Goal: Navigation & Orientation: Find specific page/section

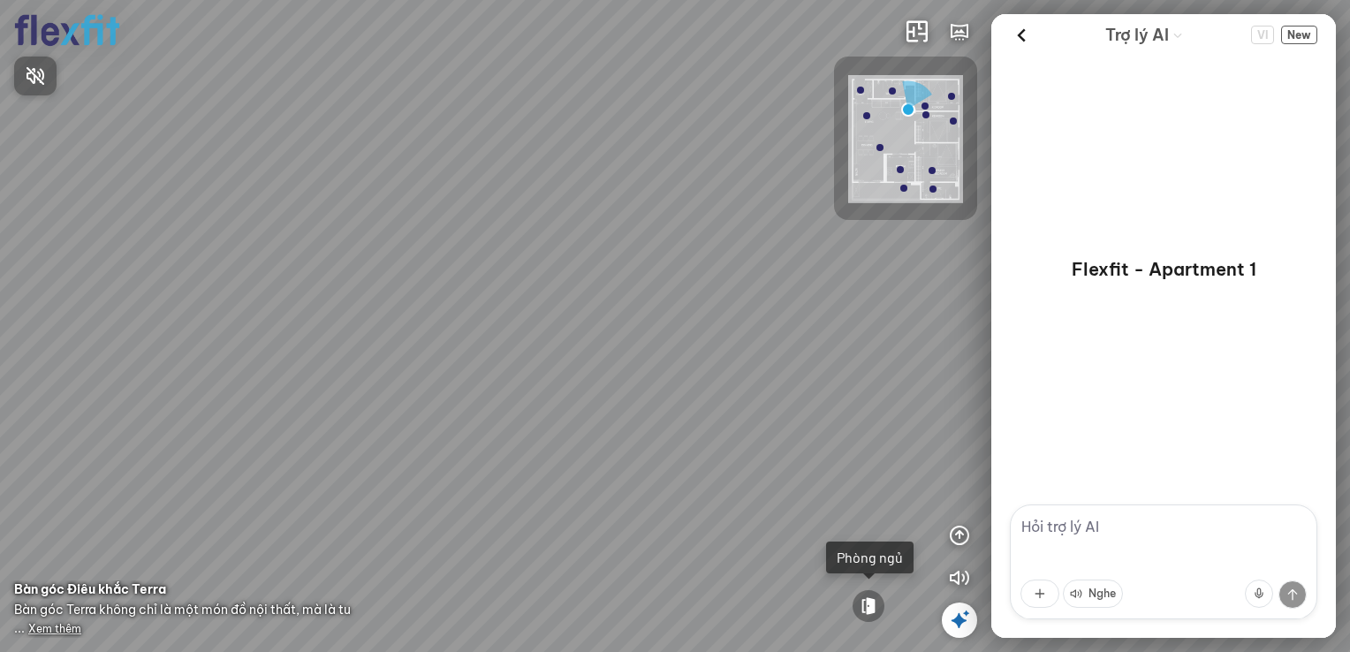
drag, startPoint x: 913, startPoint y: 100, endPoint x: 891, endPoint y: 140, distance: 45.5
click at [908, 106] on div at bounding box center [675, 326] width 1350 height 652
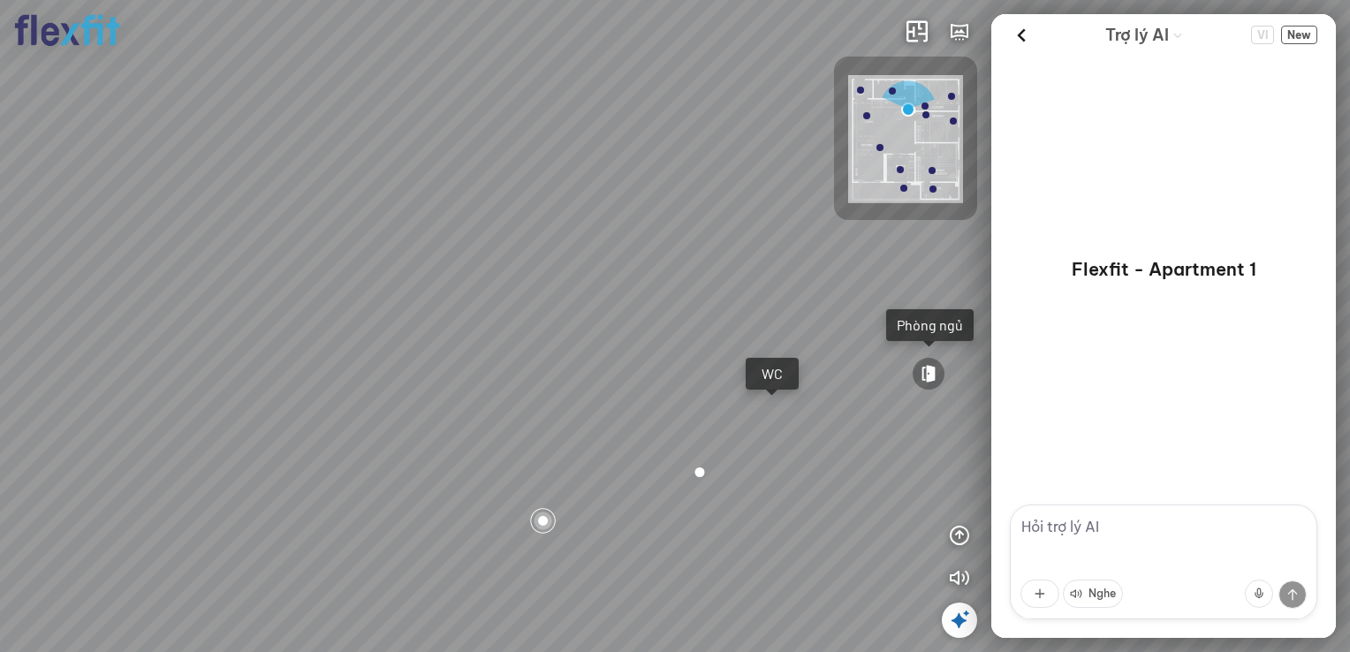
drag, startPoint x: 555, startPoint y: 369, endPoint x: 737, endPoint y: 329, distance: 186.4
click at [737, 329] on div "Bếp WC Phòng ngủ master Phòng ngủ Phòng ngủ" at bounding box center [675, 326] width 1350 height 652
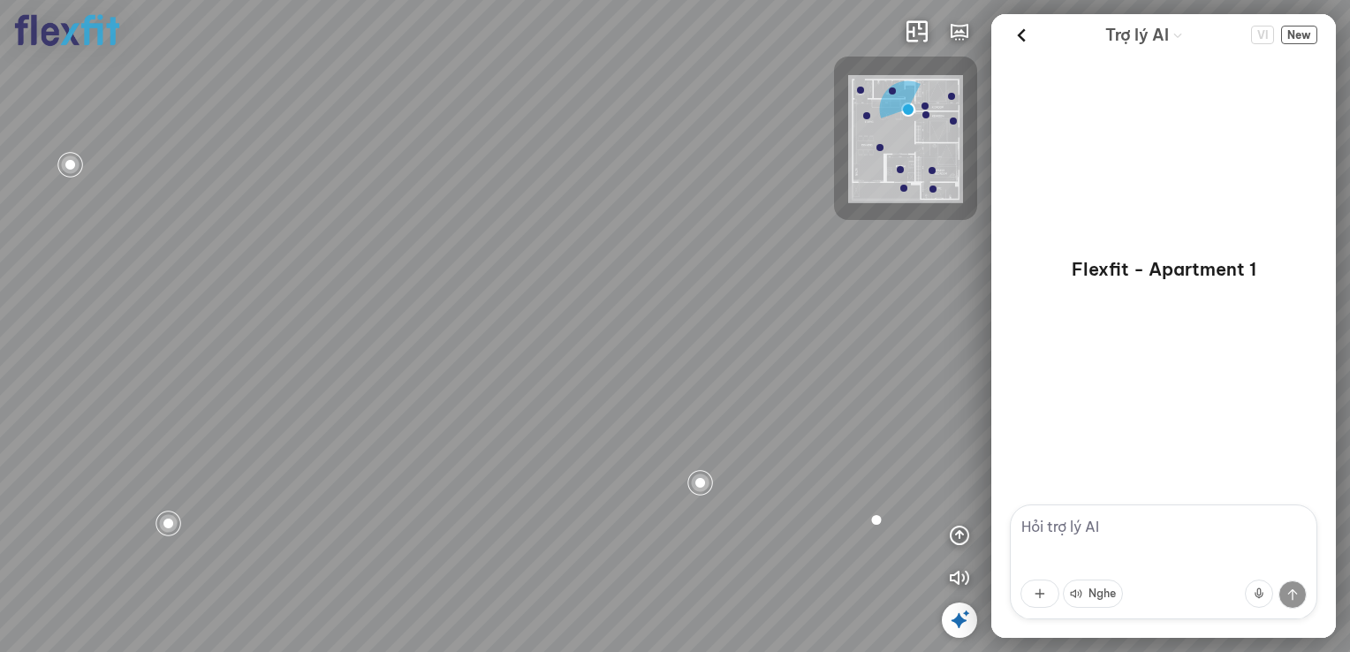
drag, startPoint x: 506, startPoint y: 349, endPoint x: 575, endPoint y: 390, distance: 80.0
click at [575, 390] on div "Bếp WC Phòng ngủ master Phòng ngủ Phòng ngủ" at bounding box center [675, 326] width 1350 height 652
drag, startPoint x: 508, startPoint y: 353, endPoint x: 458, endPoint y: 397, distance: 67.0
click at [468, 398] on div "Bếp WC Phòng ngủ master Phòng ngủ Phòng ngủ" at bounding box center [675, 326] width 1350 height 652
drag, startPoint x: 320, startPoint y: 375, endPoint x: 502, endPoint y: 370, distance: 182.0
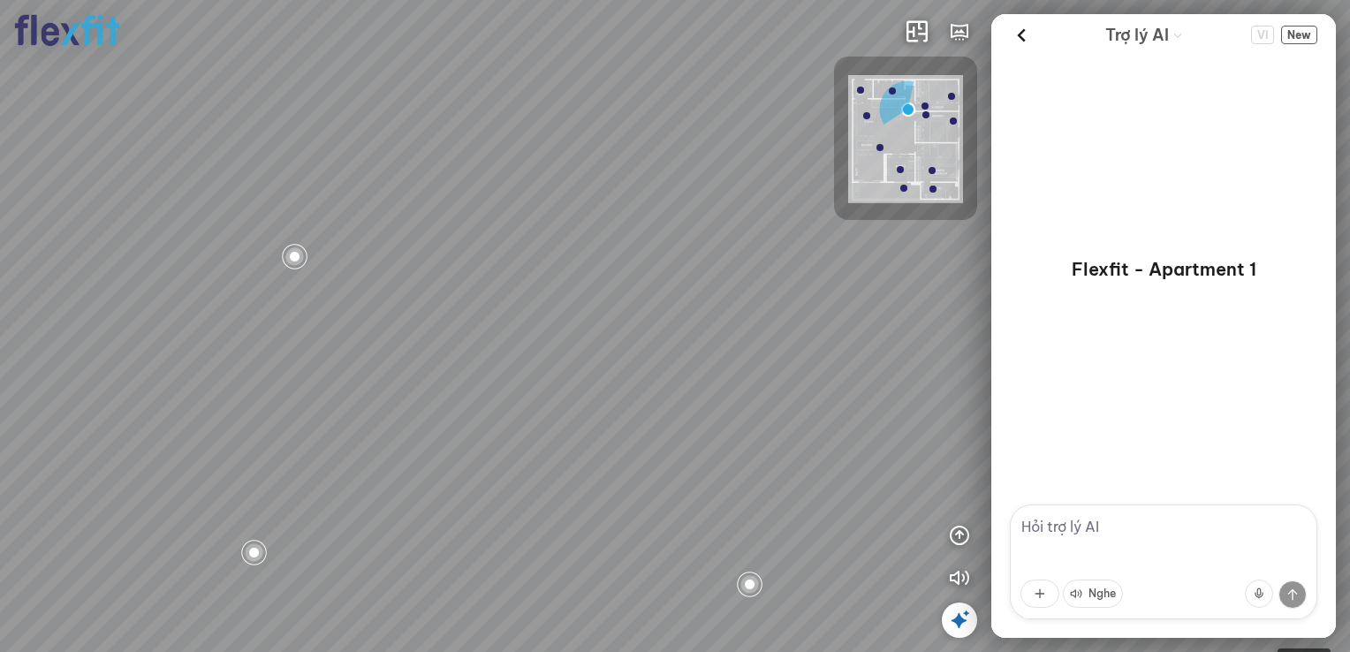
click at [485, 370] on div "Bếp WC Phòng ngủ master Phòng ngủ Phòng ngủ" at bounding box center [675, 326] width 1350 height 652
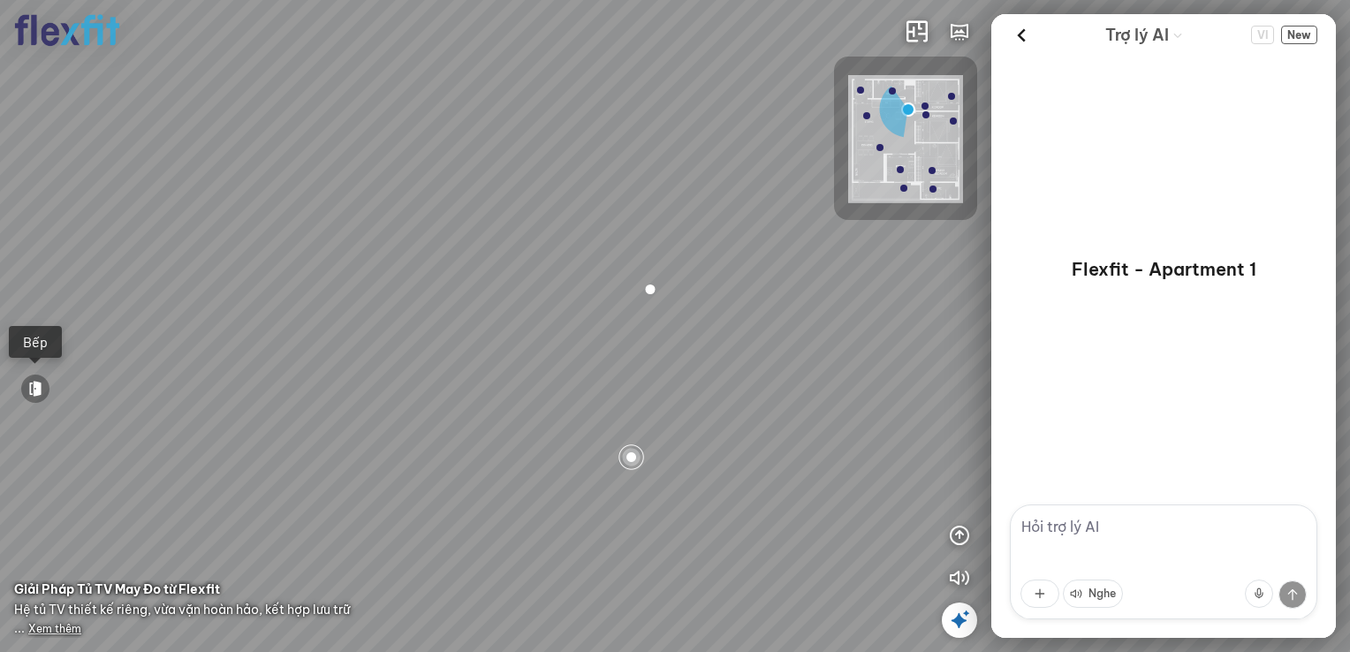
click at [587, 443] on div "Bếp WC Phòng ngủ master Phòng ngủ Phòng ngủ" at bounding box center [675, 326] width 1350 height 652
drag, startPoint x: 662, startPoint y: 394, endPoint x: 650, endPoint y: 404, distance: 15.7
click at [650, 404] on div at bounding box center [675, 326] width 1350 height 652
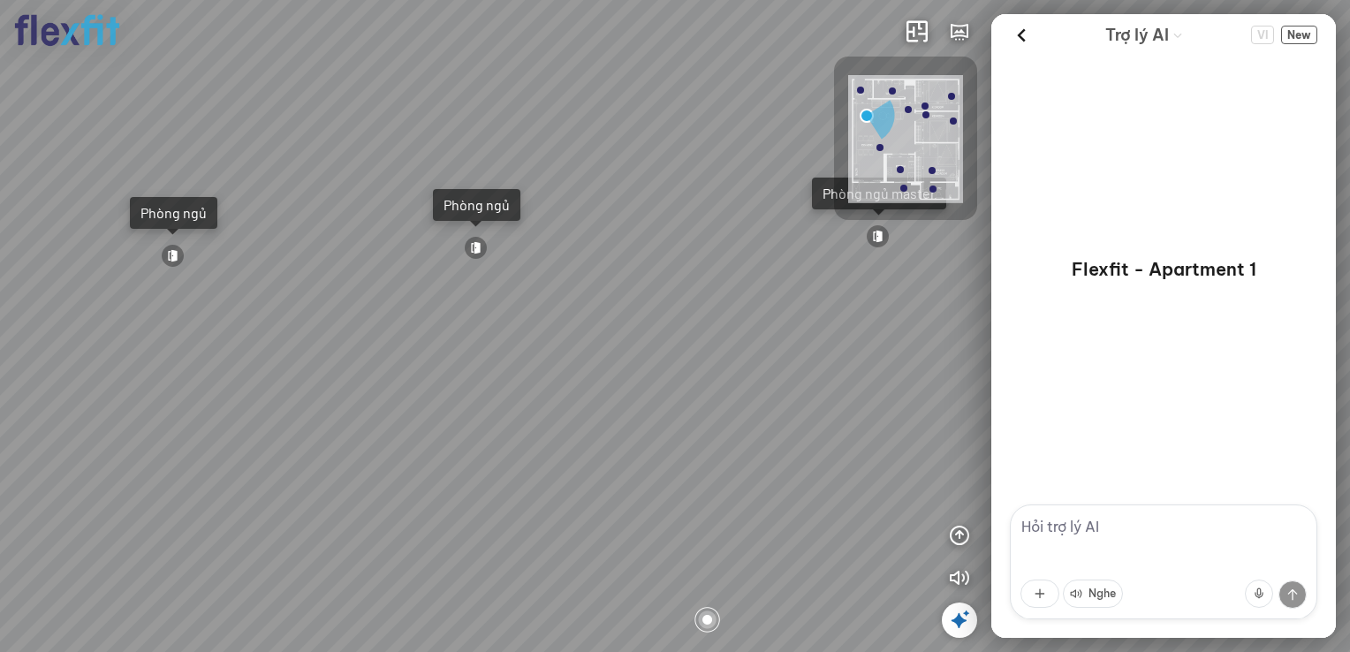
drag, startPoint x: 471, startPoint y: 362, endPoint x: 324, endPoint y: 373, distance: 147.0
click at [343, 367] on div "Ban công Bếp Phòng ngủ master Phòng ngủ Phòng ngủ" at bounding box center [675, 326] width 1350 height 652
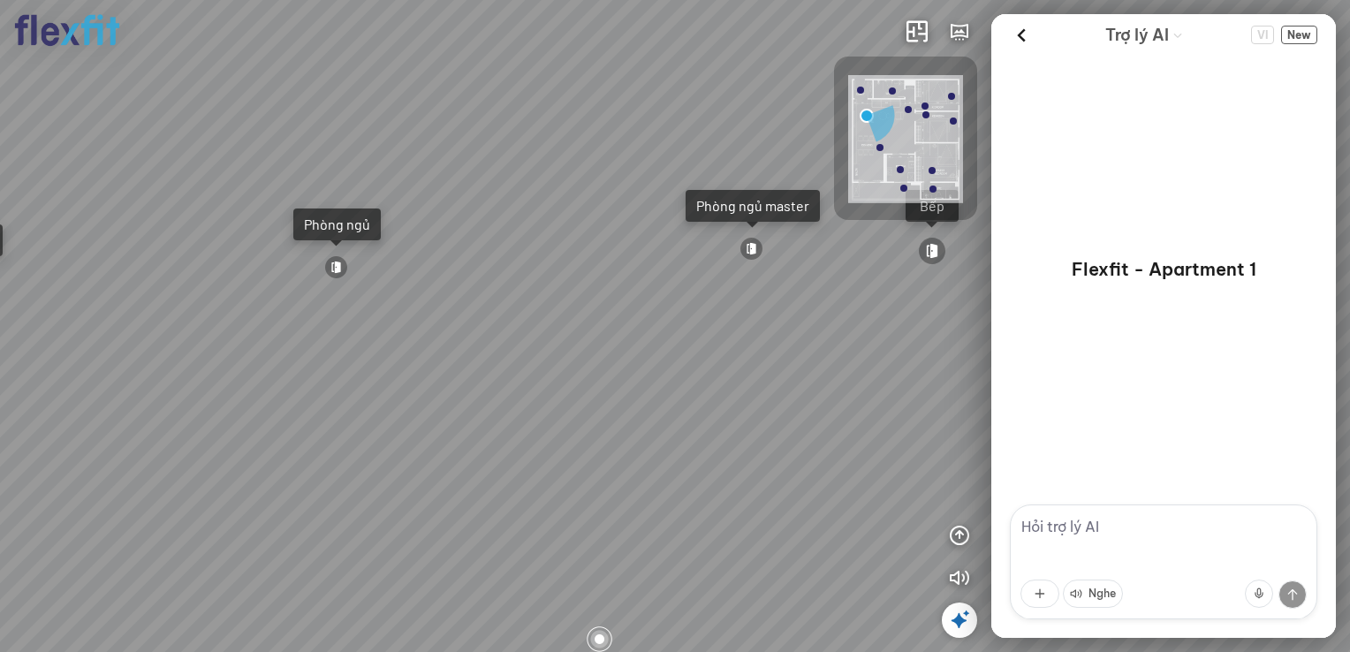
drag, startPoint x: 491, startPoint y: 307, endPoint x: 358, endPoint y: 341, distance: 137.5
click at [358, 341] on div "Ban công Bếp Phòng ngủ master Phòng ngủ Phòng ngủ" at bounding box center [675, 326] width 1350 height 652
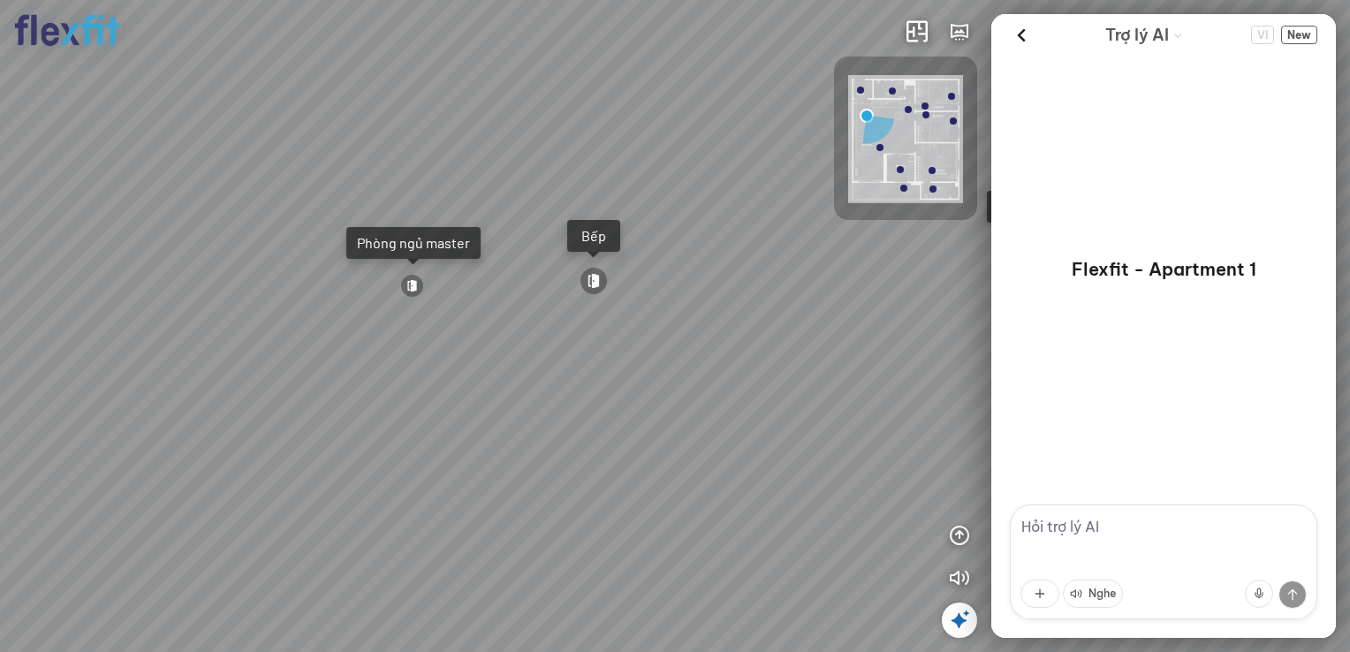
drag, startPoint x: 458, startPoint y: 357, endPoint x: 337, endPoint y: 349, distance: 122.2
click at [338, 350] on div "Ban công Bếp Phòng ngủ master Phòng ngủ Phòng ngủ" at bounding box center [675, 326] width 1350 height 652
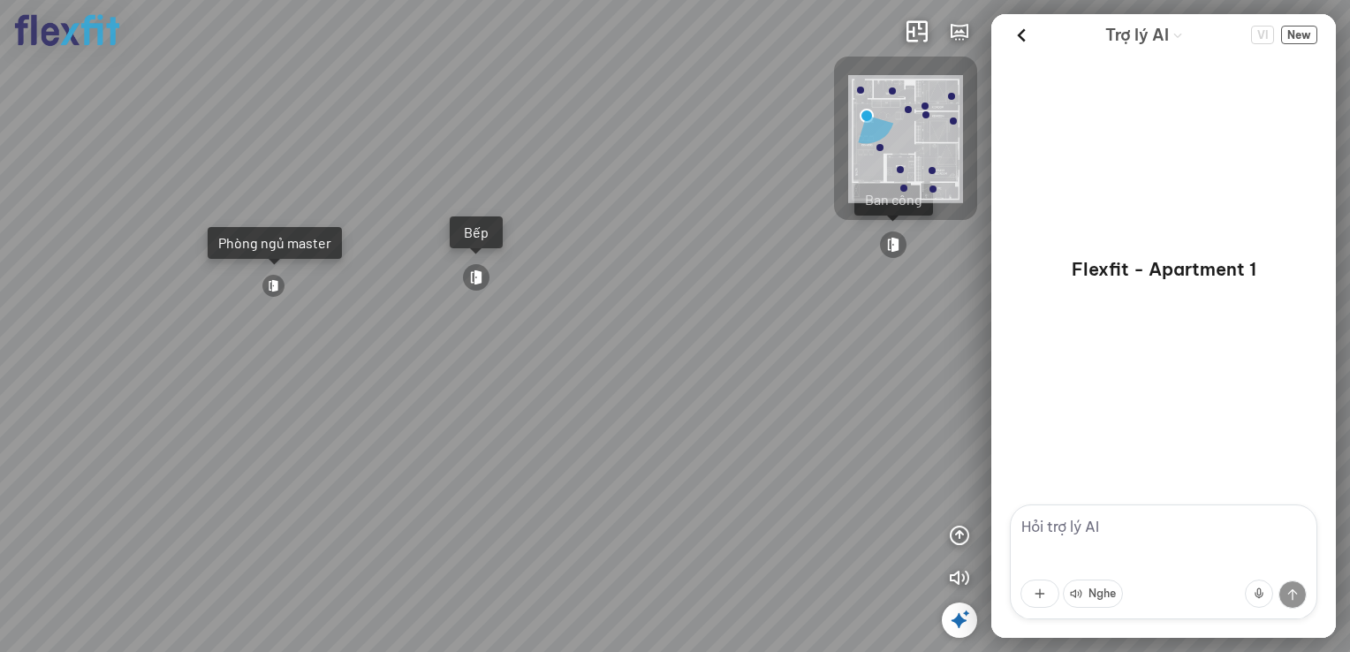
drag, startPoint x: 443, startPoint y: 355, endPoint x: 352, endPoint y: 344, distance: 92.6
click at [352, 344] on div "Ban công Bếp Phòng ngủ master Phòng ngủ Phòng ngủ" at bounding box center [675, 326] width 1350 height 652
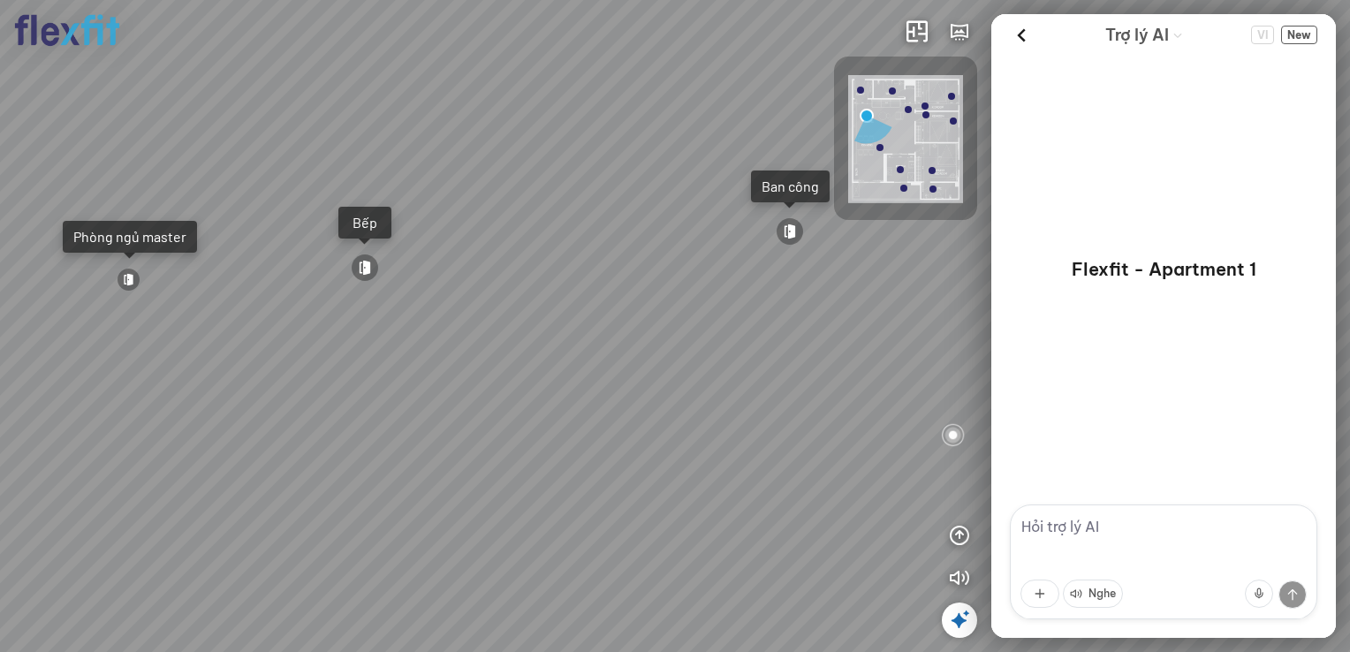
drag, startPoint x: 469, startPoint y: 344, endPoint x: 375, endPoint y: 341, distance: 94.6
click at [383, 341] on div "Ban công Bếp Phòng ngủ master Phòng ngủ Phòng ngủ" at bounding box center [675, 326] width 1350 height 652
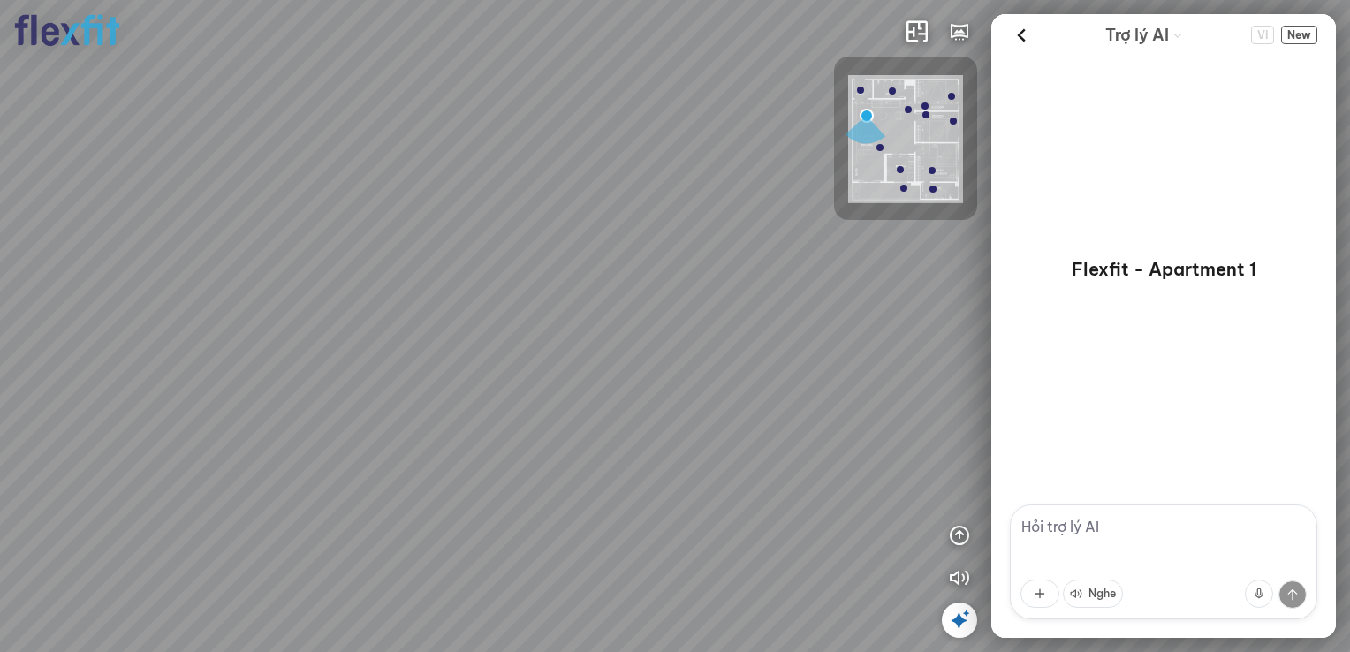
drag, startPoint x: 397, startPoint y: 354, endPoint x: 548, endPoint y: 355, distance: 150.2
click at [538, 353] on div "Ban công Bếp Phòng ngủ master Phòng ngủ Phòng ngủ" at bounding box center [675, 326] width 1350 height 652
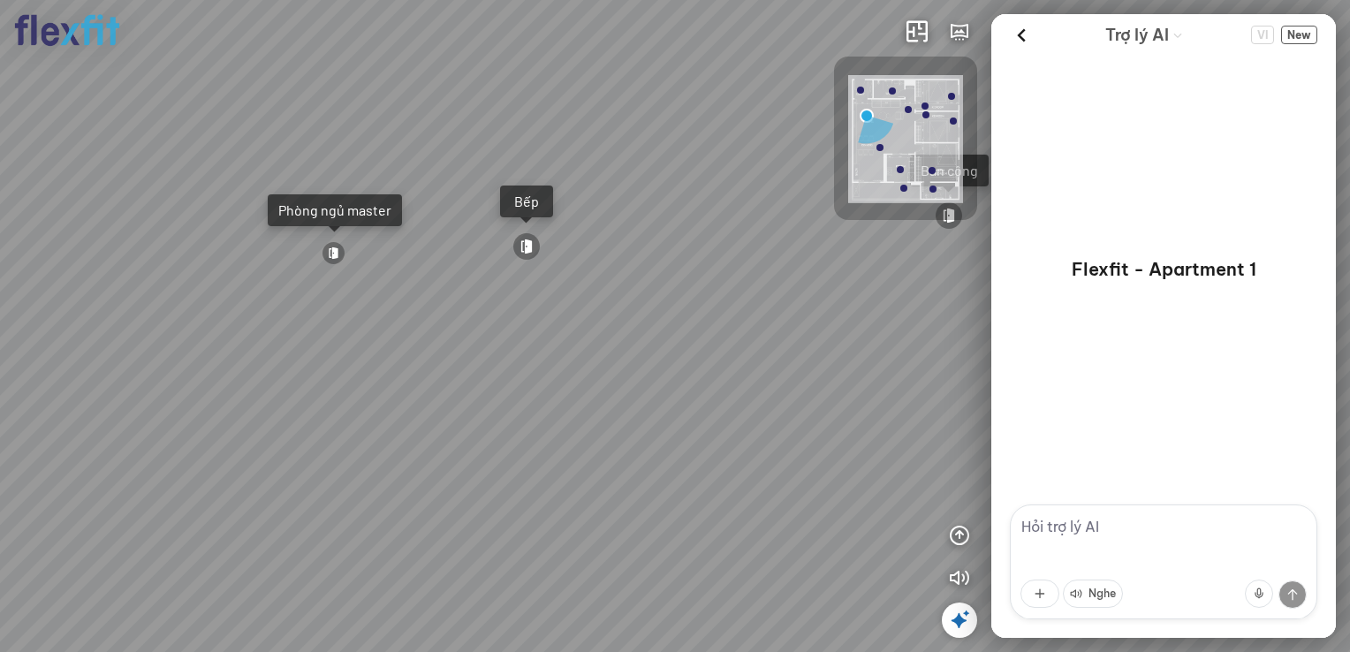
drag, startPoint x: 494, startPoint y: 356, endPoint x: 568, endPoint y: 360, distance: 74.3
click at [549, 358] on div "Ban công Bếp Phòng ngủ master Phòng ngủ Phòng ngủ" at bounding box center [675, 326] width 1350 height 652
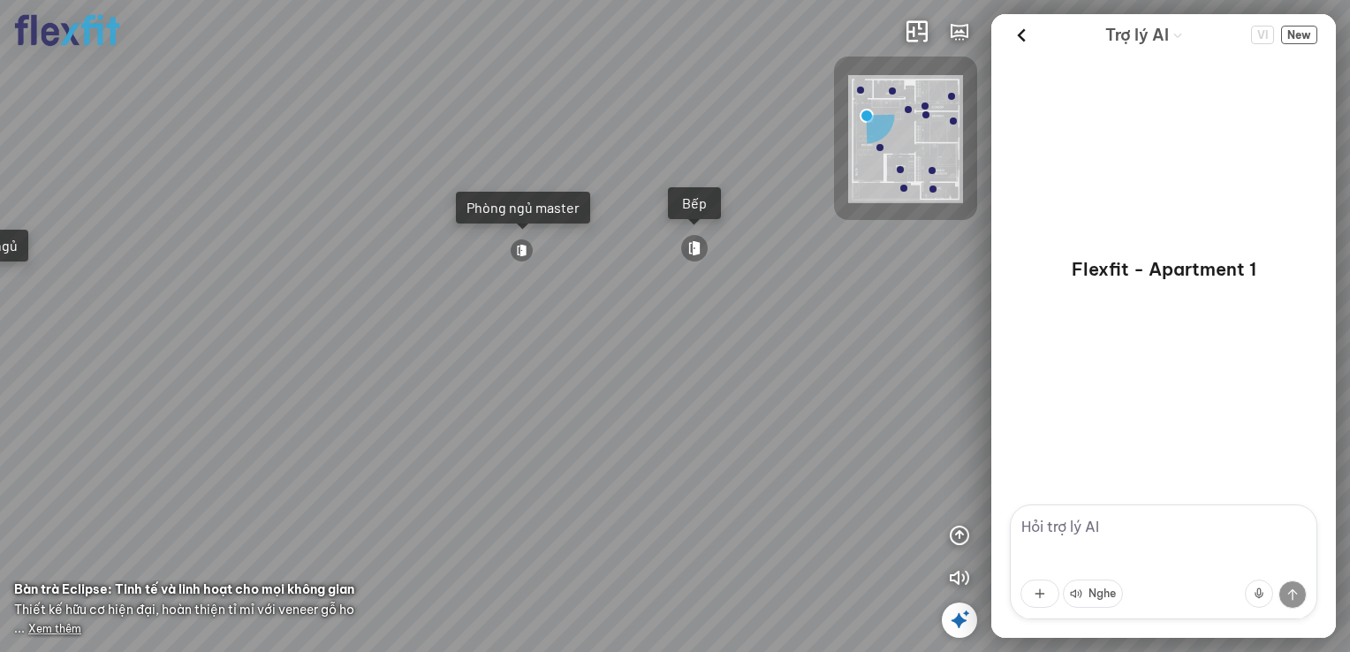
click at [525, 251] on div at bounding box center [522, 250] width 24 height 24
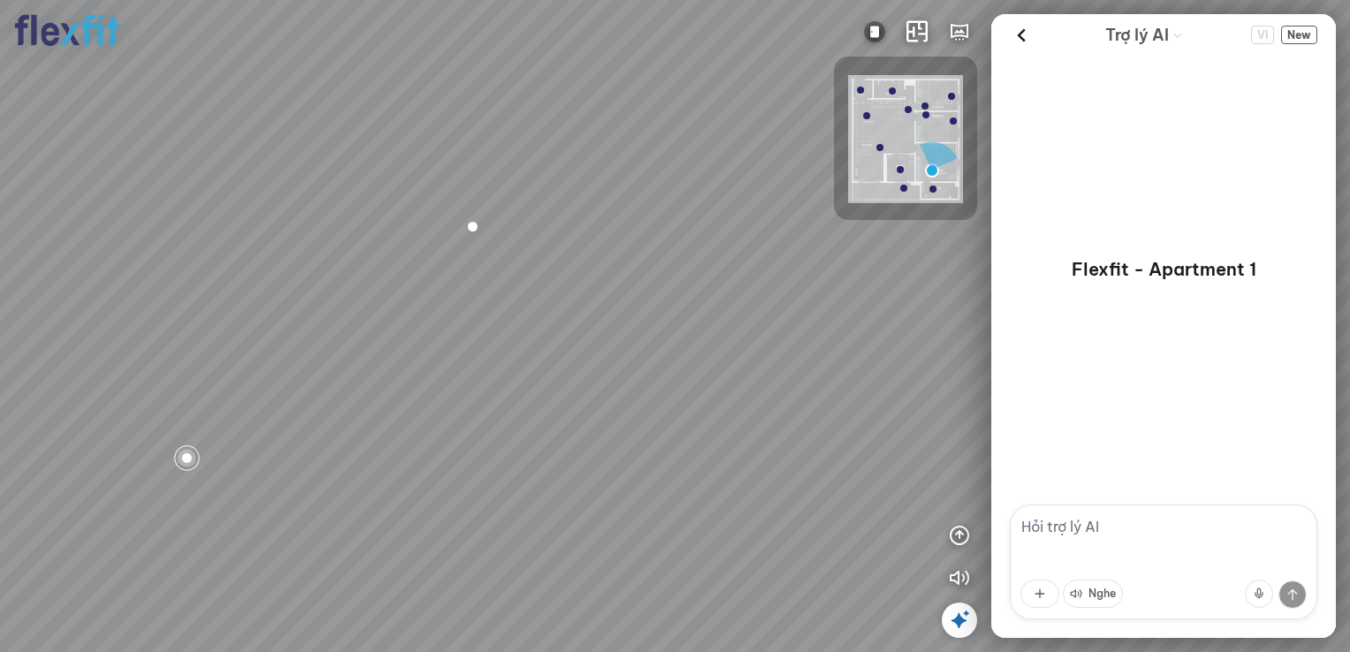
click at [533, 338] on div "Phòng khách Phòng tắm" at bounding box center [675, 326] width 1350 height 652
drag, startPoint x: 554, startPoint y: 284, endPoint x: 583, endPoint y: 257, distance: 40.0
click at [583, 257] on div "Phòng khách Phòng tắm" at bounding box center [675, 326] width 1350 height 652
drag, startPoint x: 431, startPoint y: 339, endPoint x: 570, endPoint y: 412, distance: 156.5
click at [562, 409] on div "Phòng khách Phòng tắm" at bounding box center [675, 326] width 1350 height 652
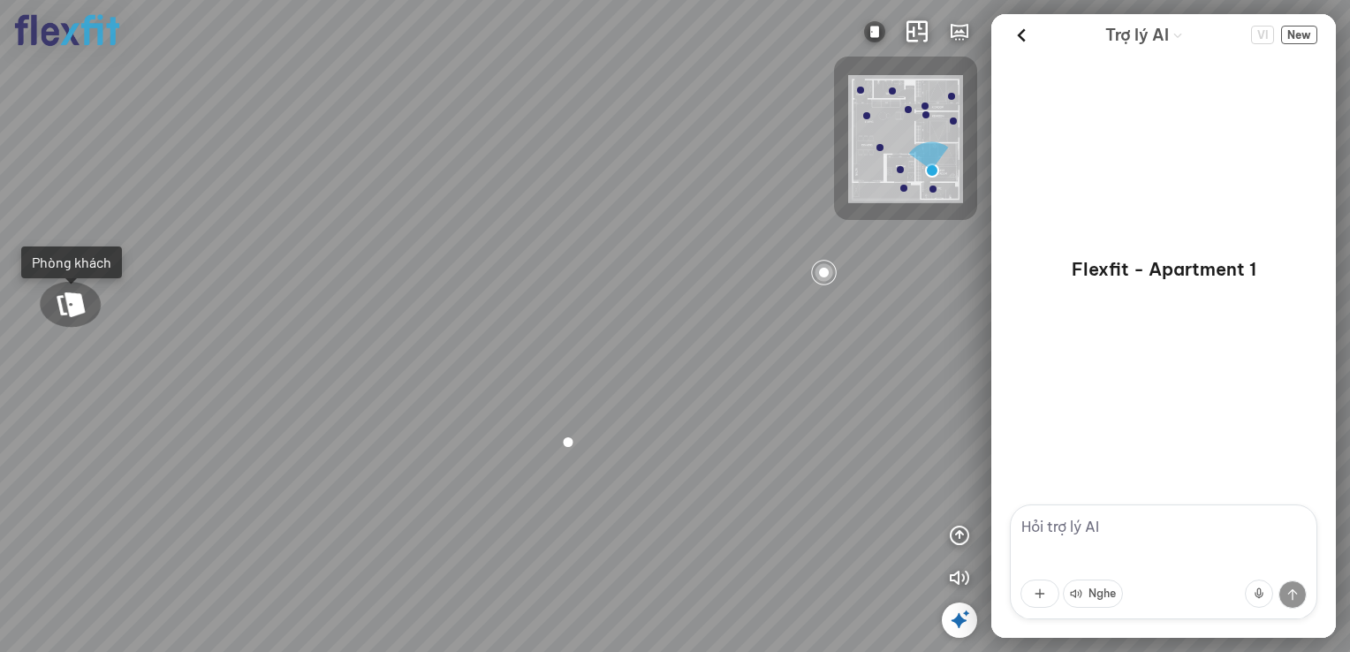
drag, startPoint x: 572, startPoint y: 362, endPoint x: 604, endPoint y: 355, distance: 32.6
click at [608, 357] on div "Phòng khách Phòng tắm" at bounding box center [675, 326] width 1350 height 652
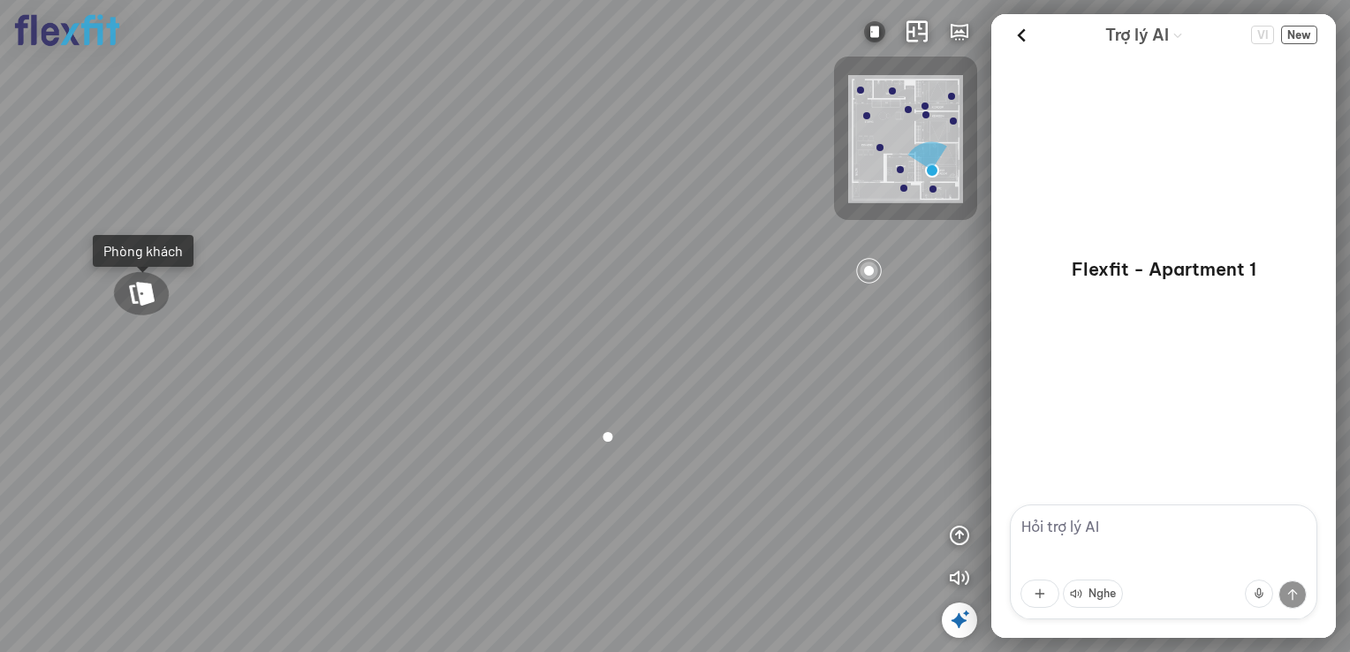
drag, startPoint x: 549, startPoint y: 311, endPoint x: 566, endPoint y: 299, distance: 20.3
click at [564, 301] on div "Phòng khách Phòng tắm" at bounding box center [675, 326] width 1350 height 652
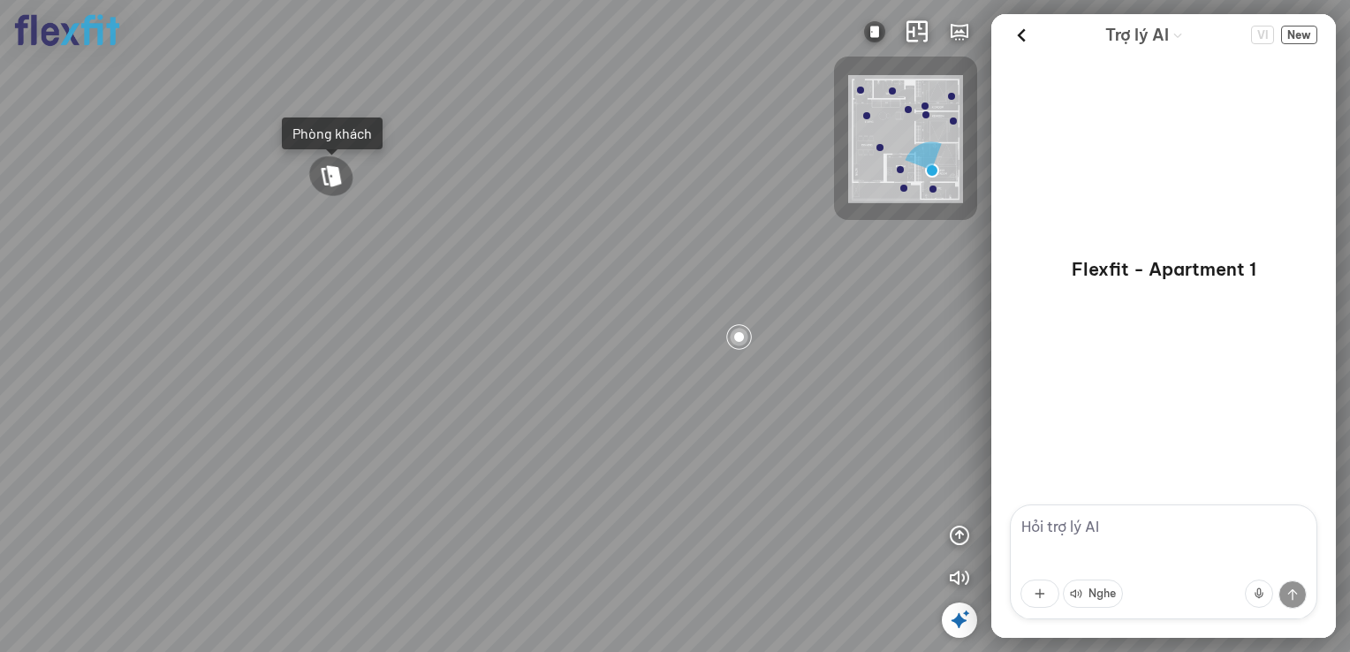
drag, startPoint x: 528, startPoint y: 380, endPoint x: 645, endPoint y: 292, distance: 145.7
click at [643, 294] on div "Phòng khách Phòng tắm" at bounding box center [675, 326] width 1350 height 652
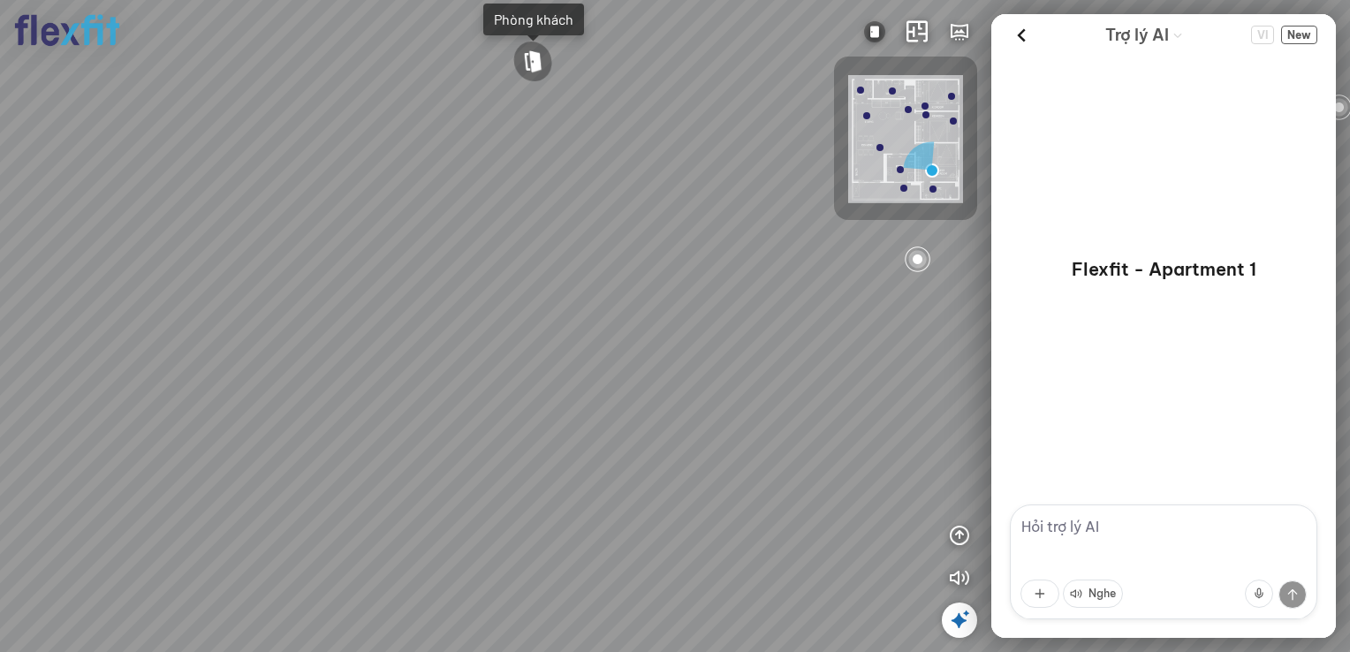
drag, startPoint x: 432, startPoint y: 383, endPoint x: 544, endPoint y: 427, distance: 120.2
click at [544, 427] on div "Phòng khách Phòng tắm" at bounding box center [675, 326] width 1350 height 652
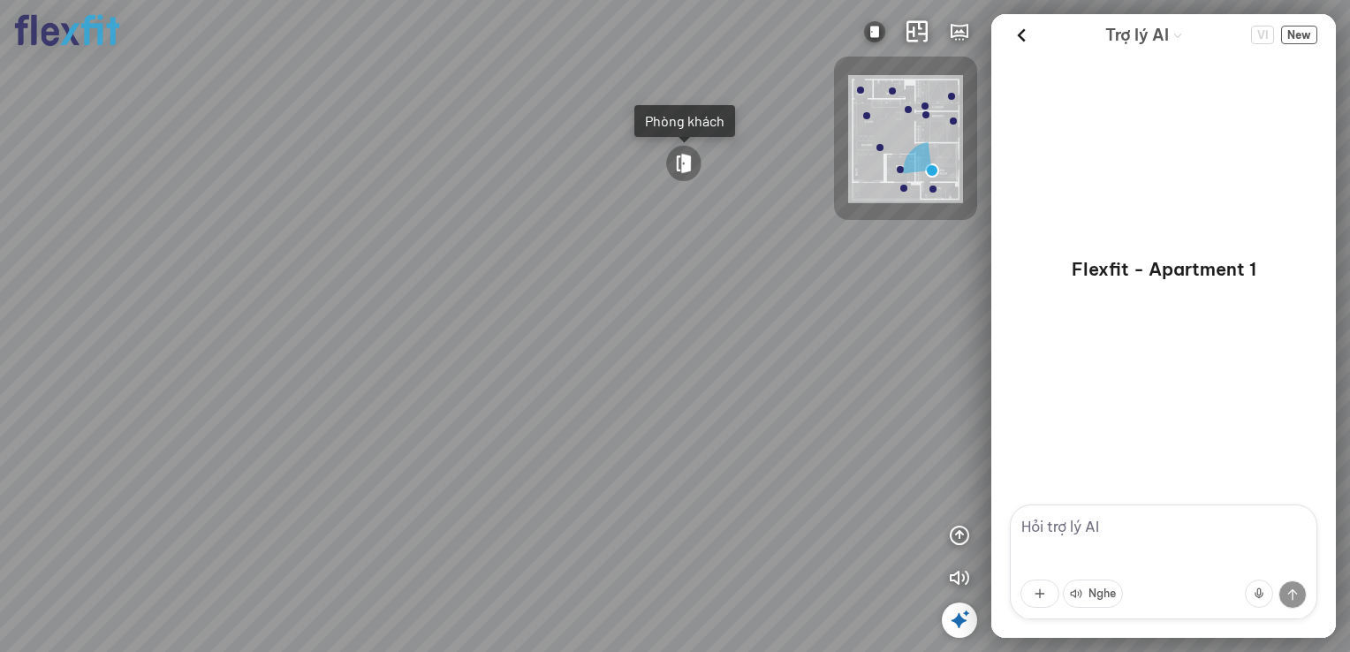
drag, startPoint x: 539, startPoint y: 393, endPoint x: 560, endPoint y: 461, distance: 71.2
click at [564, 473] on div "Phòng khách Phòng tắm" at bounding box center [675, 326] width 1350 height 652
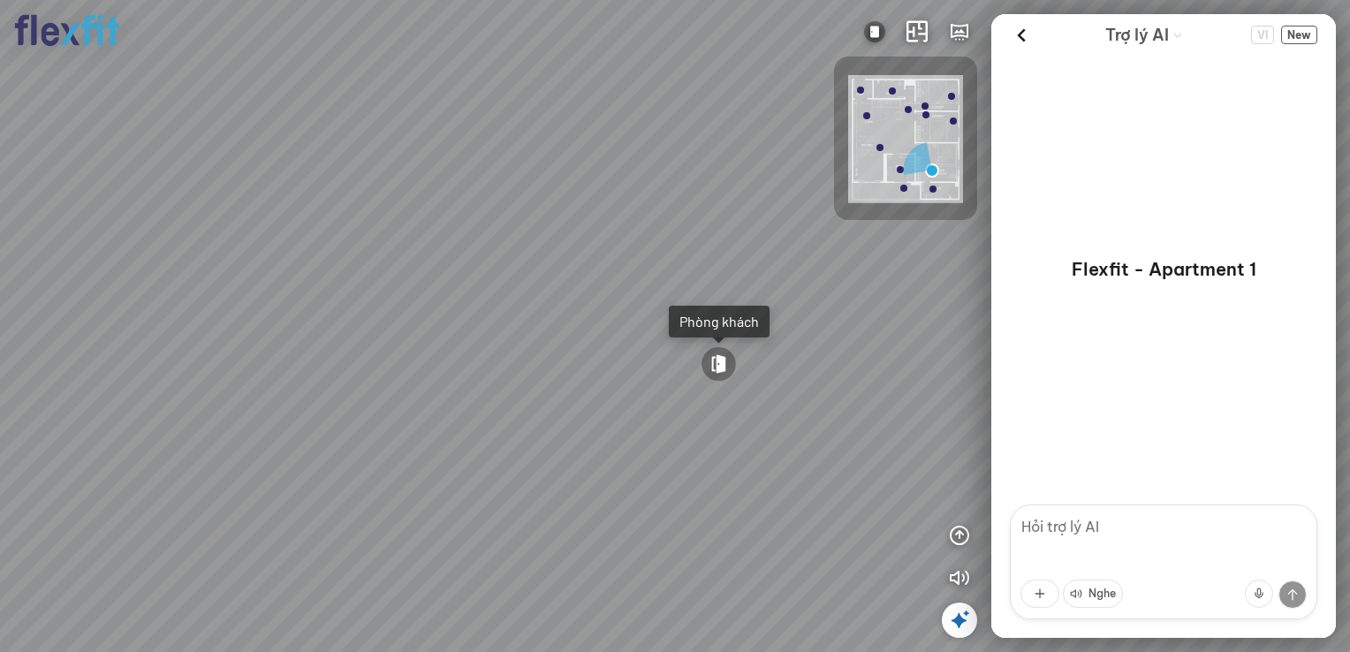
click at [535, 452] on div "Phòng khách Phòng tắm" at bounding box center [675, 326] width 1350 height 652
drag, startPoint x: 539, startPoint y: 405, endPoint x: 689, endPoint y: 382, distance: 152.0
click at [659, 384] on div "Phòng khách Phòng tắm" at bounding box center [675, 326] width 1350 height 652
drag, startPoint x: 516, startPoint y: 357, endPoint x: 590, endPoint y: 343, distance: 75.5
click at [598, 341] on div "Phòng khách Phòng tắm" at bounding box center [675, 326] width 1350 height 652
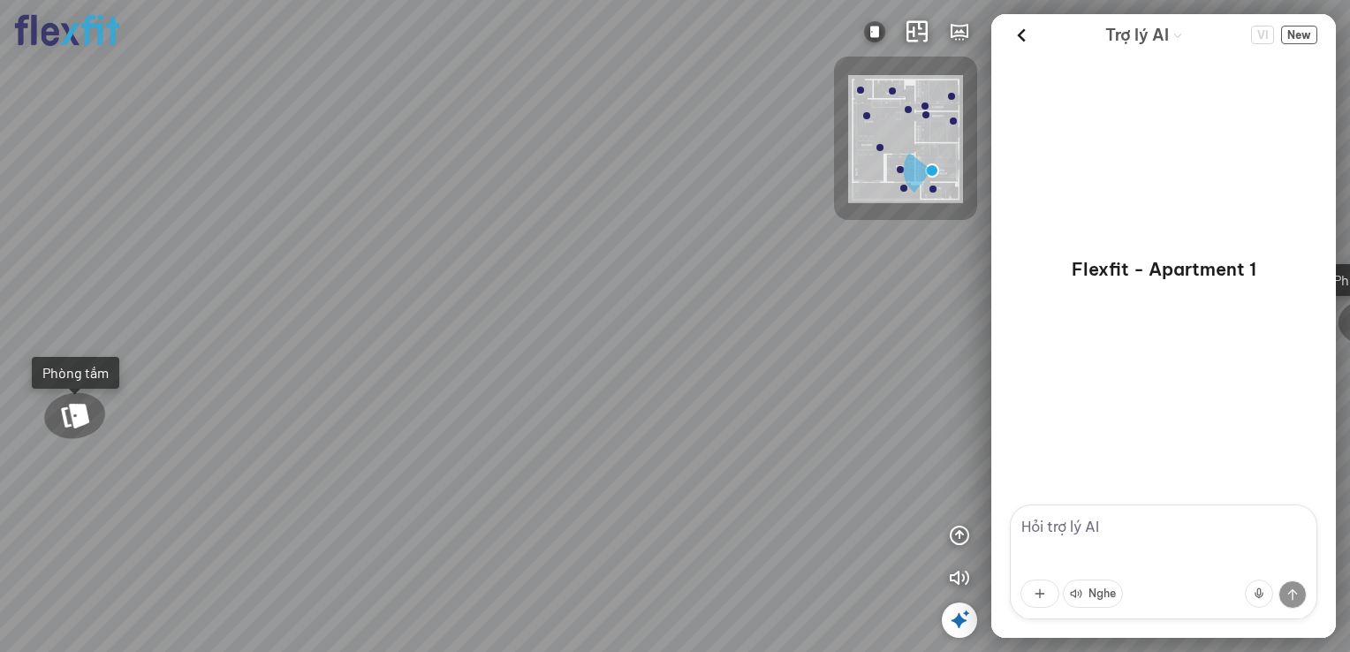
drag, startPoint x: 488, startPoint y: 337, endPoint x: 521, endPoint y: 324, distance: 36.1
click at [519, 325] on div "Phòng khách Phòng tắm" at bounding box center [675, 326] width 1350 height 652
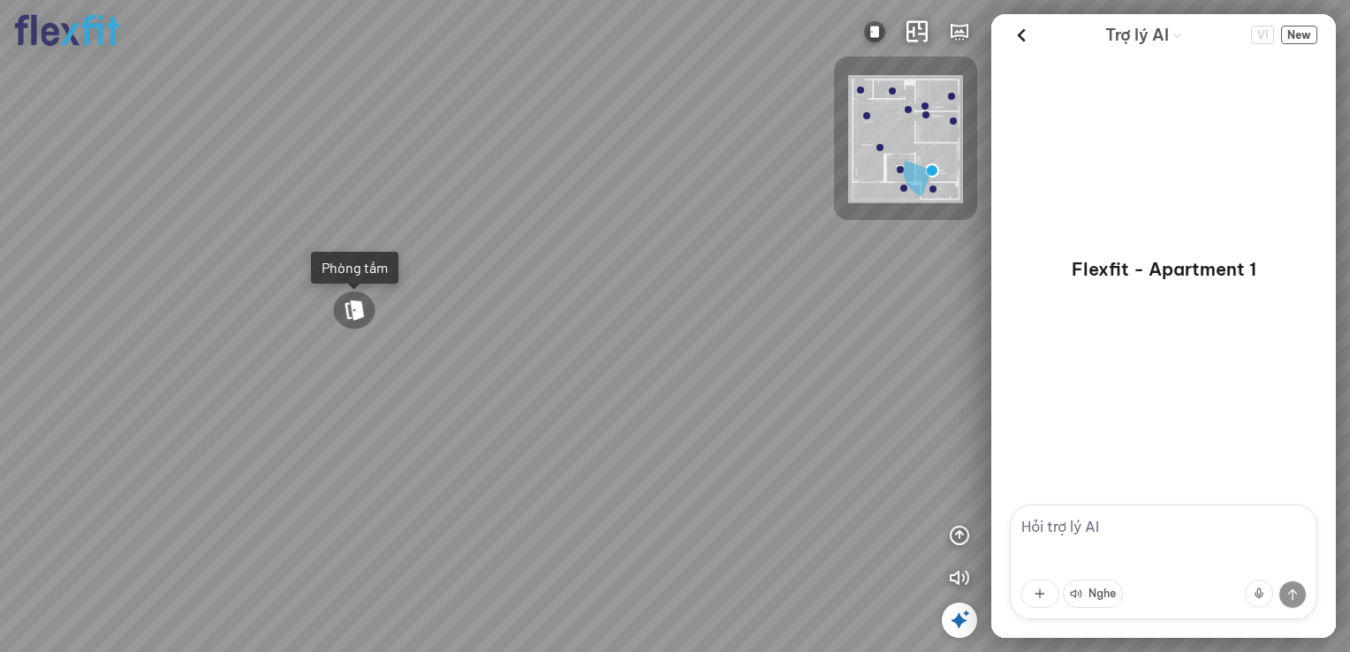
drag, startPoint x: 421, startPoint y: 346, endPoint x: 605, endPoint y: 302, distance: 189.0
click at [600, 304] on div "Phòng khách Phòng tắm" at bounding box center [675, 326] width 1350 height 652
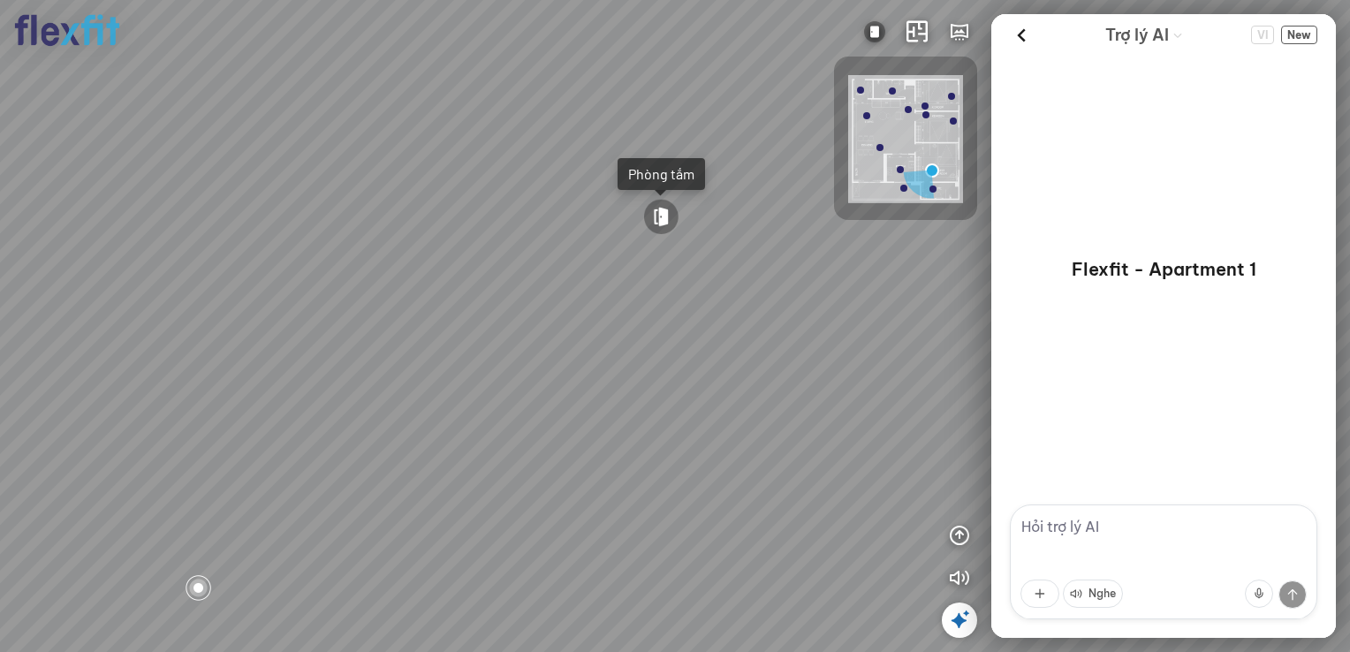
drag, startPoint x: 448, startPoint y: 353, endPoint x: 589, endPoint y: 287, distance: 156.1
click at [588, 287] on div "Phòng khách Phòng tắm" at bounding box center [675, 326] width 1350 height 652
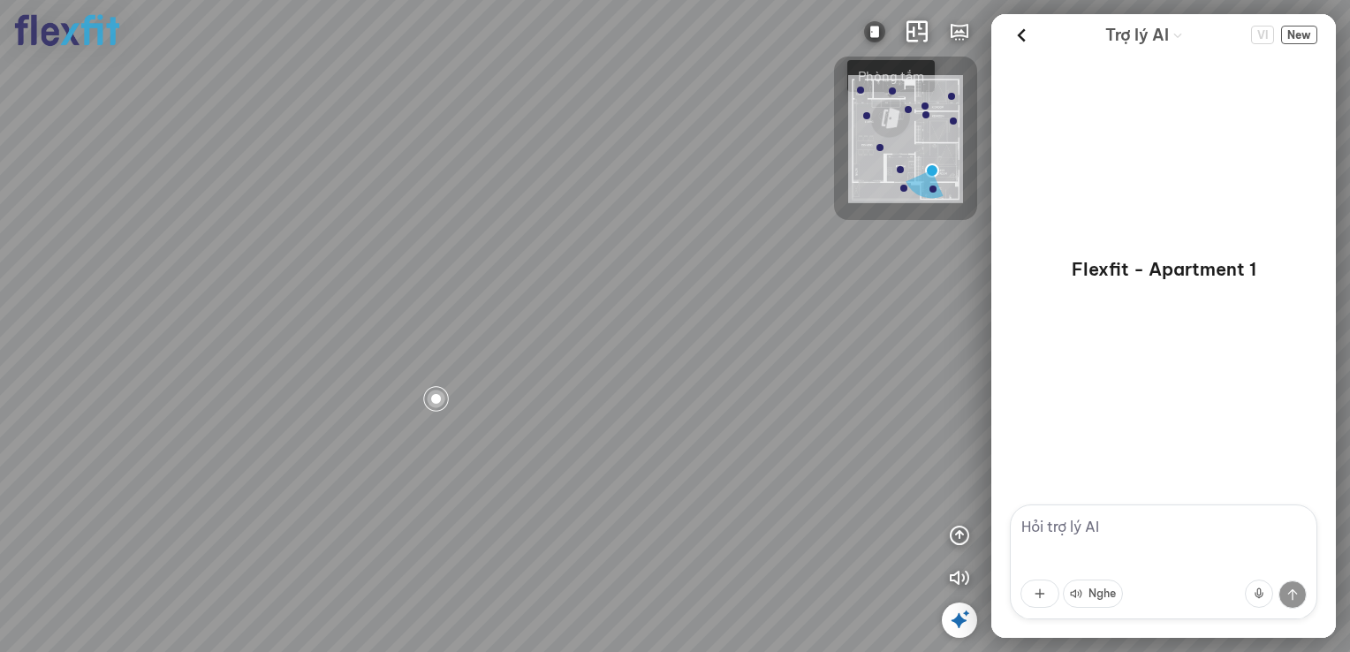
click at [536, 291] on div "Phòng khách Phòng tắm" at bounding box center [675, 326] width 1350 height 652
drag, startPoint x: 450, startPoint y: 309, endPoint x: 589, endPoint y: 395, distance: 163.8
click at [589, 395] on div "Phòng khách Phòng tắm" at bounding box center [675, 326] width 1350 height 652
drag, startPoint x: 503, startPoint y: 351, endPoint x: 572, endPoint y: 453, distance: 123.0
click at [572, 453] on div "Phòng khách Phòng tắm" at bounding box center [675, 326] width 1350 height 652
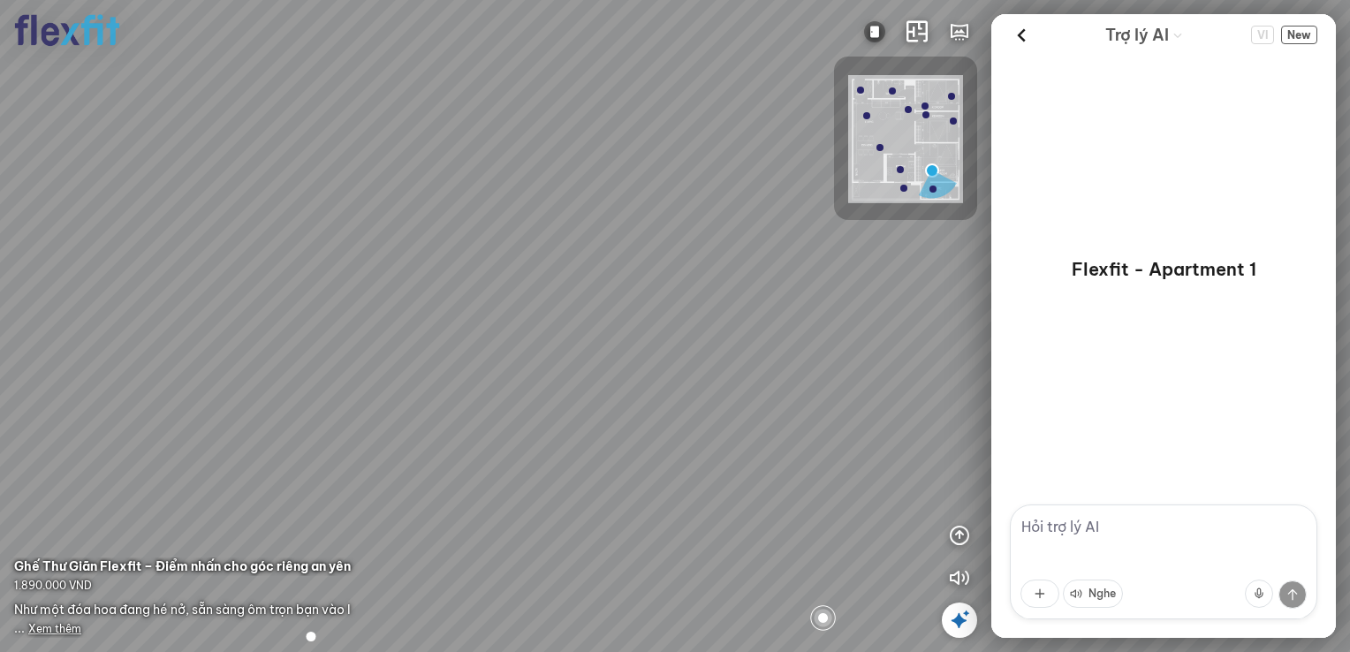
drag, startPoint x: 519, startPoint y: 390, endPoint x: 633, endPoint y: 375, distance: 115.1
click at [627, 375] on div "Phòng khách Phòng tắm" at bounding box center [675, 326] width 1350 height 652
drag, startPoint x: 632, startPoint y: 362, endPoint x: 663, endPoint y: 356, distance: 31.5
click at [664, 356] on div "Phòng khách Phòng tắm" at bounding box center [675, 326] width 1350 height 652
drag, startPoint x: 532, startPoint y: 359, endPoint x: 672, endPoint y: 314, distance: 147.2
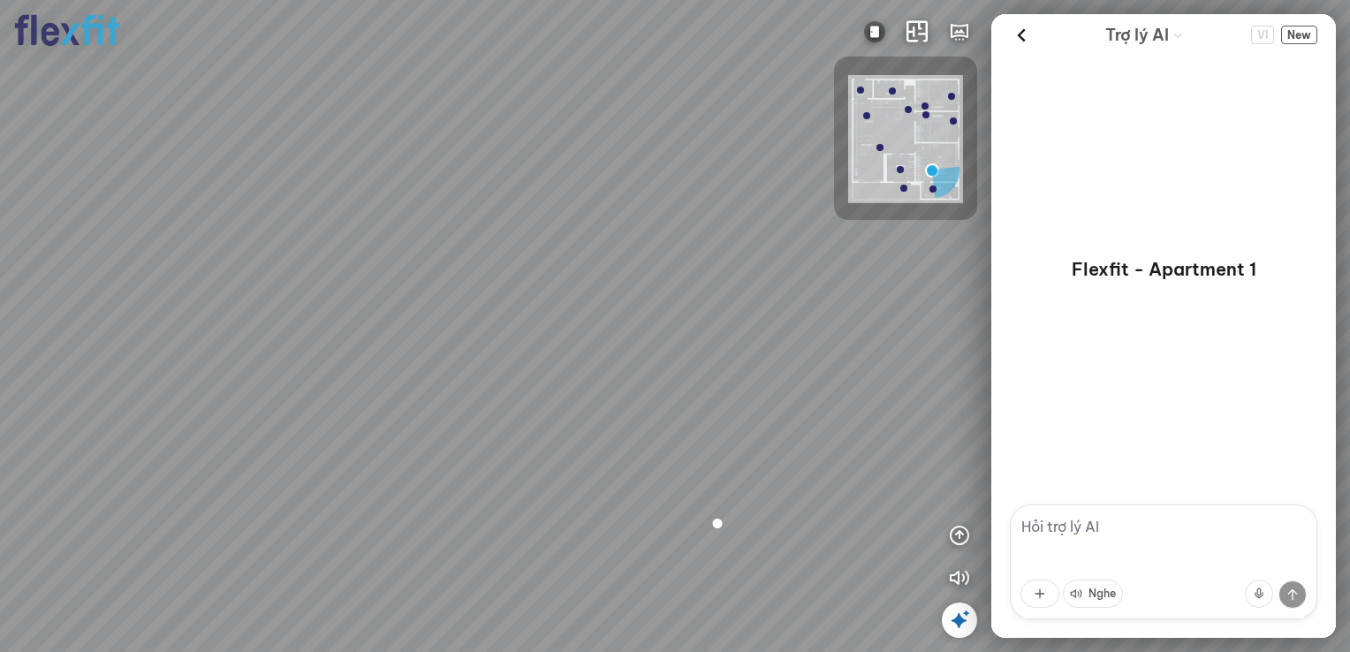
click at [663, 318] on div "Phòng khách Phòng tắm" at bounding box center [675, 326] width 1350 height 652
drag
click at [604, 295] on div "Phòng khách Phòng tắm" at bounding box center [675, 326] width 1350 height 652
click at [600, 359] on div "Phòng khách Phòng tắm" at bounding box center [675, 326] width 1350 height 652
click at [571, 271] on div "Phòng khách Phòng tắm" at bounding box center [675, 326] width 1350 height 652
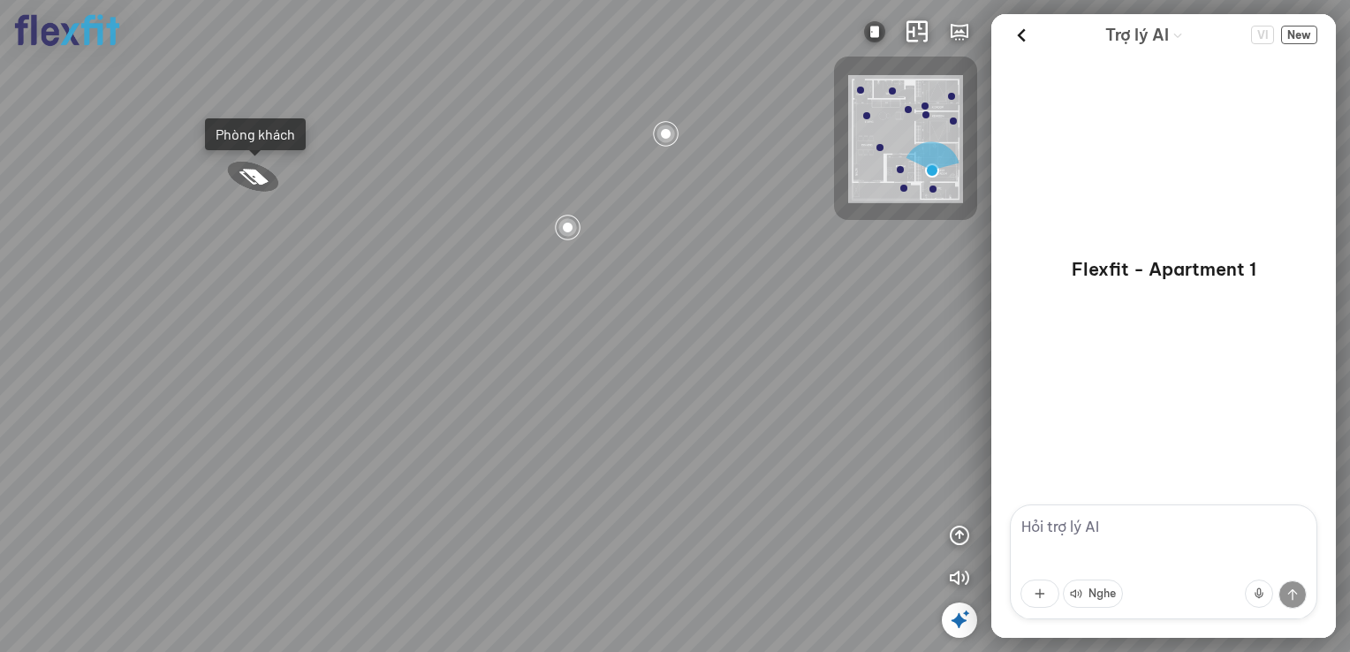
click at [541, 421] on div "Phòng khách Phòng tắm" at bounding box center [675, 326] width 1350 height 652
click at [511, 422] on div "Phòng khách Phòng tắm" at bounding box center [675, 326] width 1350 height 652
click at [450, 400] on div "Phòng khách Phòng tắm" at bounding box center [675, 326] width 1350 height 652
click at [666, 274] on div "Phòng khách Phòng tắm" at bounding box center [675, 326] width 1350 height 652
click at [408, 330] on div "Phòng khách Phòng tắm" at bounding box center [675, 326] width 1350 height 652
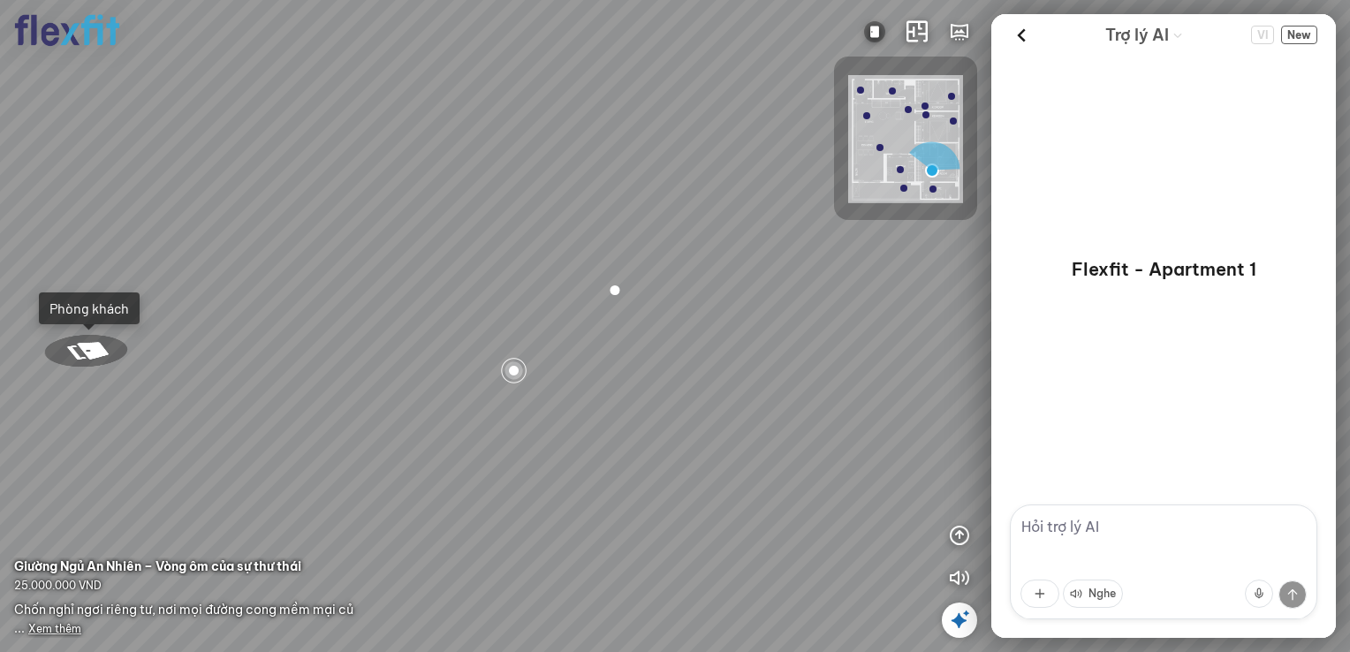
click at [53, 626] on span "Xem thêm" at bounding box center [54, 628] width 53 height 13
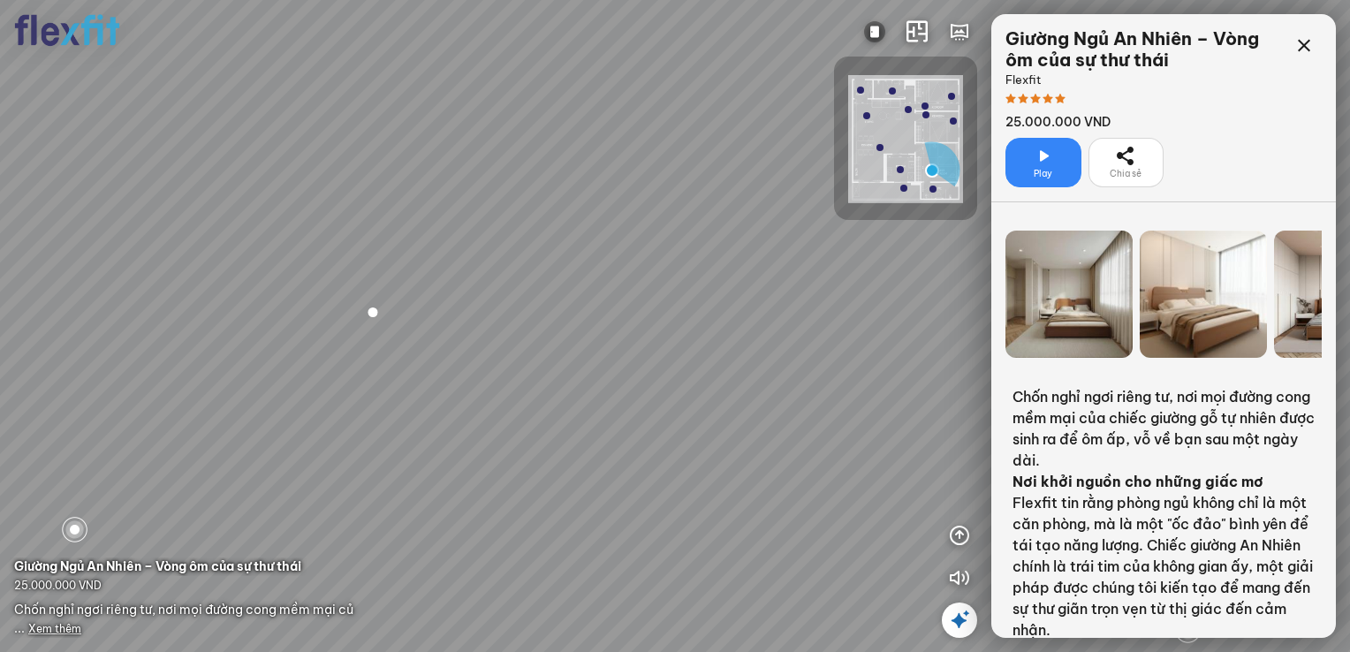
click at [1172, 325] on div at bounding box center [1202, 294] width 127 height 127
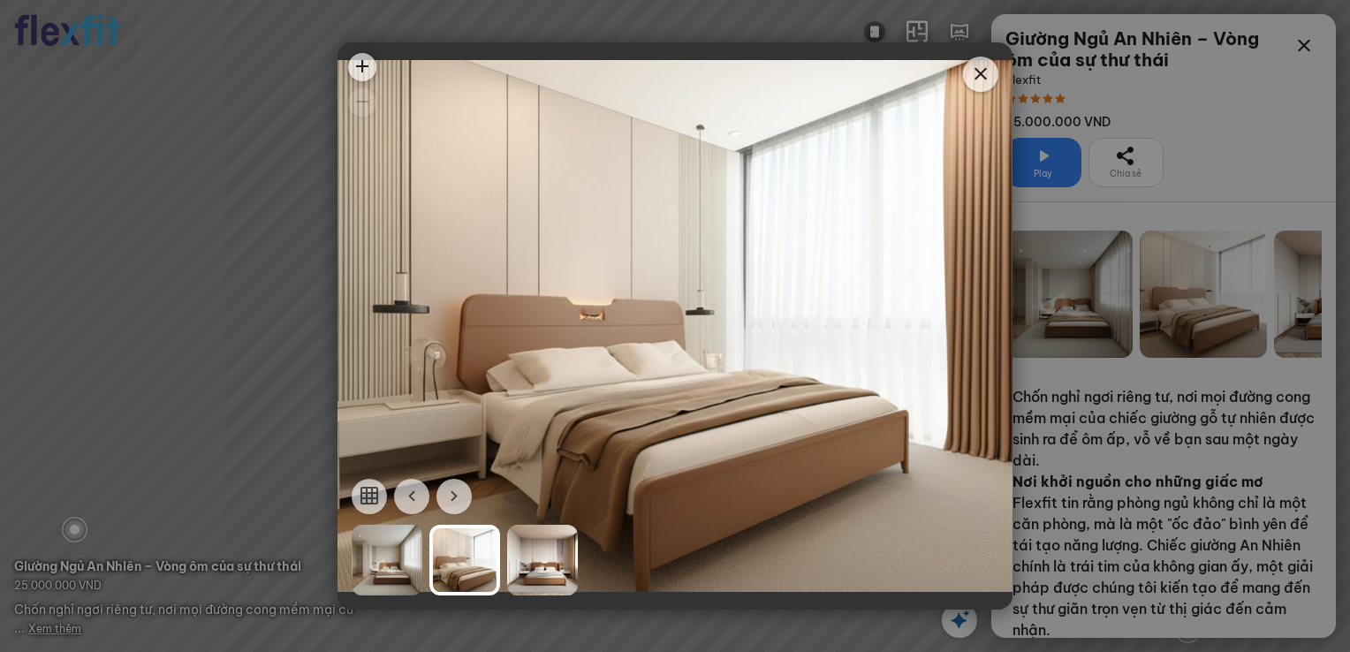
click at [539, 563] on div at bounding box center [542, 560] width 71 height 71
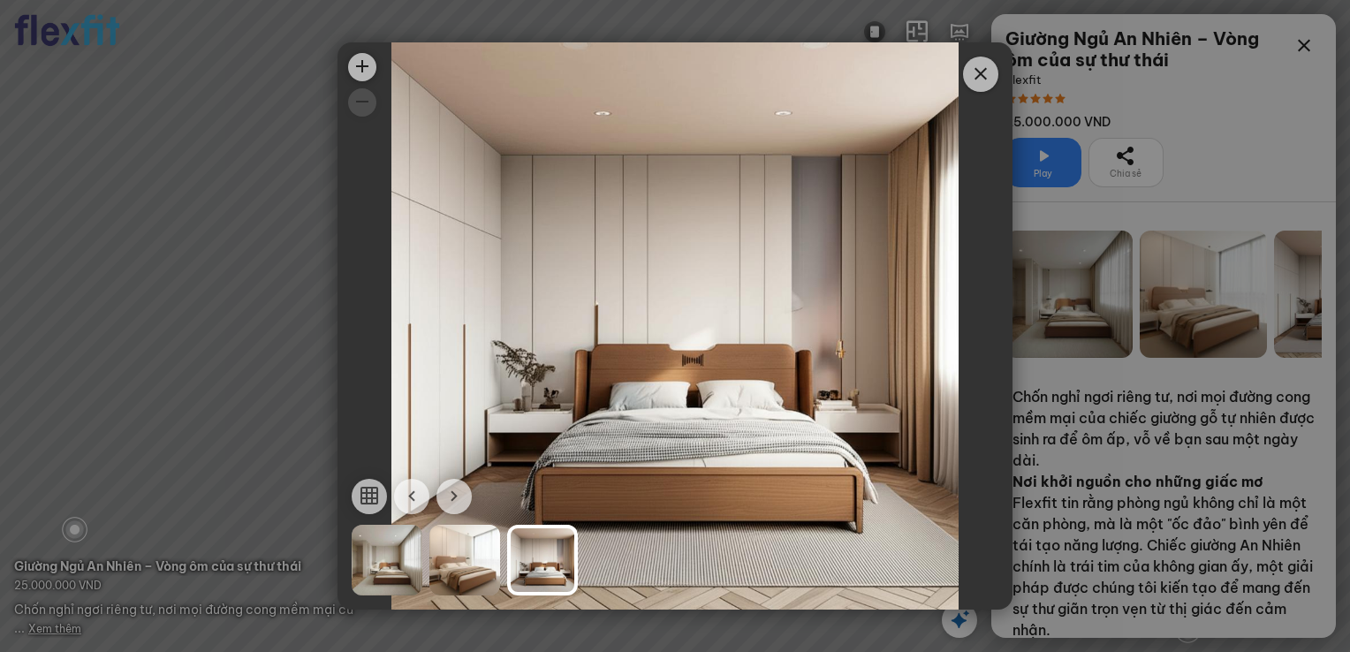
click at [979, 72] on icon "Close" at bounding box center [980, 74] width 21 height 21
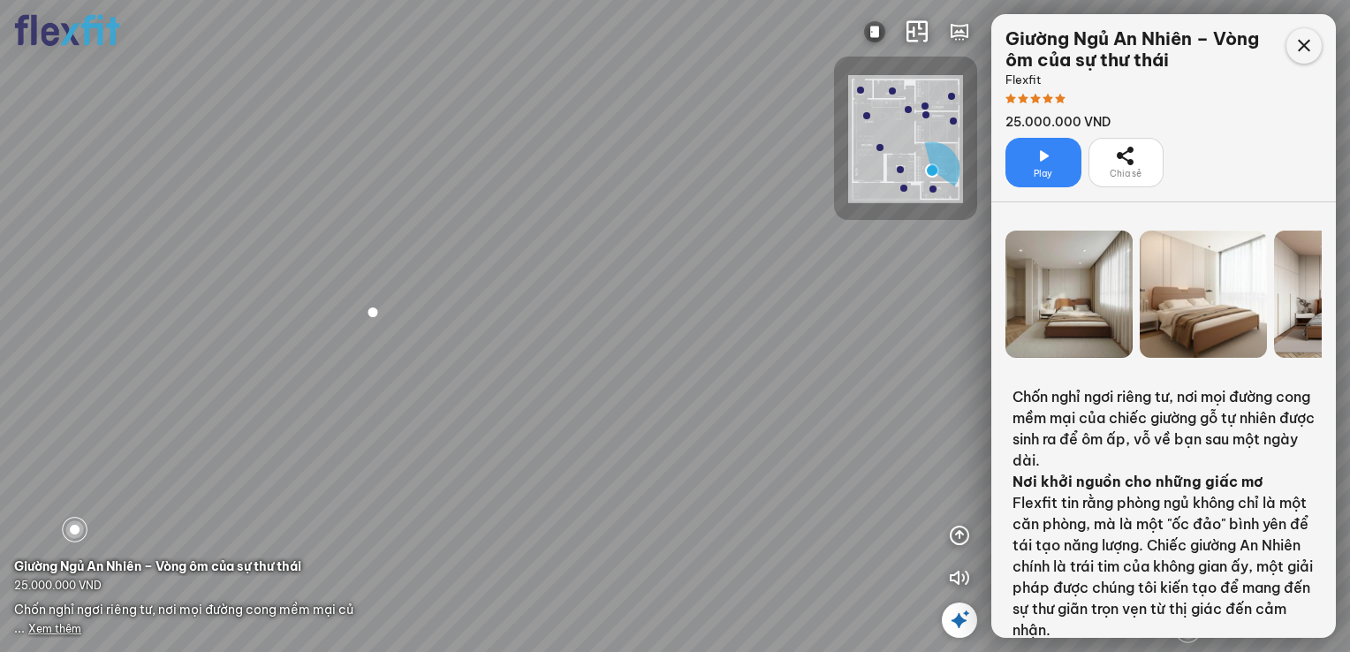
click at [1307, 45] on icon at bounding box center [1303, 45] width 21 height 21
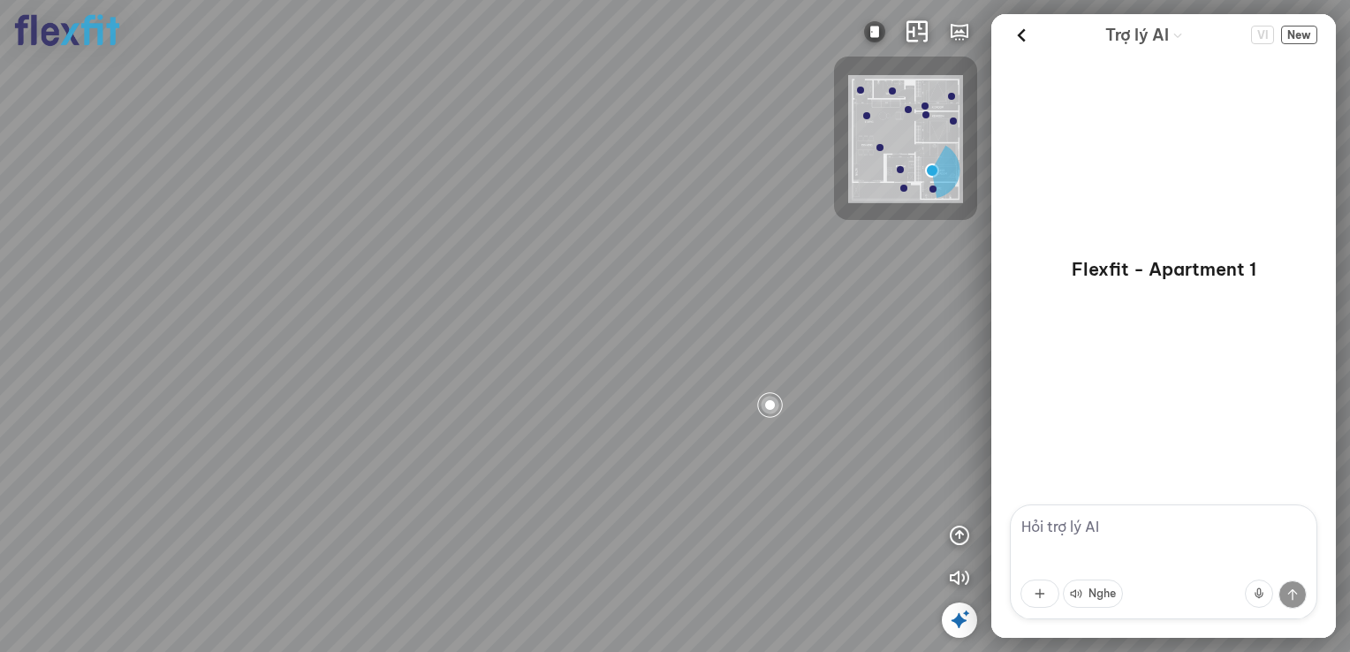
drag, startPoint x: 737, startPoint y: 308, endPoint x: 693, endPoint y: 286, distance: 48.6
click at [660, 300] on div "Phòng khách Phòng tắm" at bounding box center [675, 326] width 1350 height 652
click at [1021, 31] on icon at bounding box center [1021, 35] width 26 height 26
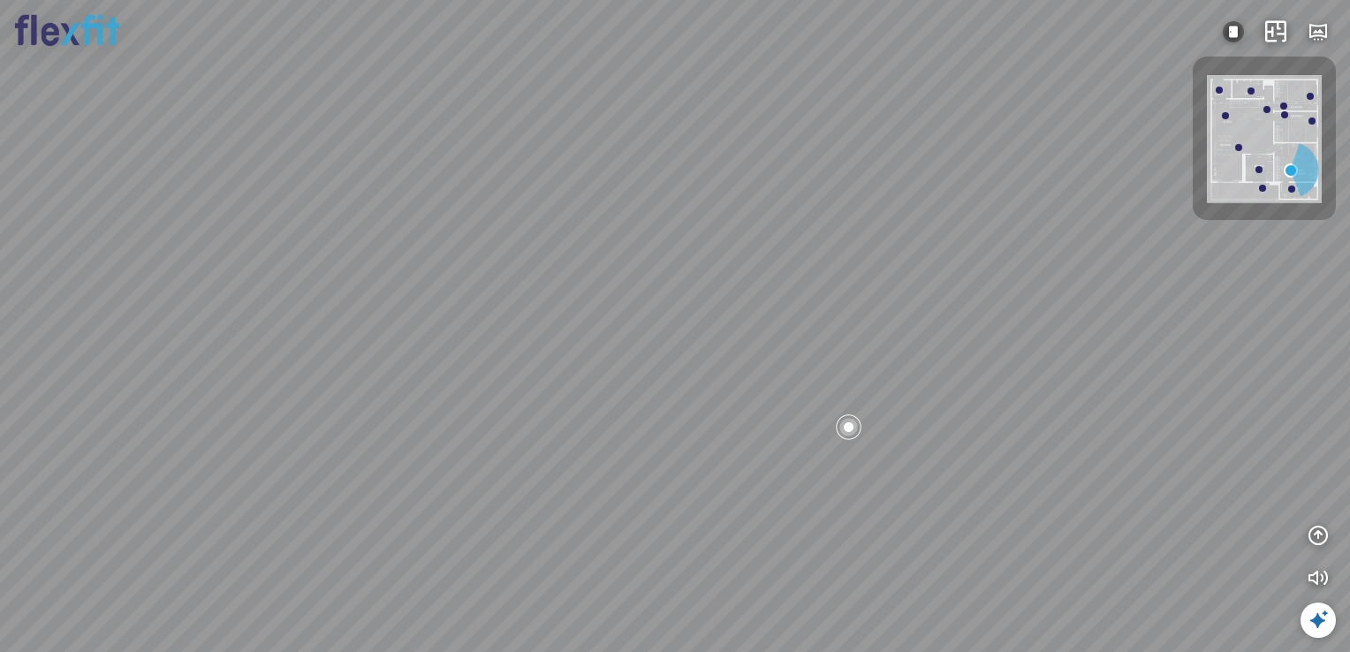
drag, startPoint x: 768, startPoint y: 298, endPoint x: 446, endPoint y: 317, distance: 323.0
click at [498, 308] on div "Phòng khách Phòng tắm" at bounding box center [675, 326] width 1350 height 652
drag, startPoint x: 386, startPoint y: 314, endPoint x: 450, endPoint y: 312, distance: 64.5
click at [406, 310] on div "Phòng khách Phòng tắm" at bounding box center [675, 326] width 1350 height 652
click at [931, 299] on div "Phòng tắm" at bounding box center [912, 305] width 66 height 18
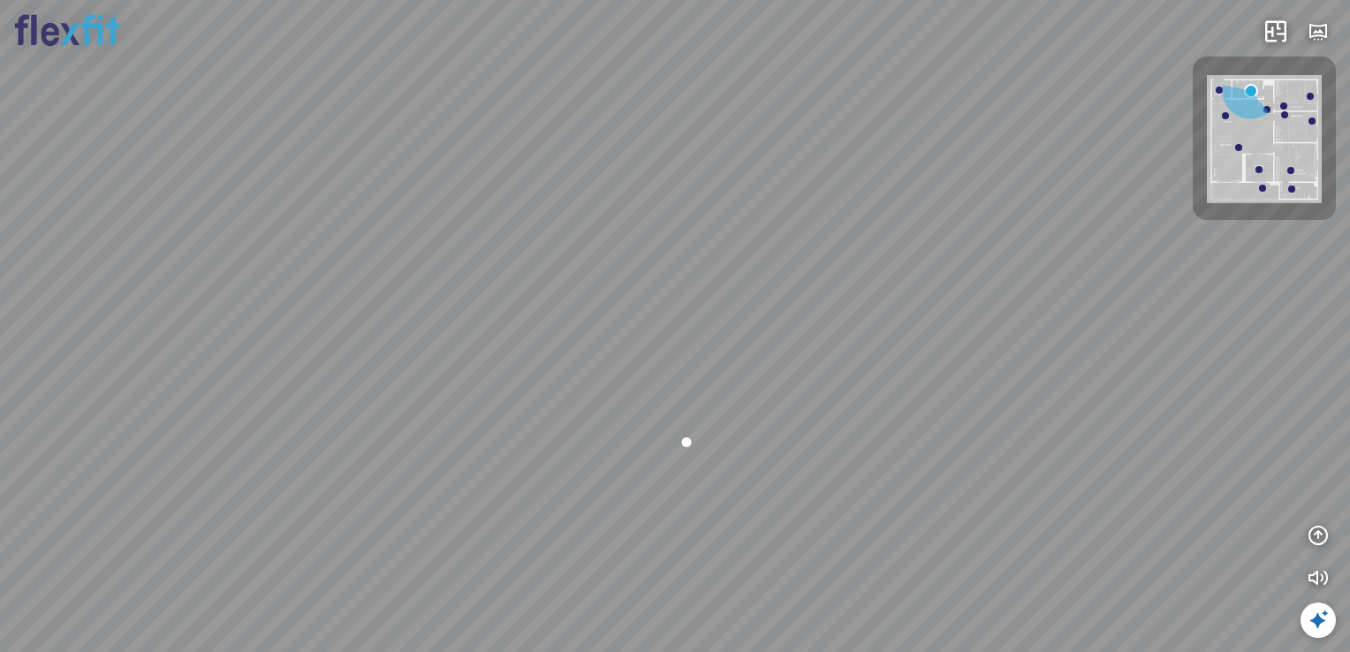
drag, startPoint x: 629, startPoint y: 404, endPoint x: 691, endPoint y: 466, distance: 87.4
click at [691, 466] on div at bounding box center [675, 326] width 1350 height 652
drag, startPoint x: 731, startPoint y: 422, endPoint x: 857, endPoint y: 404, distance: 126.8
click at [857, 404] on div at bounding box center [675, 326] width 1350 height 652
drag, startPoint x: 746, startPoint y: 441, endPoint x: 905, endPoint y: 416, distance: 160.0
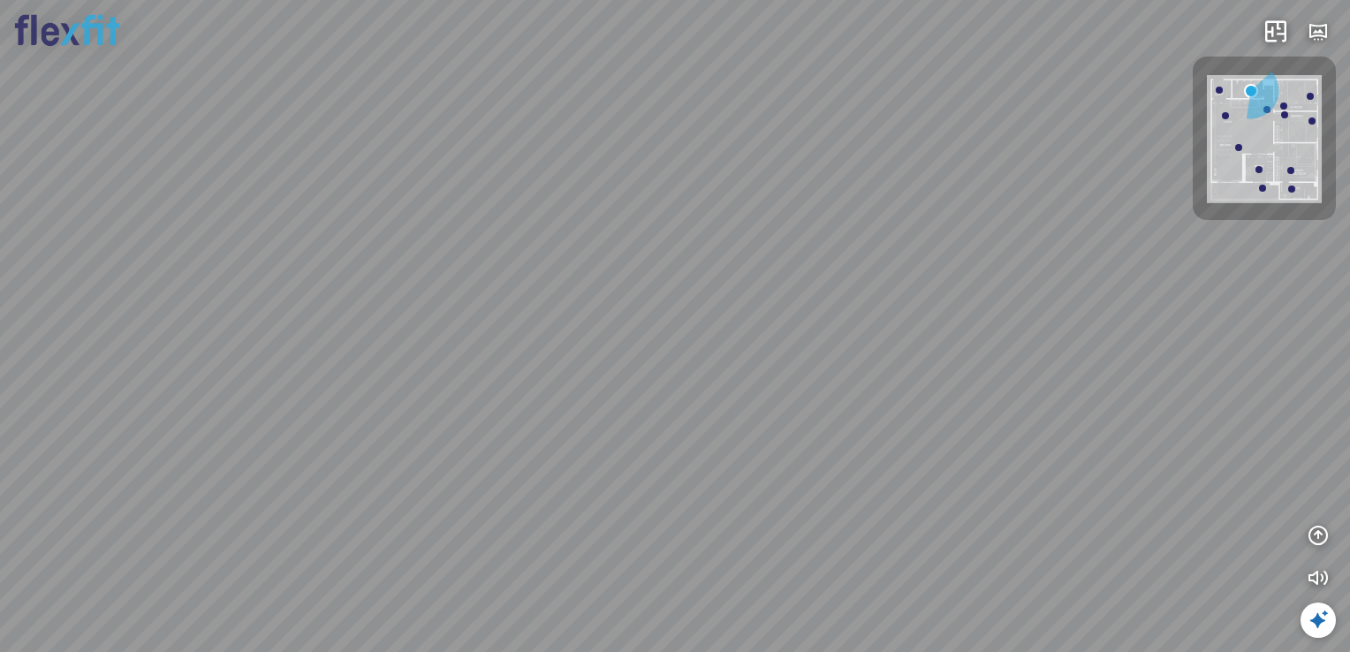
click at [905, 416] on div at bounding box center [675, 326] width 1350 height 652
drag, startPoint x: 646, startPoint y: 420, endPoint x: 873, endPoint y: 360, distance: 235.1
click at [852, 360] on div at bounding box center [675, 326] width 1350 height 652
drag, startPoint x: 754, startPoint y: 394, endPoint x: 965, endPoint y: 449, distance: 218.1
click at [995, 426] on div at bounding box center [675, 326] width 1350 height 652
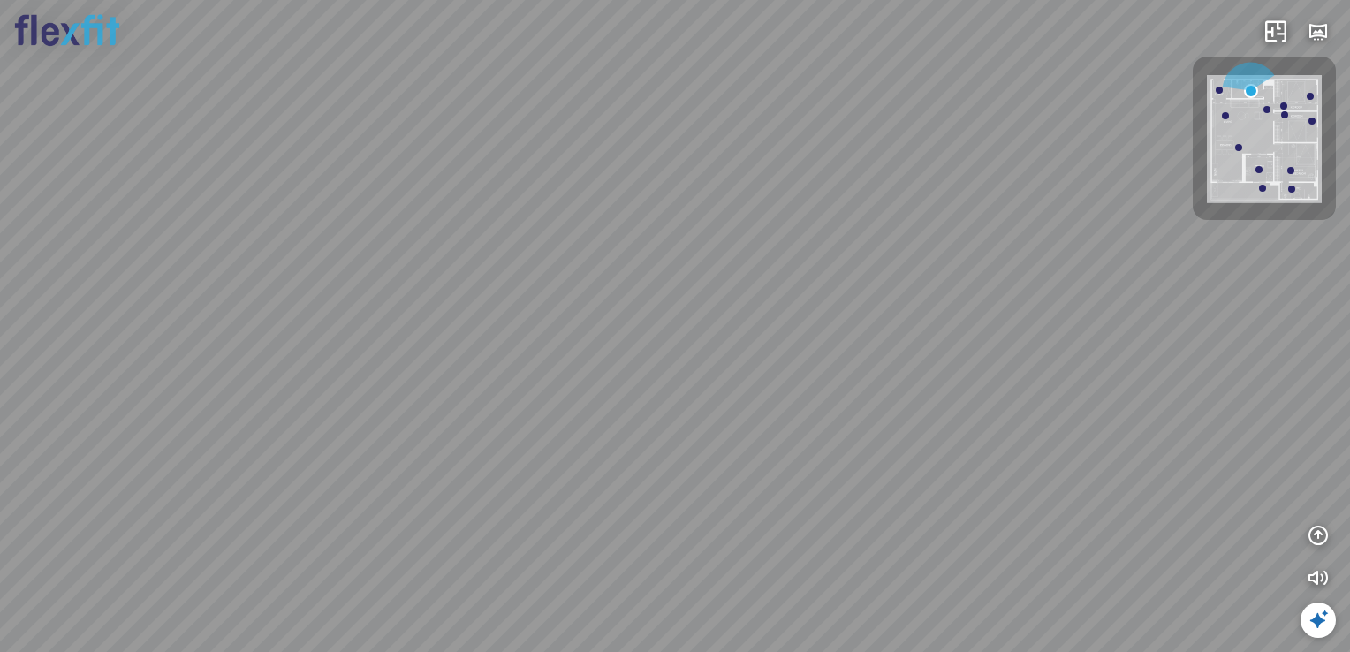
drag, startPoint x: 814, startPoint y: 357, endPoint x: 908, endPoint y: 447, distance: 130.6
click at [908, 447] on div at bounding box center [675, 326] width 1350 height 652
drag, startPoint x: 814, startPoint y: 417, endPoint x: 853, endPoint y: 464, distance: 60.8
click at [855, 464] on div at bounding box center [675, 326] width 1350 height 652
drag, startPoint x: 662, startPoint y: 408, endPoint x: 525, endPoint y: 431, distance: 139.7
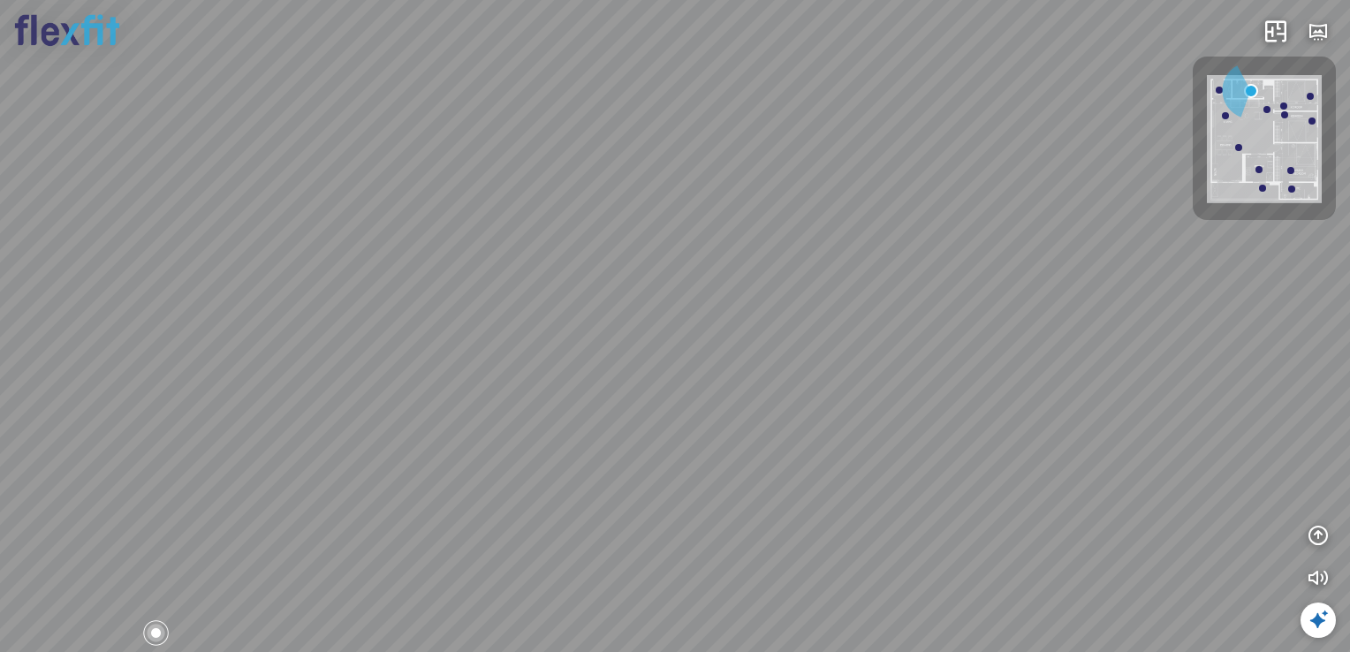
click at [525, 431] on div at bounding box center [675, 326] width 1350 height 652
drag, startPoint x: 608, startPoint y: 430, endPoint x: 616, endPoint y: 481, distance: 51.0
click at [616, 481] on div at bounding box center [675, 326] width 1350 height 652
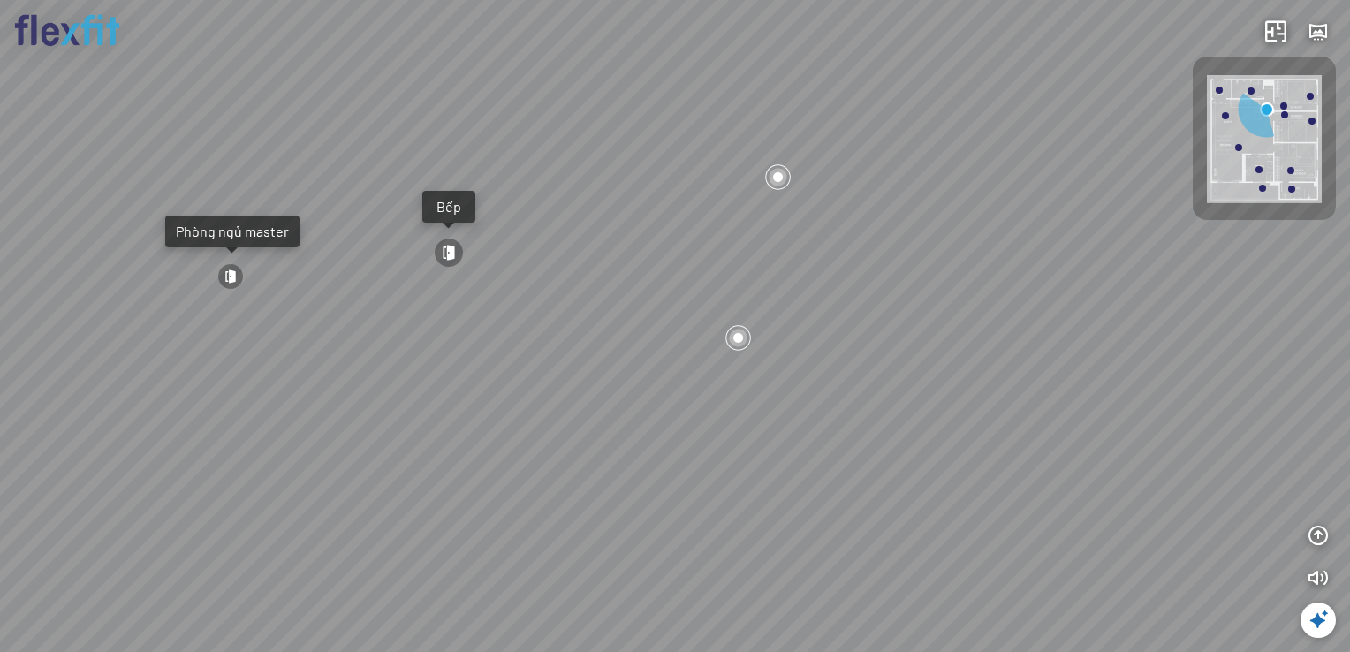
drag, startPoint x: 698, startPoint y: 390, endPoint x: 890, endPoint y: 350, distance: 196.8
click at [889, 350] on div "Bếp WC Phòng ngủ master Phòng ngủ Phòng ngủ" at bounding box center [675, 326] width 1350 height 652
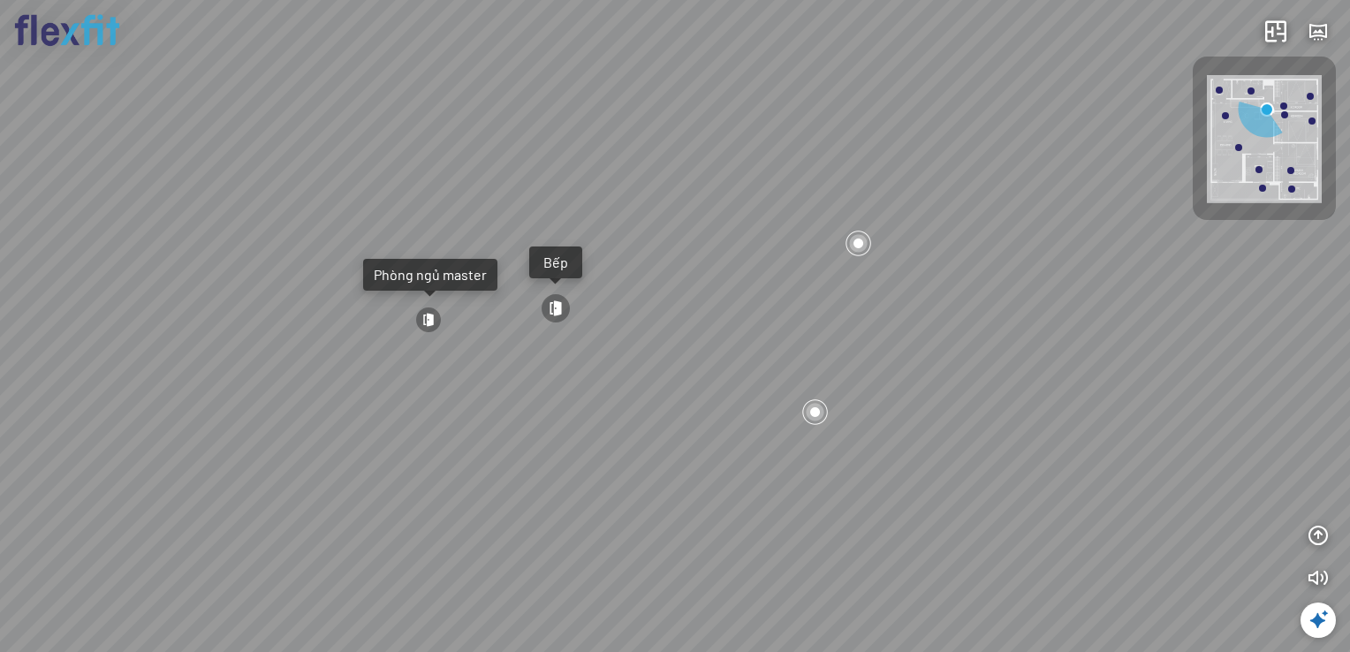
drag, startPoint x: 557, startPoint y: 408, endPoint x: 569, endPoint y: 443, distance: 36.3
click at [569, 443] on div "Bếp WC Phòng ngủ master Phòng ngủ Phòng ngủ" at bounding box center [675, 326] width 1350 height 652
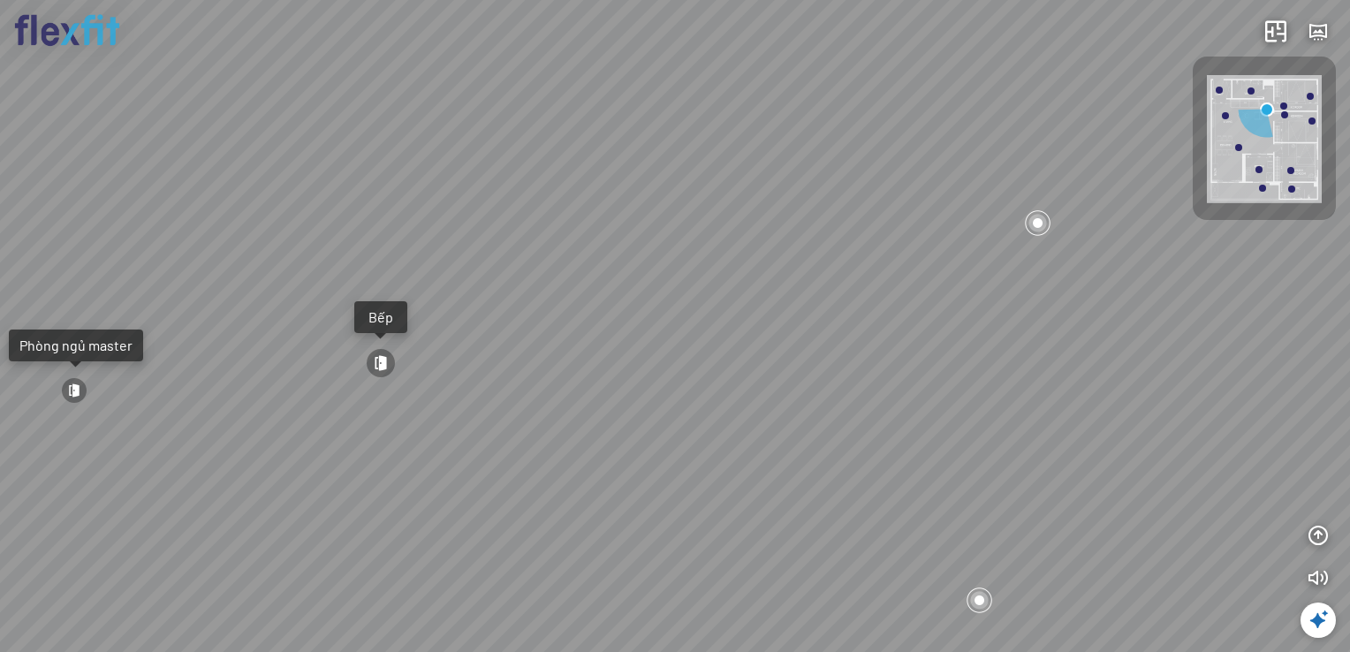
drag, startPoint x: 437, startPoint y: 360, endPoint x: 417, endPoint y: 430, distance: 72.7
click at [417, 430] on div "Bếp WC Phòng ngủ master Phòng ngủ Phòng ngủ" at bounding box center [675, 326] width 1350 height 652
click at [386, 353] on div at bounding box center [373, 364] width 30 height 30
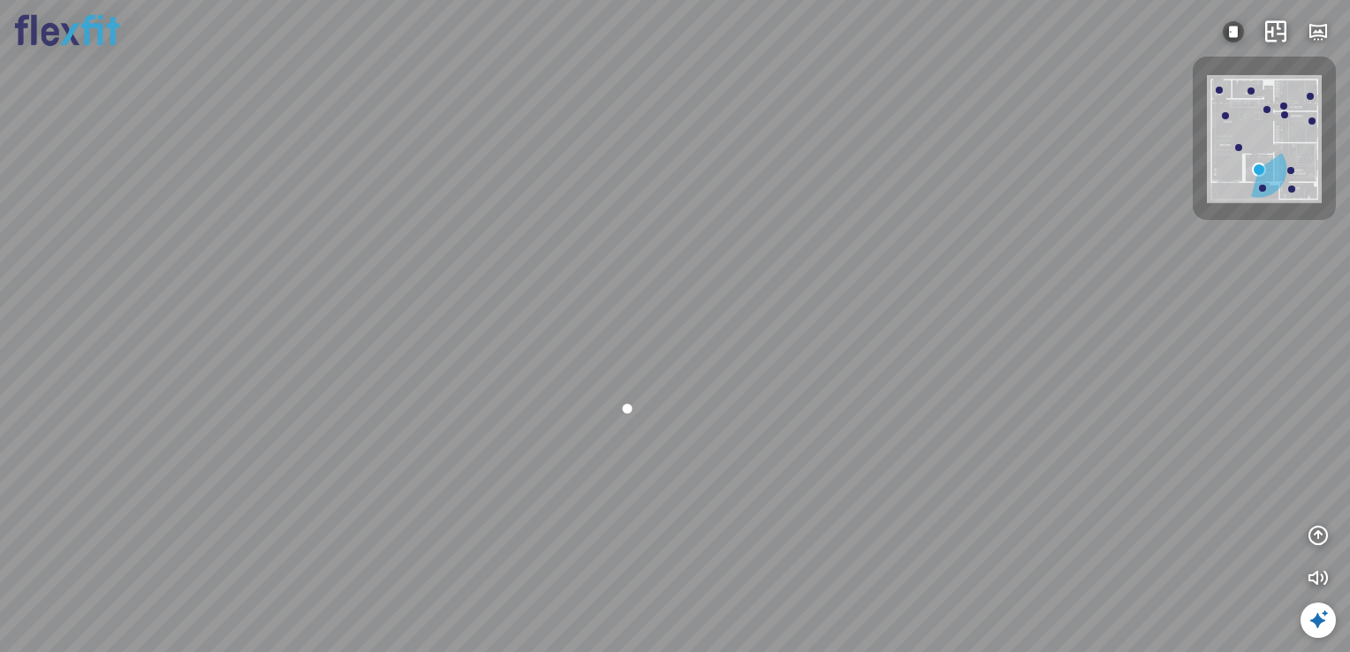
drag, startPoint x: 564, startPoint y: 426, endPoint x: 529, endPoint y: 359, distance: 75.5
click at [529, 359] on div at bounding box center [675, 326] width 1350 height 652
drag, startPoint x: 622, startPoint y: 318, endPoint x: 549, endPoint y: 347, distance: 78.1
click at [549, 347] on div at bounding box center [675, 326] width 1350 height 652
drag, startPoint x: 636, startPoint y: 329, endPoint x: 546, endPoint y: 330, distance: 90.1
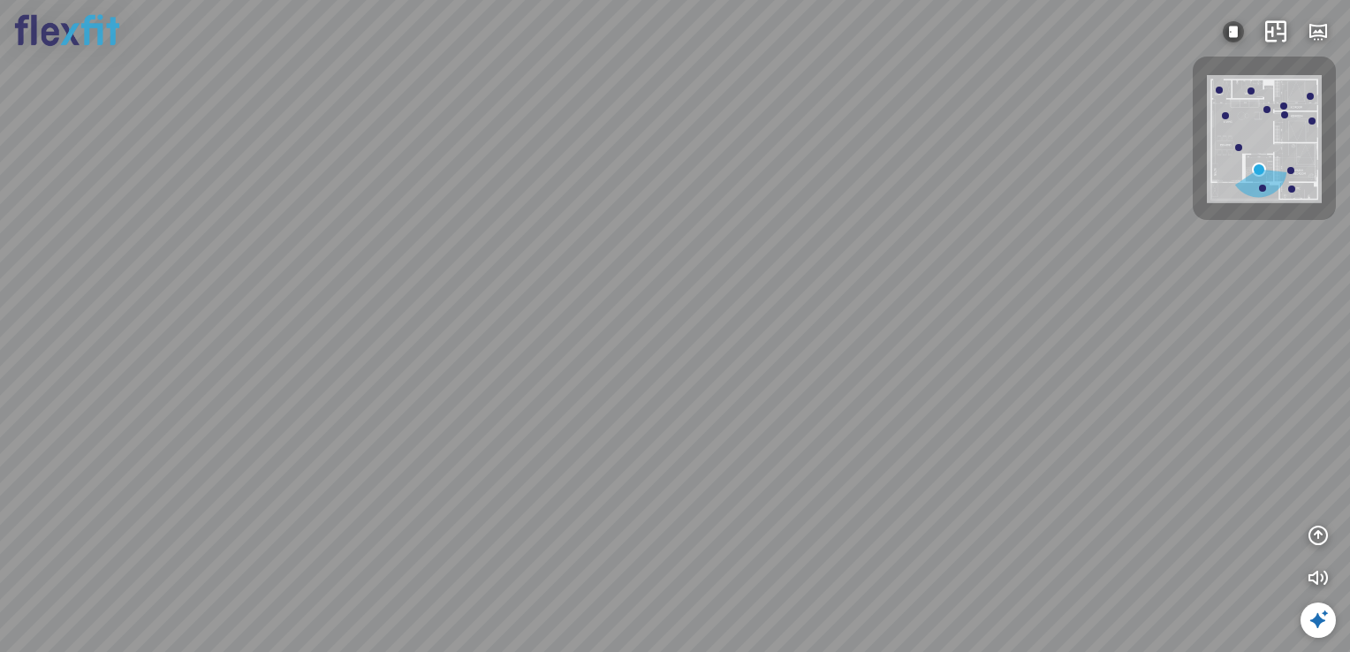
click at [546, 330] on div at bounding box center [675, 326] width 1350 height 652
drag, startPoint x: 642, startPoint y: 296, endPoint x: 579, endPoint y: 300, distance: 62.9
click at [579, 300] on div at bounding box center [675, 326] width 1350 height 652
drag, startPoint x: 599, startPoint y: 291, endPoint x: 608, endPoint y: 271, distance: 22.2
click at [608, 271] on div at bounding box center [675, 326] width 1350 height 652
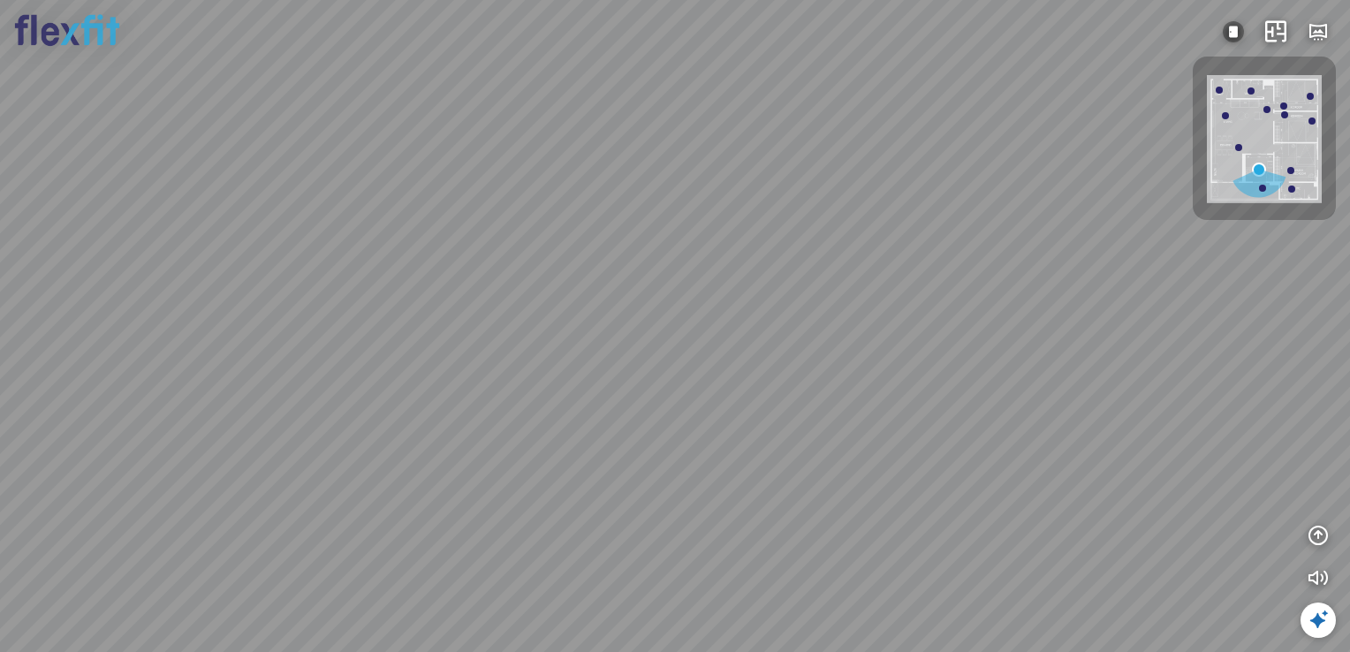
drag, startPoint x: 591, startPoint y: 387, endPoint x: 669, endPoint y: 422, distance: 85.4
click at [669, 422] on div at bounding box center [675, 326] width 1350 height 652
drag, startPoint x: 435, startPoint y: 376, endPoint x: 623, endPoint y: 447, distance: 200.2
click at [623, 447] on div at bounding box center [675, 326] width 1350 height 652
drag, startPoint x: 621, startPoint y: 459, endPoint x: 617, endPoint y: 367, distance: 92.8
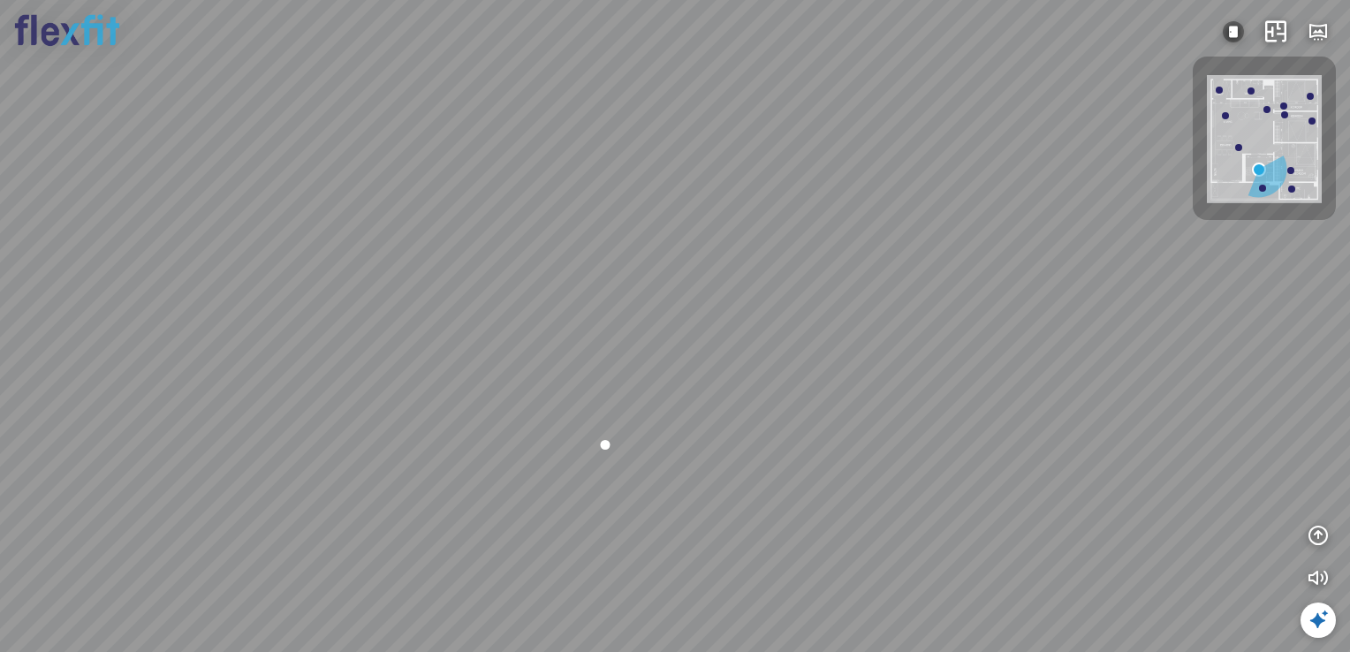
click at [617, 367] on div at bounding box center [675, 326] width 1350 height 652
drag, startPoint x: 558, startPoint y: 438, endPoint x: 633, endPoint y: 397, distance: 85.4
click at [633, 397] on div at bounding box center [675, 326] width 1350 height 652
drag, startPoint x: 615, startPoint y: 421, endPoint x: 571, endPoint y: 421, distance: 44.2
click at [571, 421] on div at bounding box center [675, 326] width 1350 height 652
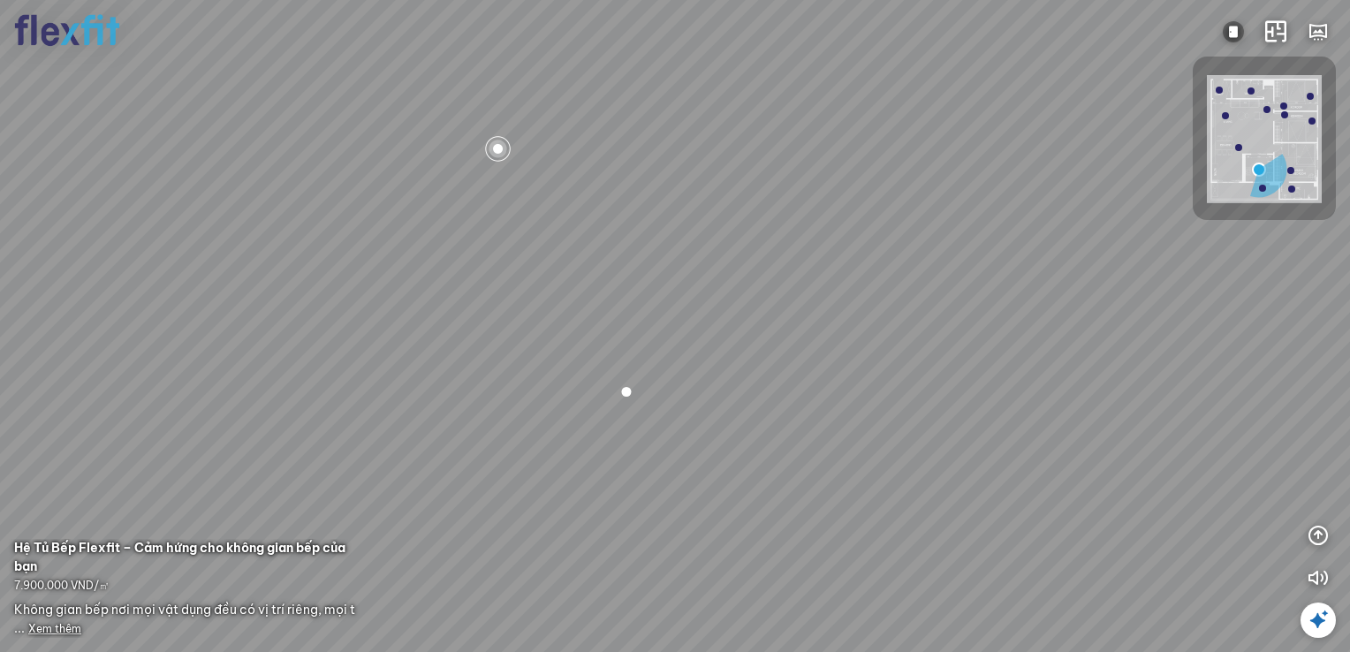
click at [625, 389] on div at bounding box center [627, 392] width 10 height 10
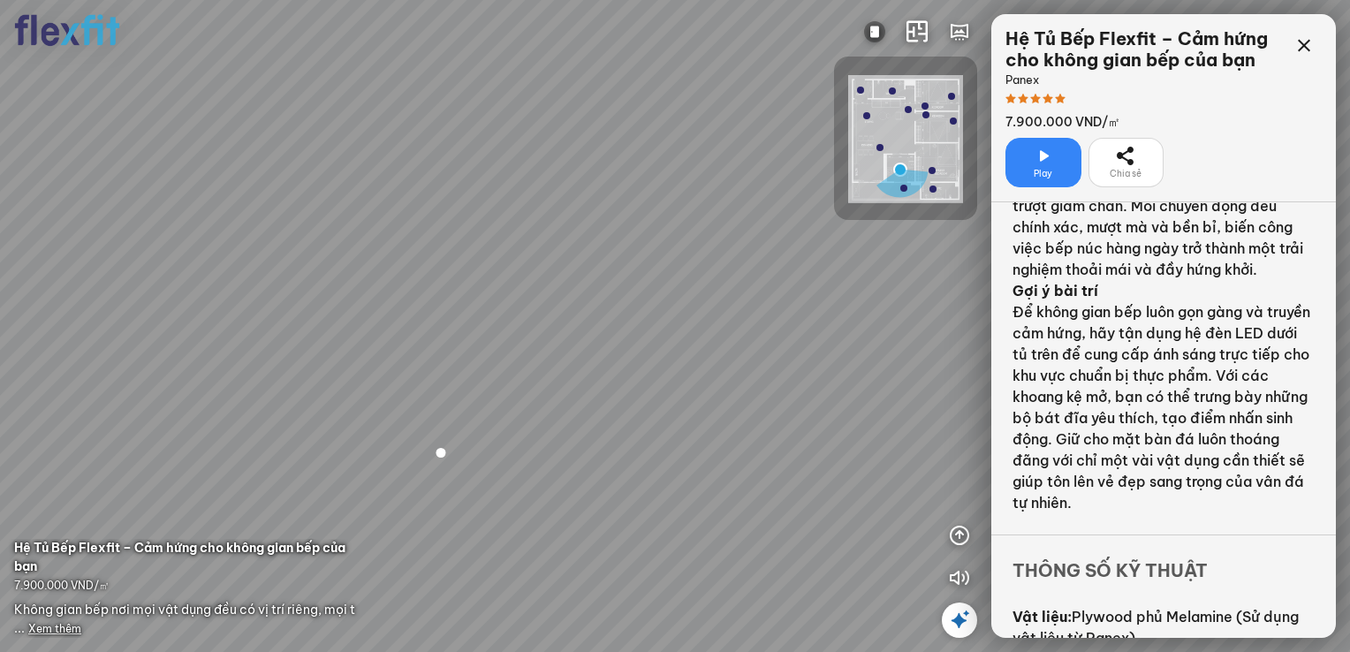
scroll to position [1239, 0]
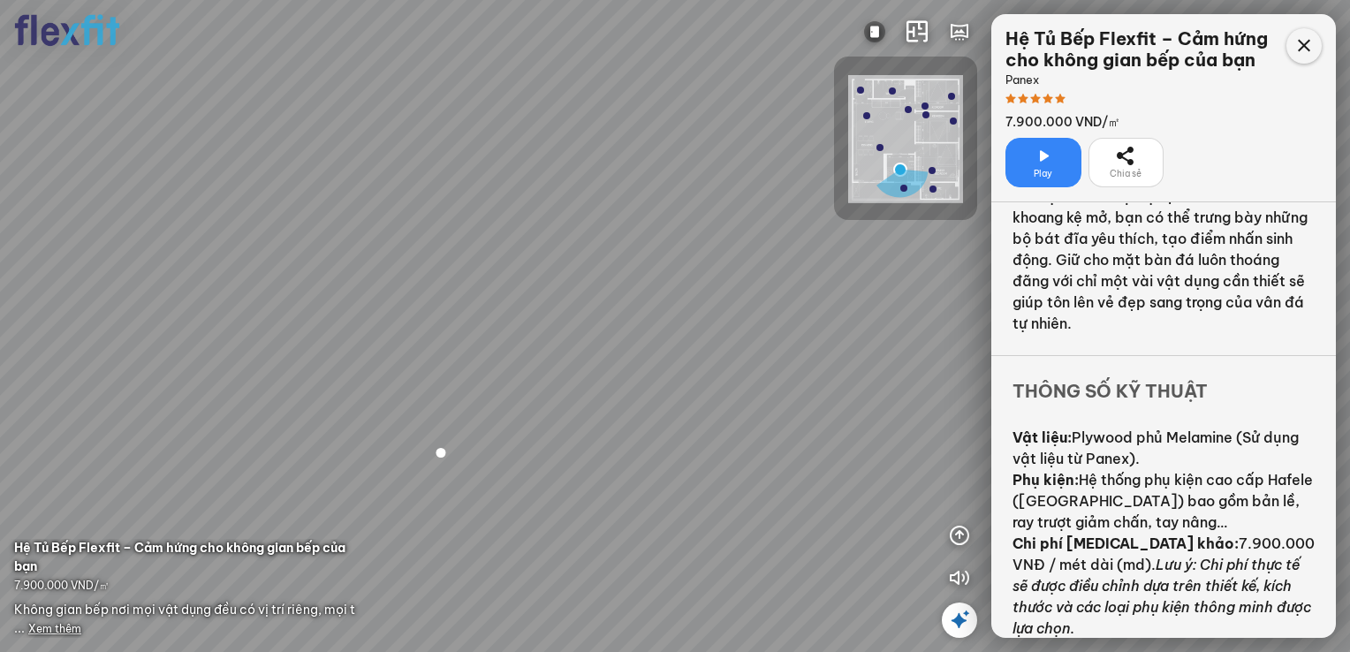
click at [1302, 42] on icon at bounding box center [1303, 45] width 21 height 21
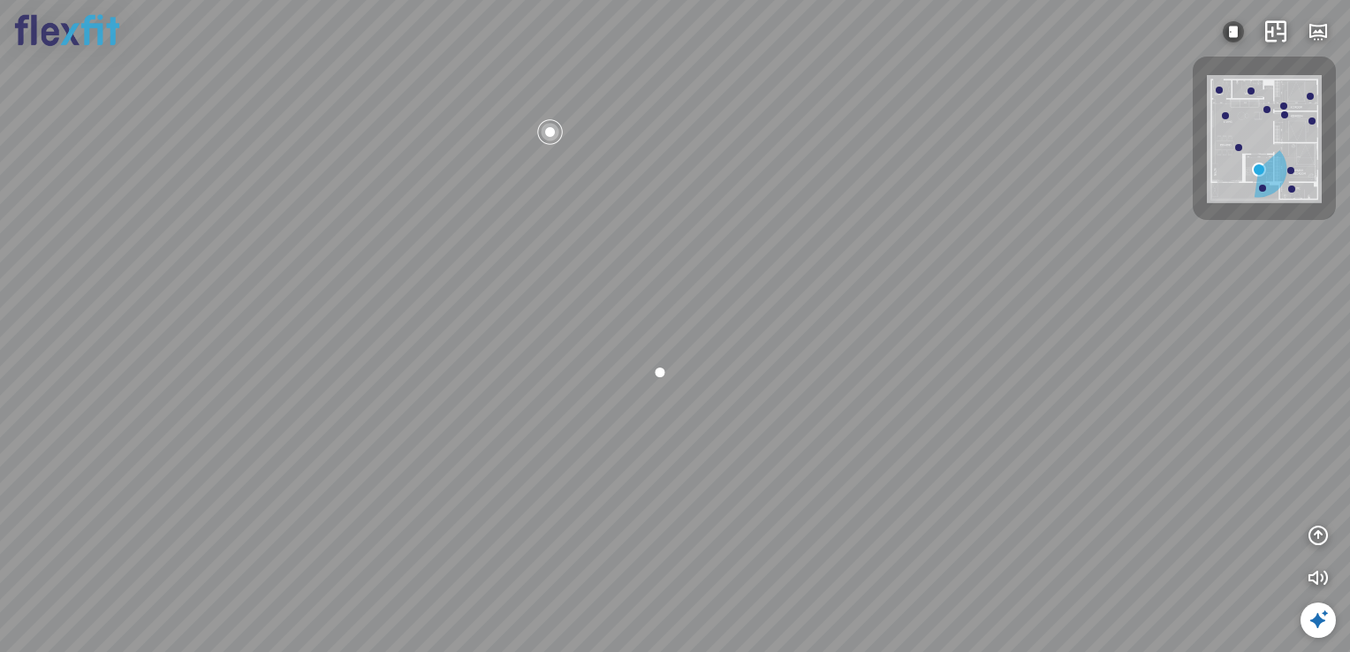
drag, startPoint x: 791, startPoint y: 320, endPoint x: 1045, endPoint y: 299, distance: 254.4
click at [1041, 297] on div at bounding box center [675, 326] width 1350 height 652
drag, startPoint x: 842, startPoint y: 284, endPoint x: 966, endPoint y: 339, distance: 136.4
click at [968, 339] on div at bounding box center [675, 326] width 1350 height 652
drag, startPoint x: 687, startPoint y: 329, endPoint x: 874, endPoint y: 339, distance: 186.7
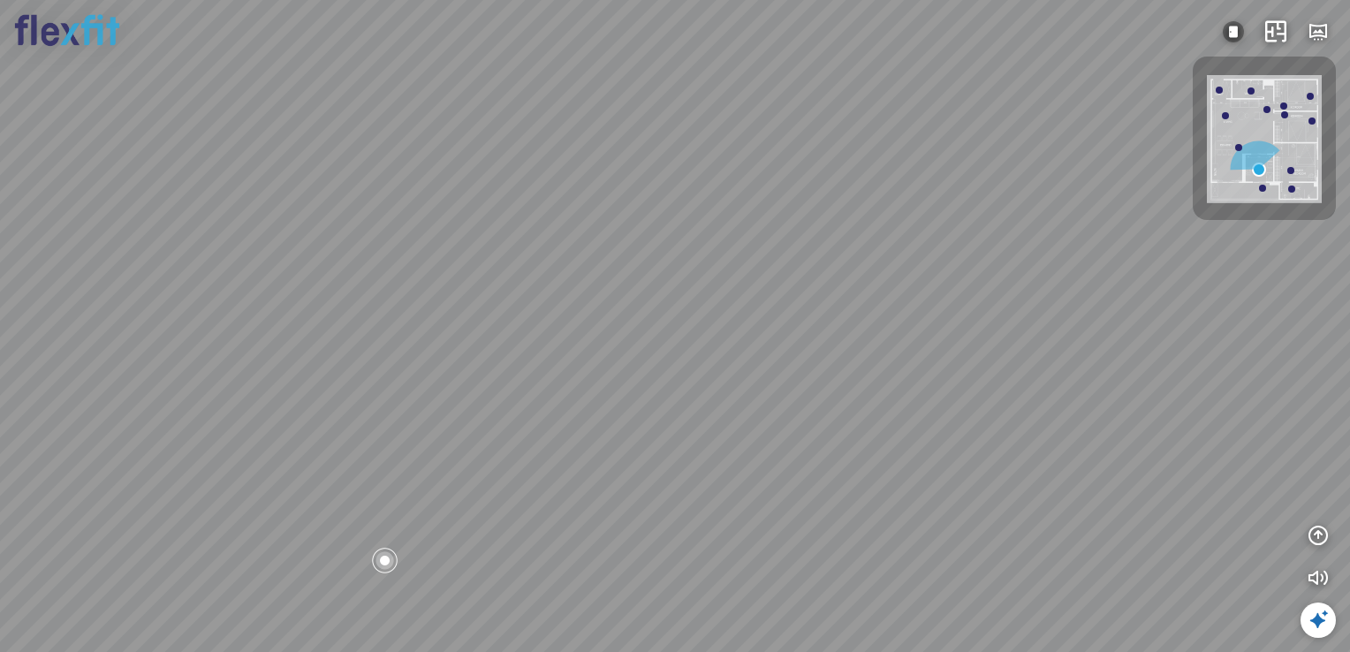
click at [887, 336] on div at bounding box center [675, 326] width 1350 height 652
drag, startPoint x: 783, startPoint y: 357, endPoint x: 827, endPoint y: 367, distance: 45.2
click at [832, 369] on div at bounding box center [675, 326] width 1350 height 652
drag, startPoint x: 841, startPoint y: 359, endPoint x: 850, endPoint y: 362, distance: 9.5
click at [850, 362] on div at bounding box center [675, 326] width 1350 height 652
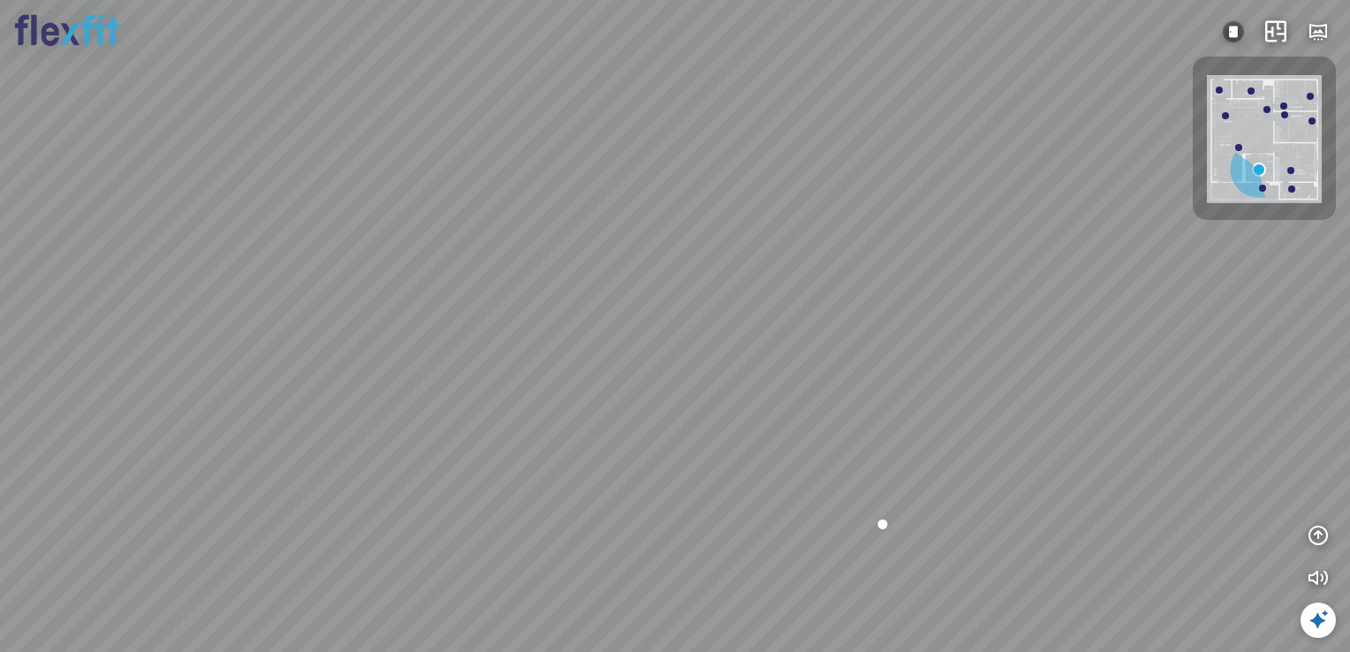
drag, startPoint x: 642, startPoint y: 355, endPoint x: 839, endPoint y: 349, distance: 197.1
click at [839, 349] on div at bounding box center [675, 326] width 1350 height 652
click at [341, 349] on div at bounding box center [675, 326] width 1350 height 652
click at [346, 355] on div at bounding box center [675, 326] width 1350 height 652
drag, startPoint x: 475, startPoint y: 382, endPoint x: 890, endPoint y: 377, distance: 415.2
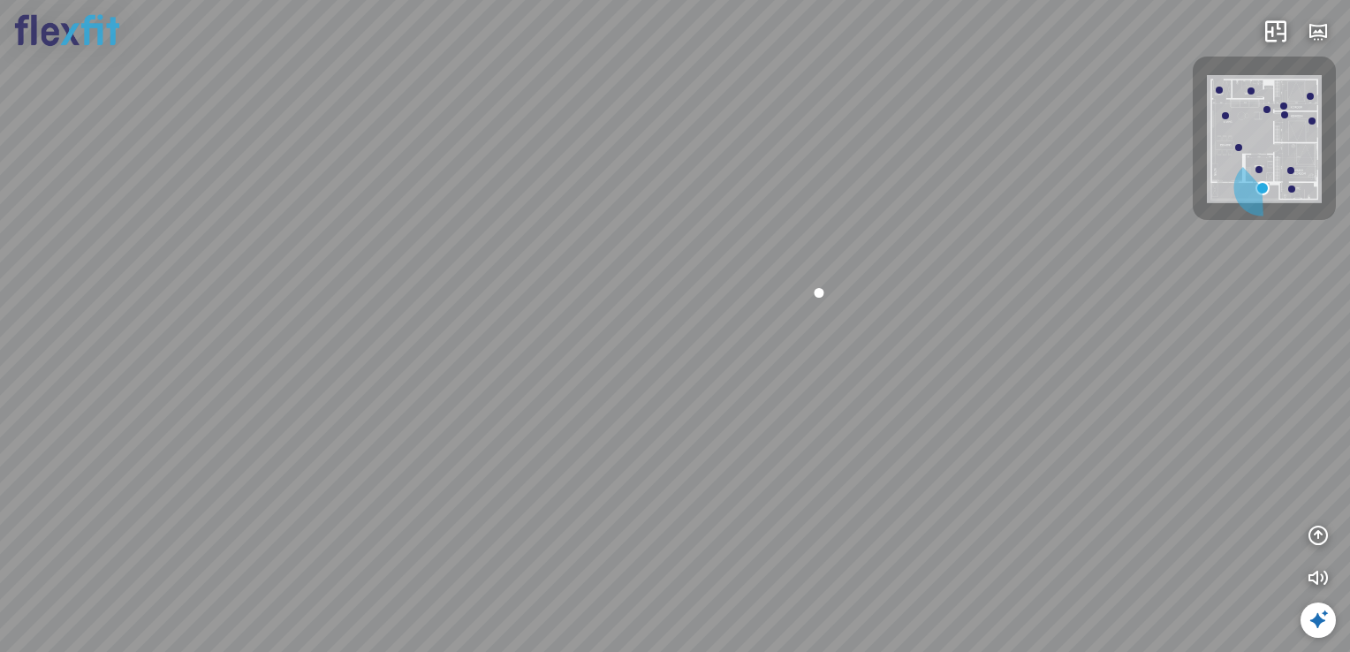
click at [890, 376] on div at bounding box center [675, 326] width 1350 height 652
drag, startPoint x: 811, startPoint y: 387, endPoint x: 951, endPoint y: 390, distance: 140.5
click at [947, 390] on div at bounding box center [675, 326] width 1350 height 652
drag, startPoint x: 849, startPoint y: 427, endPoint x: 852, endPoint y: 446, distance: 19.8
click at [852, 446] on div at bounding box center [675, 326] width 1350 height 652
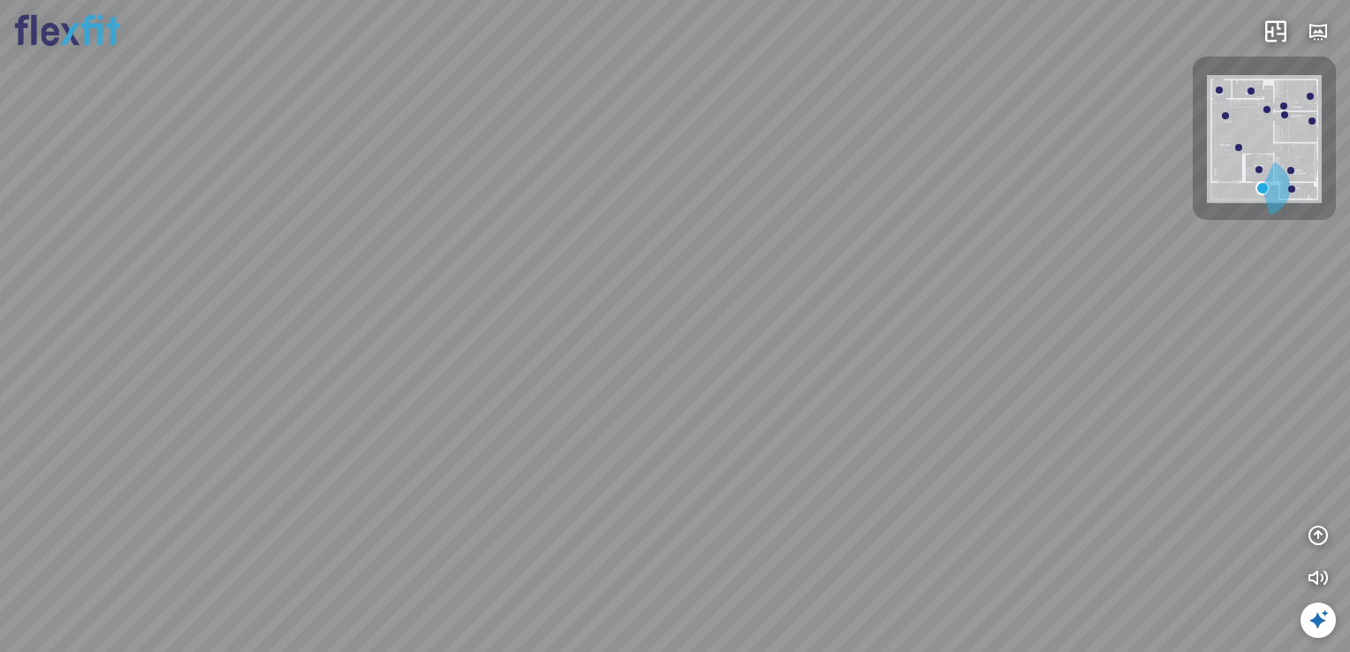
drag, startPoint x: 894, startPoint y: 414, endPoint x: 936, endPoint y: 401, distance: 44.4
click at [936, 401] on div at bounding box center [675, 326] width 1350 height 652
click at [936, 396] on div at bounding box center [675, 326] width 1350 height 652
drag, startPoint x: 765, startPoint y: 433, endPoint x: 926, endPoint y: 388, distance: 167.0
click at [926, 388] on div at bounding box center [675, 326] width 1350 height 652
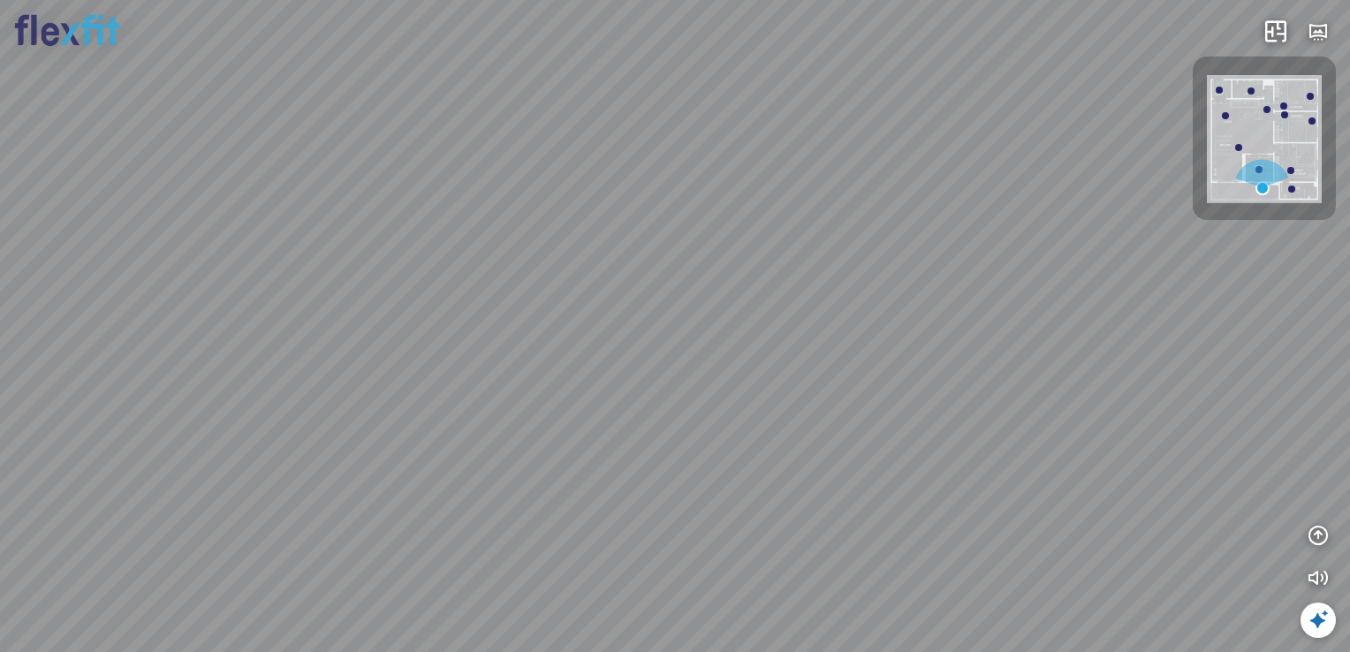
drag, startPoint x: 779, startPoint y: 372, endPoint x: 811, endPoint y: 495, distance: 126.8
click at [812, 496] on div at bounding box center [675, 326] width 1350 height 652
click at [1270, 106] on img at bounding box center [1264, 139] width 115 height 128
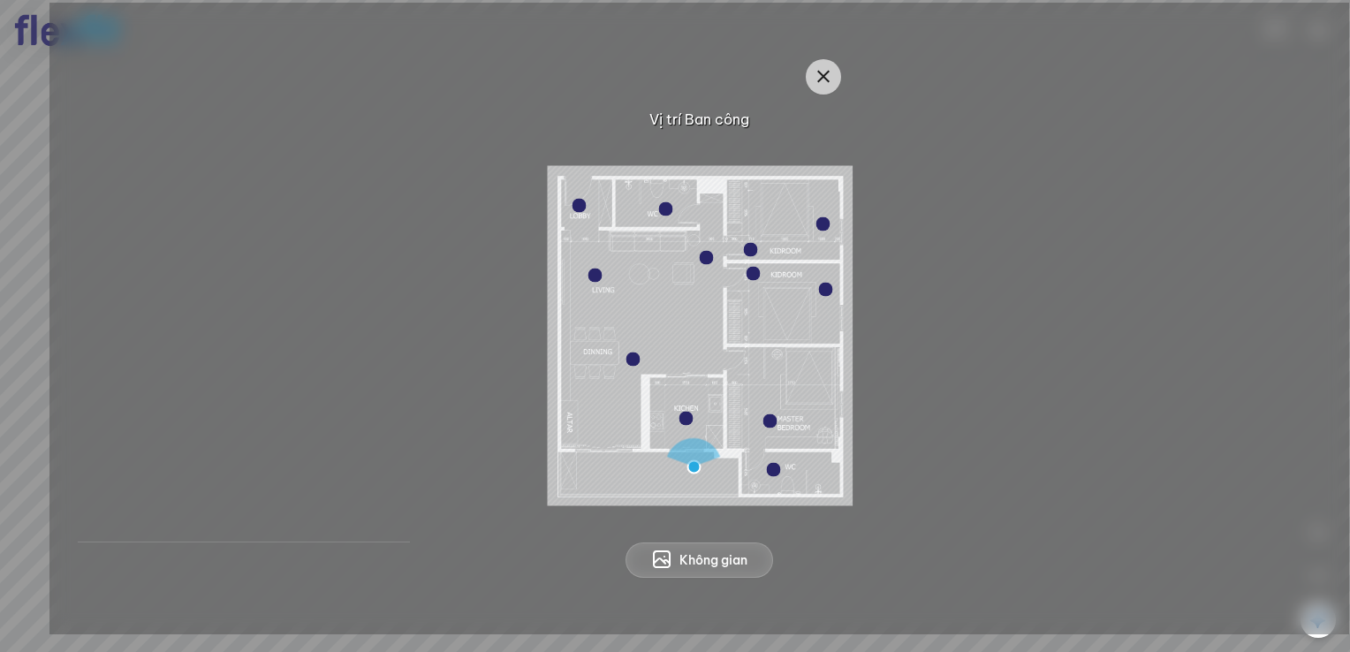
click at [1263, 108] on div "Vị trí Ban công" at bounding box center [699, 94] width 1243 height 71
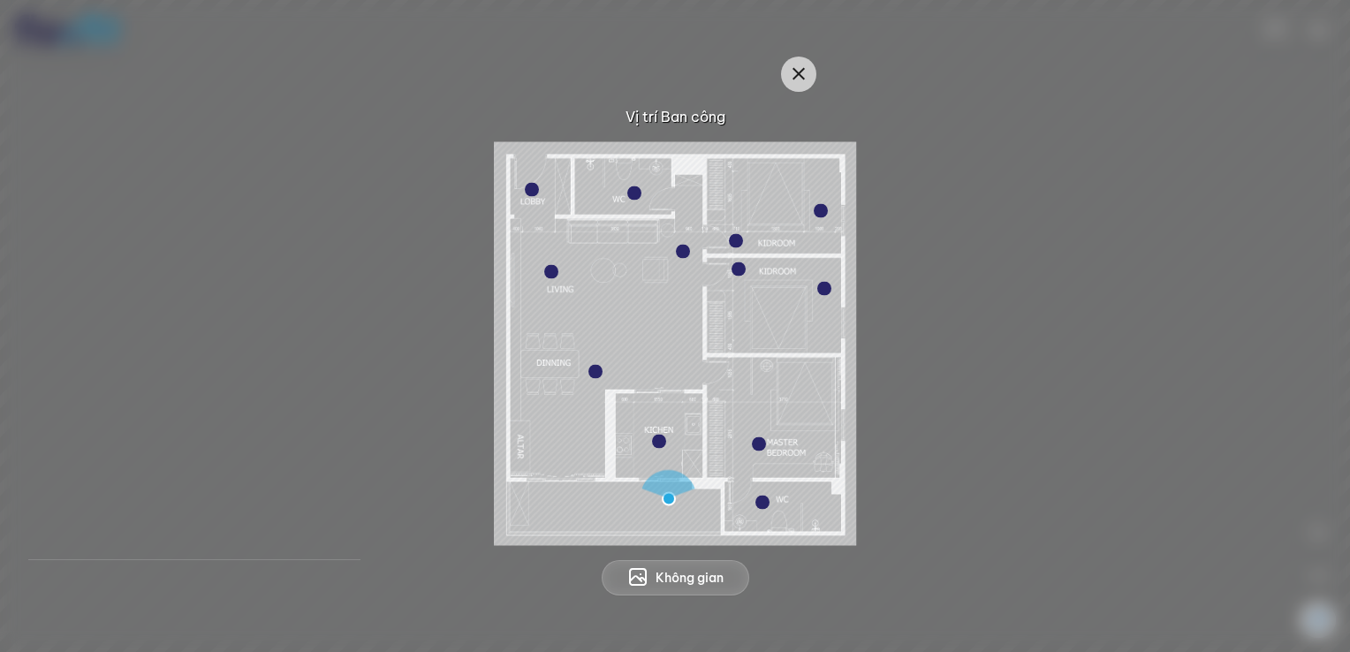
click at [683, 254] on div at bounding box center [683, 251] width 14 height 14
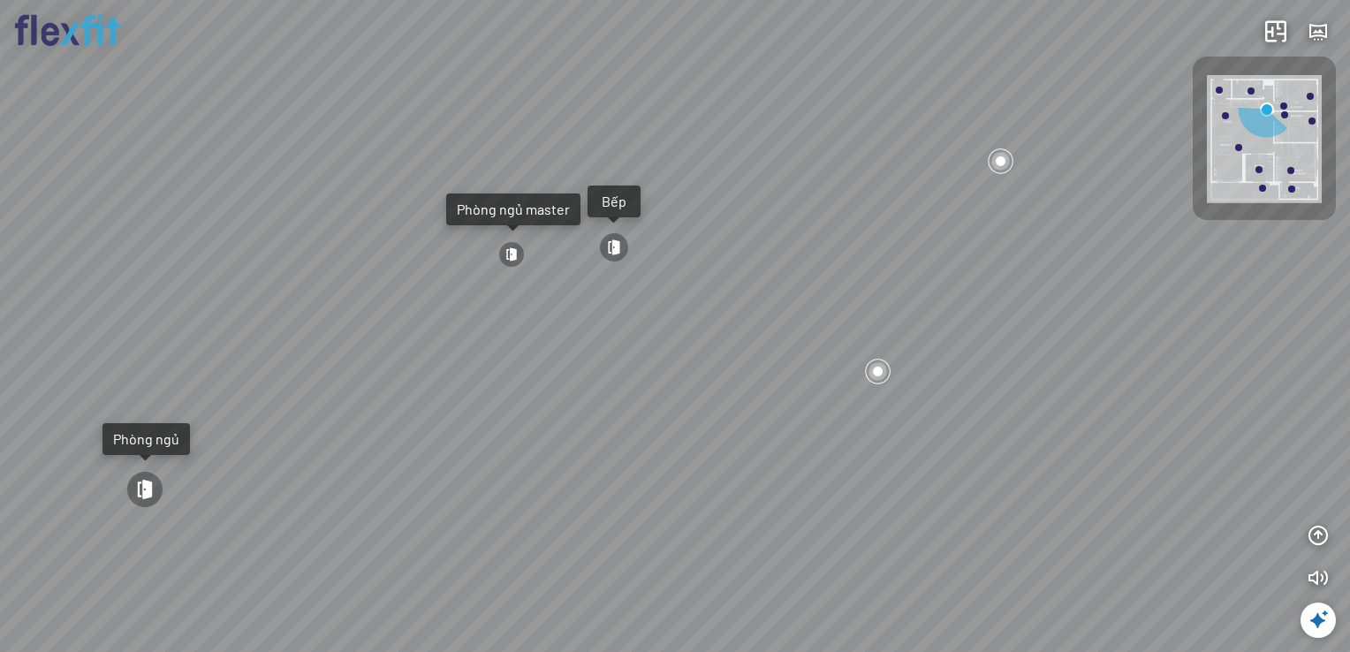
drag, startPoint x: 422, startPoint y: 397, endPoint x: 723, endPoint y: 359, distance: 302.8
click at [723, 359] on div "Bếp WC Phòng ngủ master Phòng ngủ Phòng ngủ" at bounding box center [675, 326] width 1350 height 652
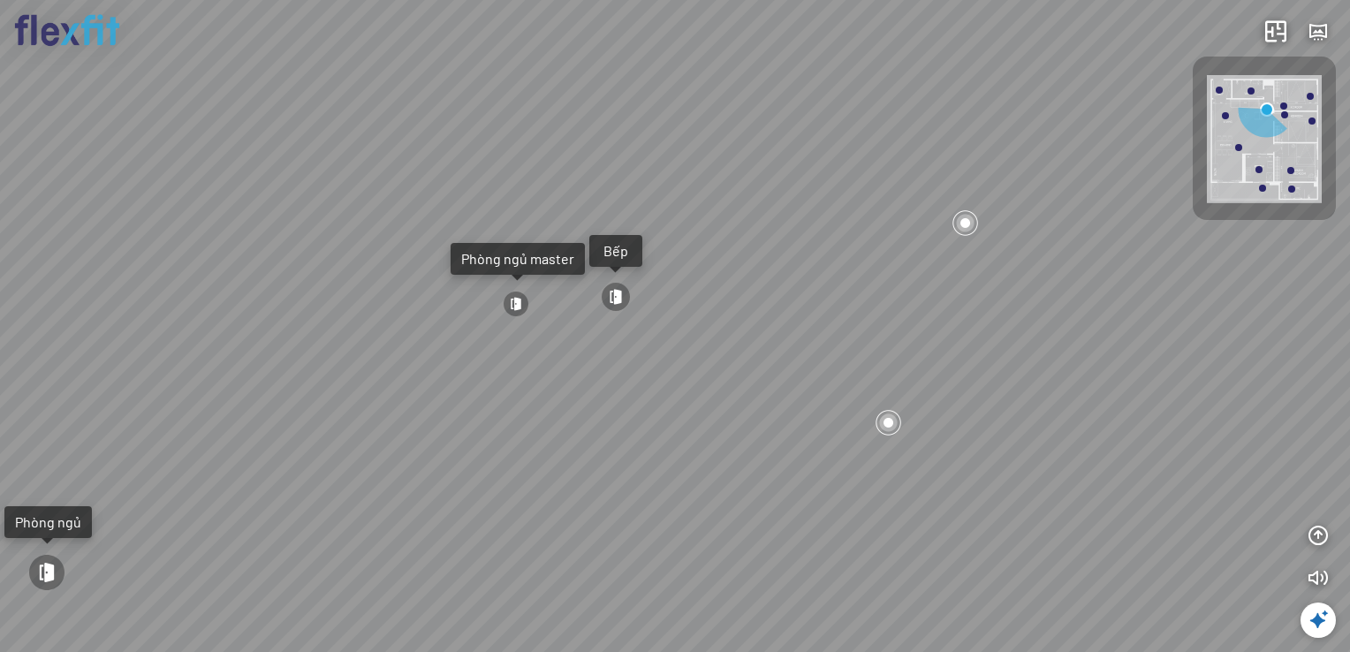
drag, startPoint x: 568, startPoint y: 429, endPoint x: 567, endPoint y: 477, distance: 47.7
click at [567, 477] on div "Bếp WC Phòng ngủ master Phòng ngủ Phòng ngủ" at bounding box center [675, 326] width 1350 height 652
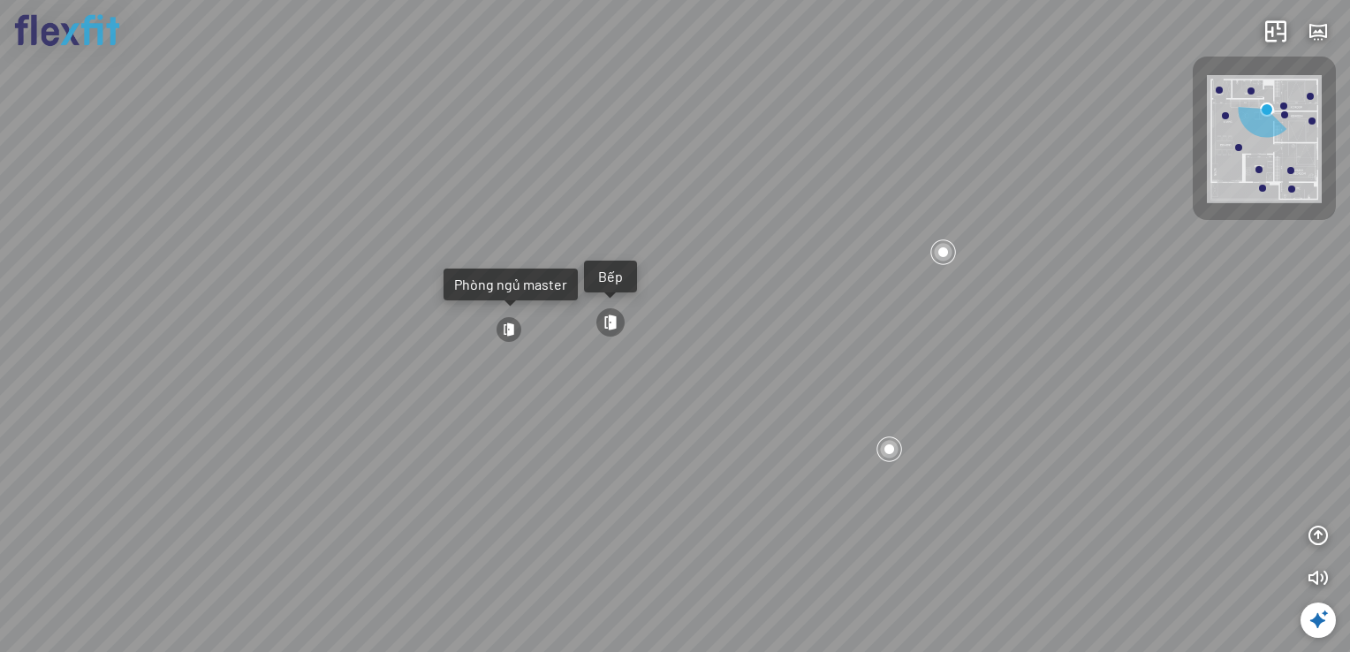
drag, startPoint x: 571, startPoint y: 428, endPoint x: 569, endPoint y: 440, distance: 11.6
click at [569, 440] on div "Bếp WC Phòng ngủ master Phòng ngủ Phòng ngủ" at bounding box center [675, 326] width 1350 height 652
drag, startPoint x: 724, startPoint y: 402, endPoint x: 693, endPoint y: 405, distance: 32.0
click at [693, 405] on div "Bếp WC Phòng ngủ master Phòng ngủ Phòng ngủ" at bounding box center [675, 326] width 1350 height 652
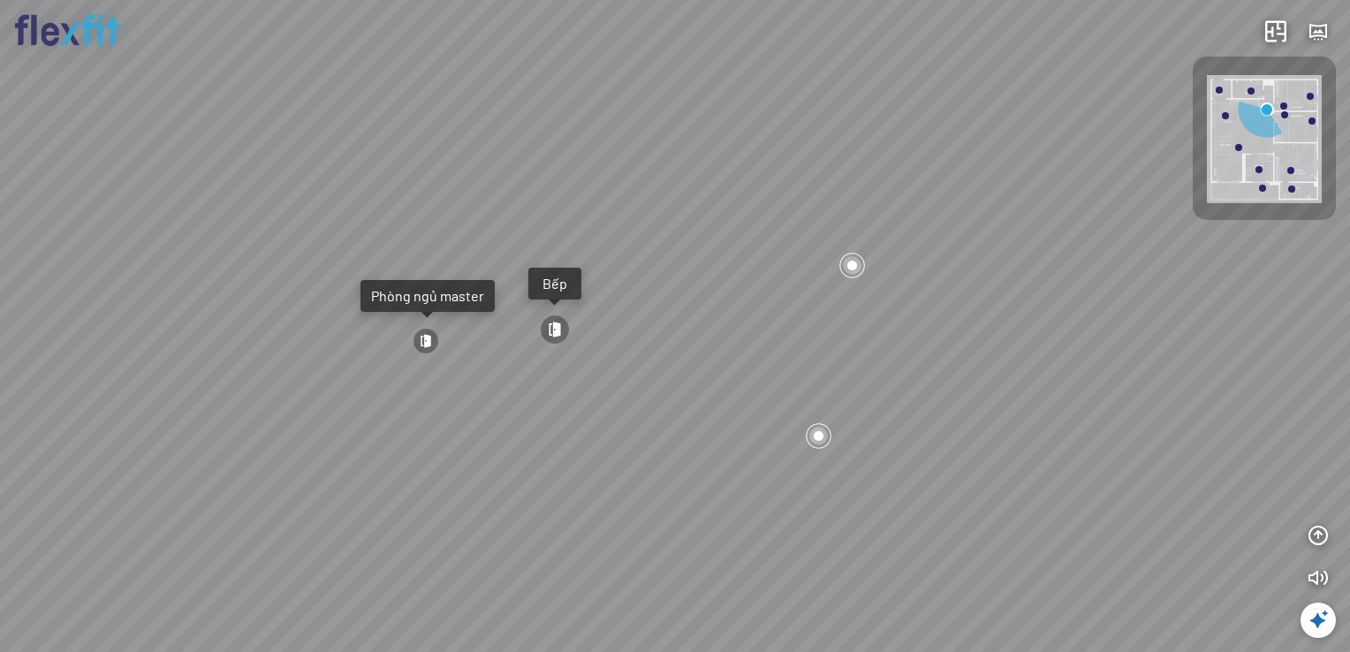
drag, startPoint x: 723, startPoint y: 366, endPoint x: 693, endPoint y: 369, distance: 31.1
click at [693, 369] on div "Bếp WC Phòng ngủ master Phòng ngủ Phòng ngủ" at bounding box center [675, 326] width 1350 height 652
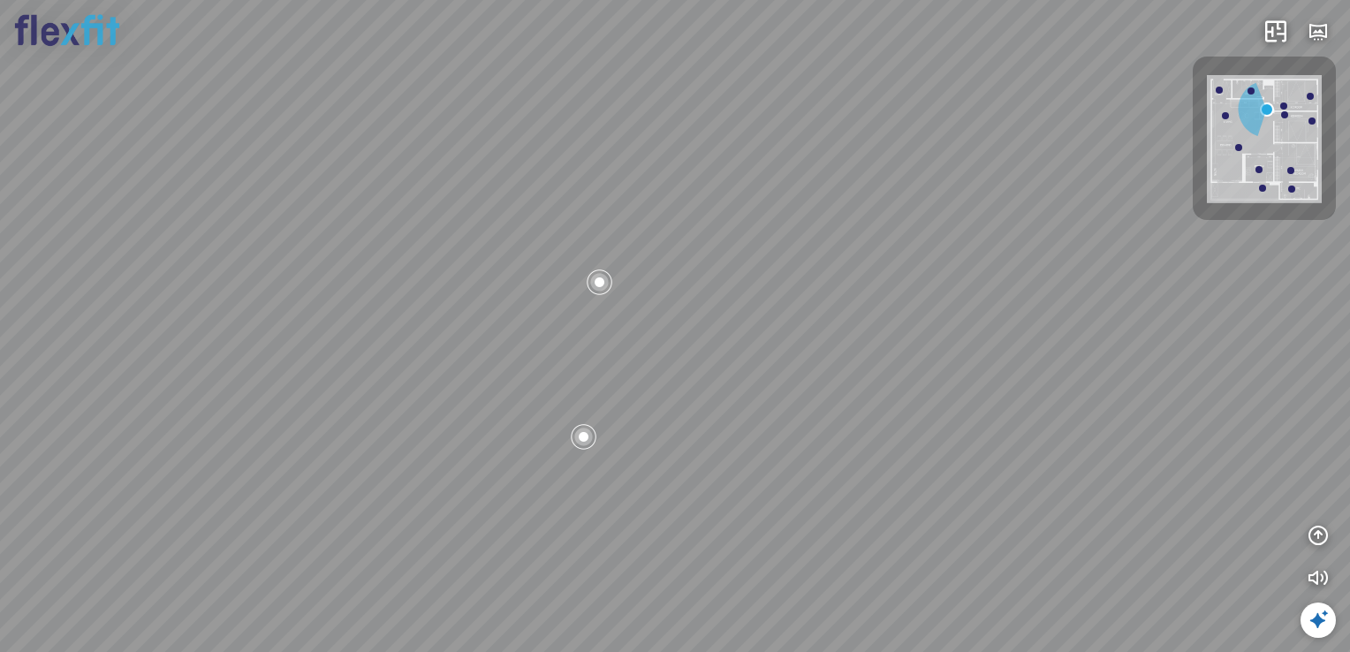
drag, startPoint x: 695, startPoint y: 371, endPoint x: 682, endPoint y: 374, distance: 13.5
click at [682, 374] on div "Bếp WC Phòng ngủ master Phòng ngủ Phòng ngủ" at bounding box center [675, 326] width 1350 height 652
drag, startPoint x: 520, startPoint y: 394, endPoint x: 519, endPoint y: 413, distance: 18.6
click at [519, 413] on div "Bếp WC Phòng ngủ master Phòng ngủ Phòng ngủ" at bounding box center [675, 326] width 1350 height 652
click at [527, 384] on div "Bếp WC Phòng ngủ master Phòng ngủ Phòng ngủ" at bounding box center [675, 326] width 1350 height 652
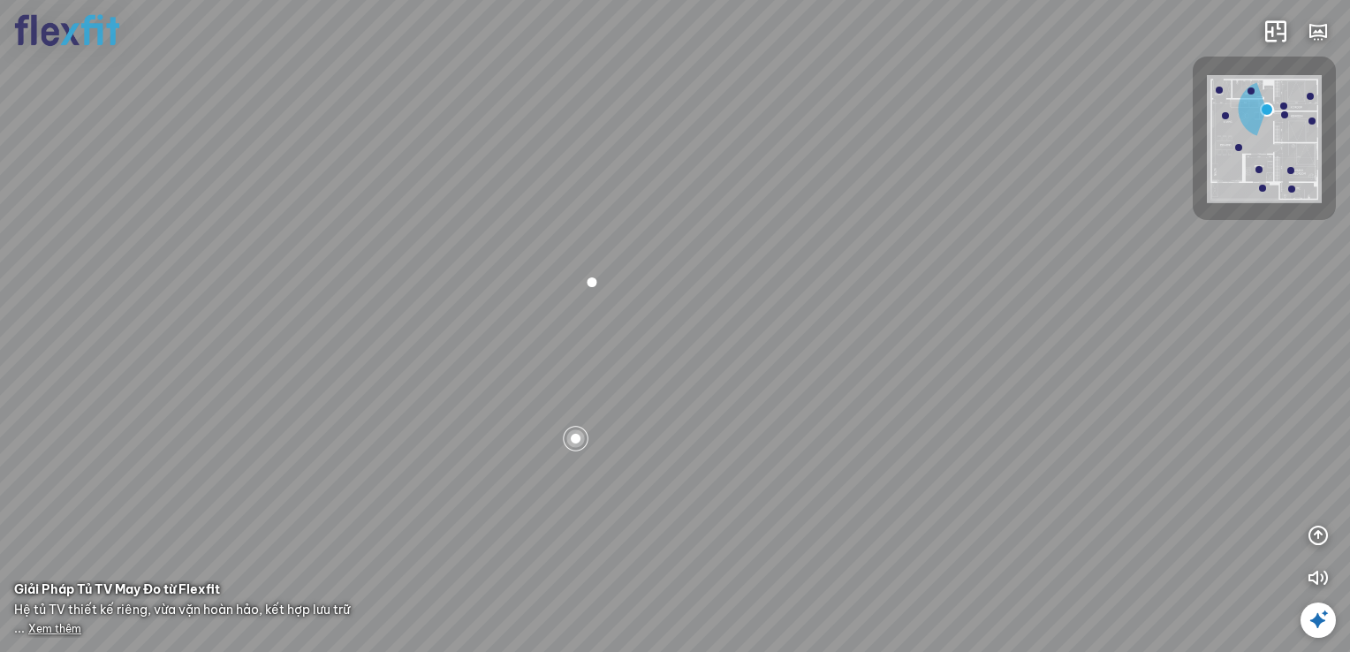
click at [1281, 154] on img at bounding box center [1264, 139] width 115 height 128
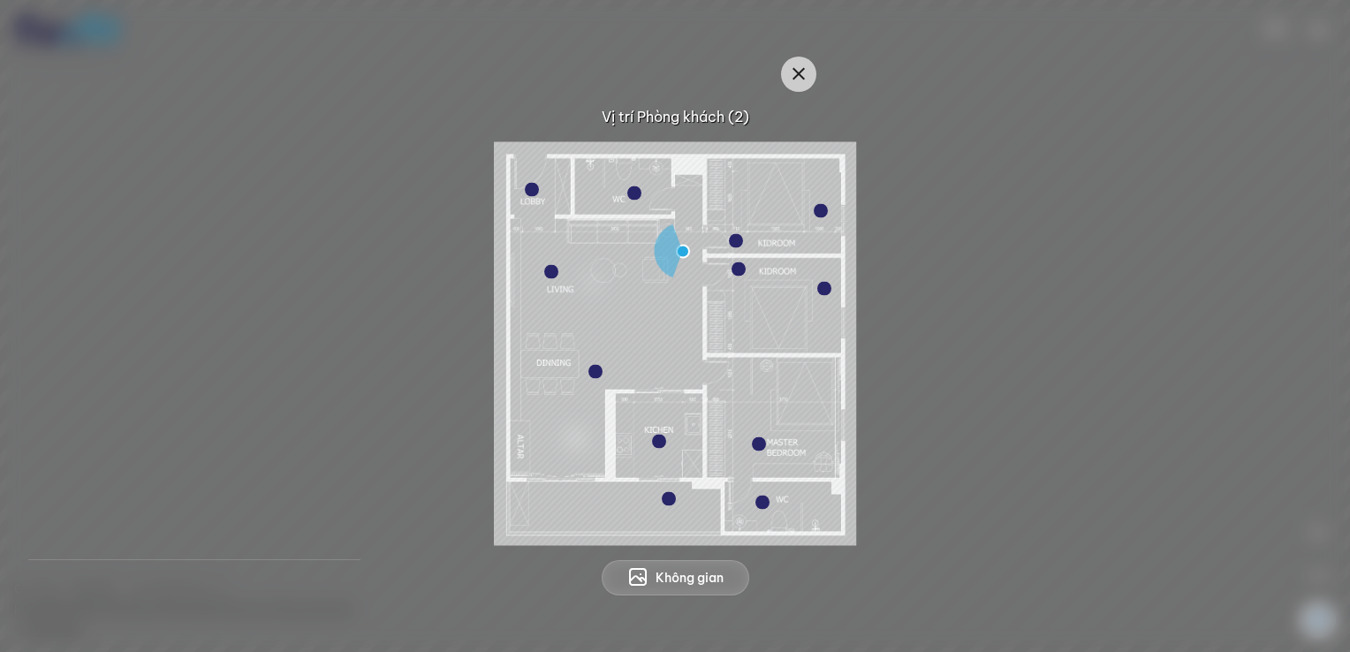
click at [739, 272] on div at bounding box center [738, 269] width 14 height 14
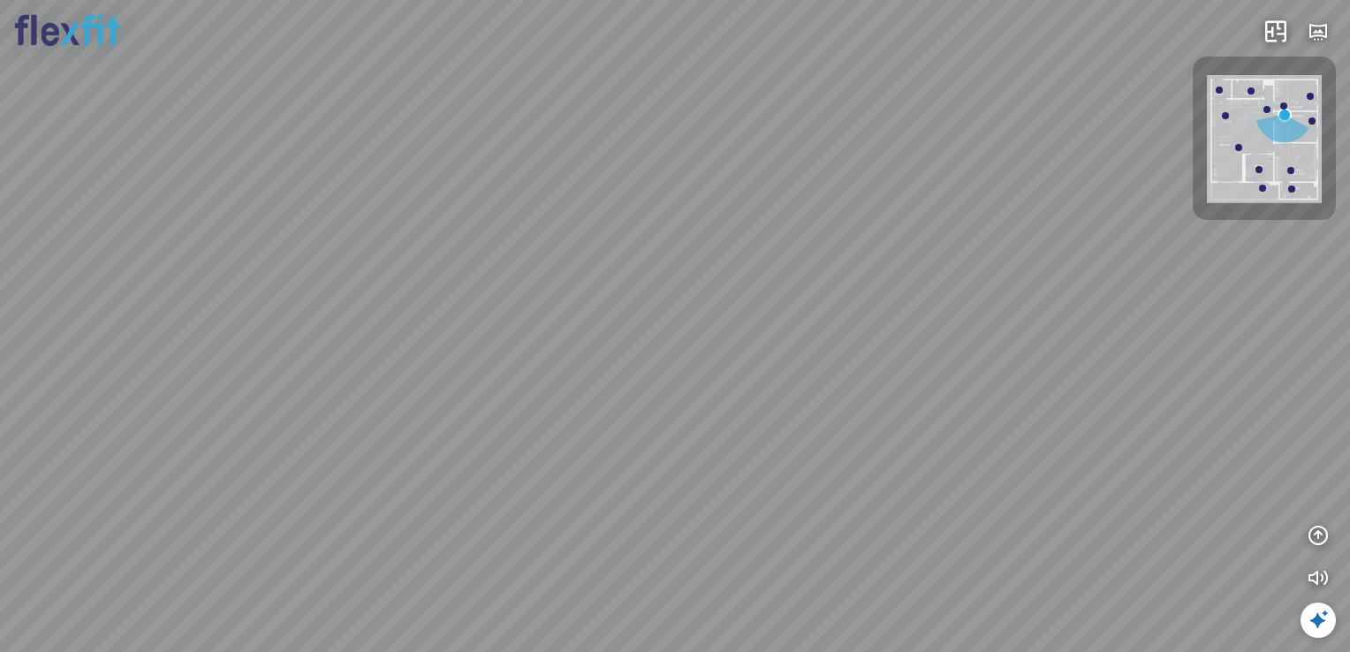
drag, startPoint x: 802, startPoint y: 243, endPoint x: 662, endPoint y: 245, distance: 140.5
click at [662, 245] on div "Phòng khách" at bounding box center [675, 326] width 1350 height 652
drag, startPoint x: 746, startPoint y: 211, endPoint x: 559, endPoint y: 272, distance: 196.9
click at [559, 272] on div "Phòng khách" at bounding box center [675, 326] width 1350 height 652
drag, startPoint x: 647, startPoint y: 367, endPoint x: 737, endPoint y: 373, distance: 90.3
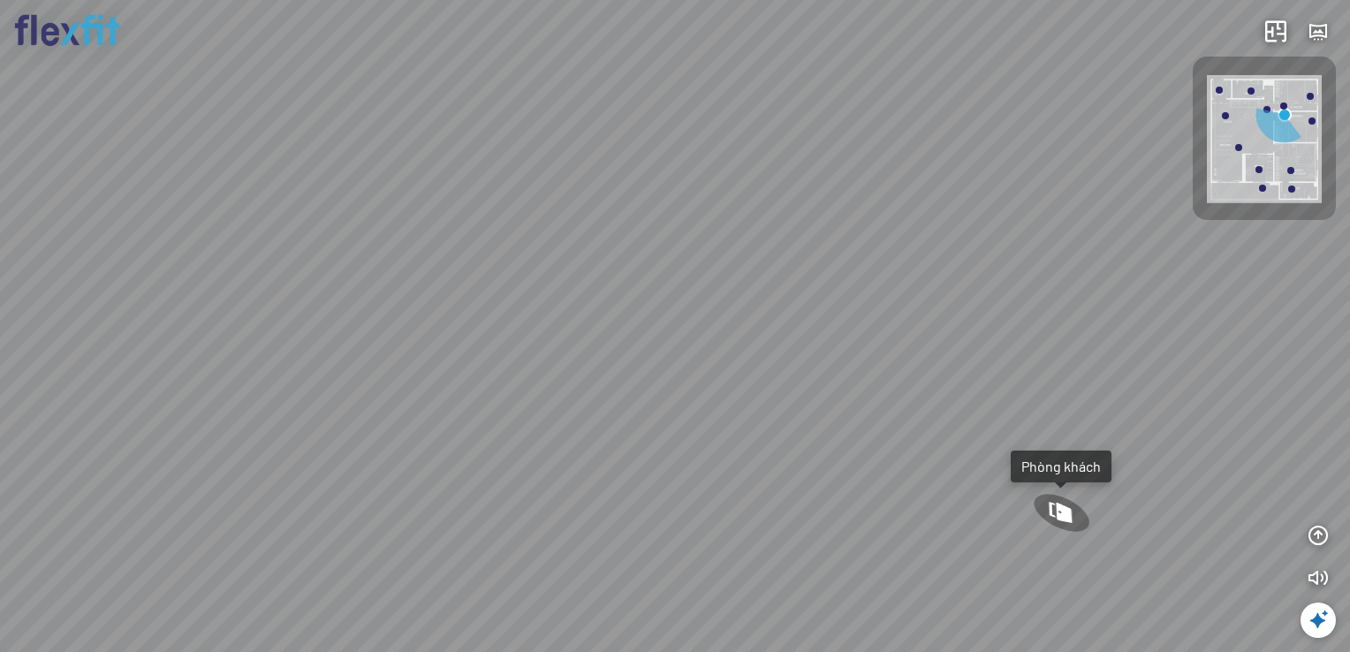
click at [737, 373] on div "Phòng khách" at bounding box center [675, 326] width 1350 height 652
drag, startPoint x: 493, startPoint y: 375, endPoint x: 648, endPoint y: 385, distance: 155.8
click at [648, 385] on div "Phòng khách" at bounding box center [675, 326] width 1350 height 652
drag, startPoint x: 735, startPoint y: 422, endPoint x: 791, endPoint y: 323, distance: 113.9
click at [789, 318] on div "Phòng khách" at bounding box center [675, 326] width 1350 height 652
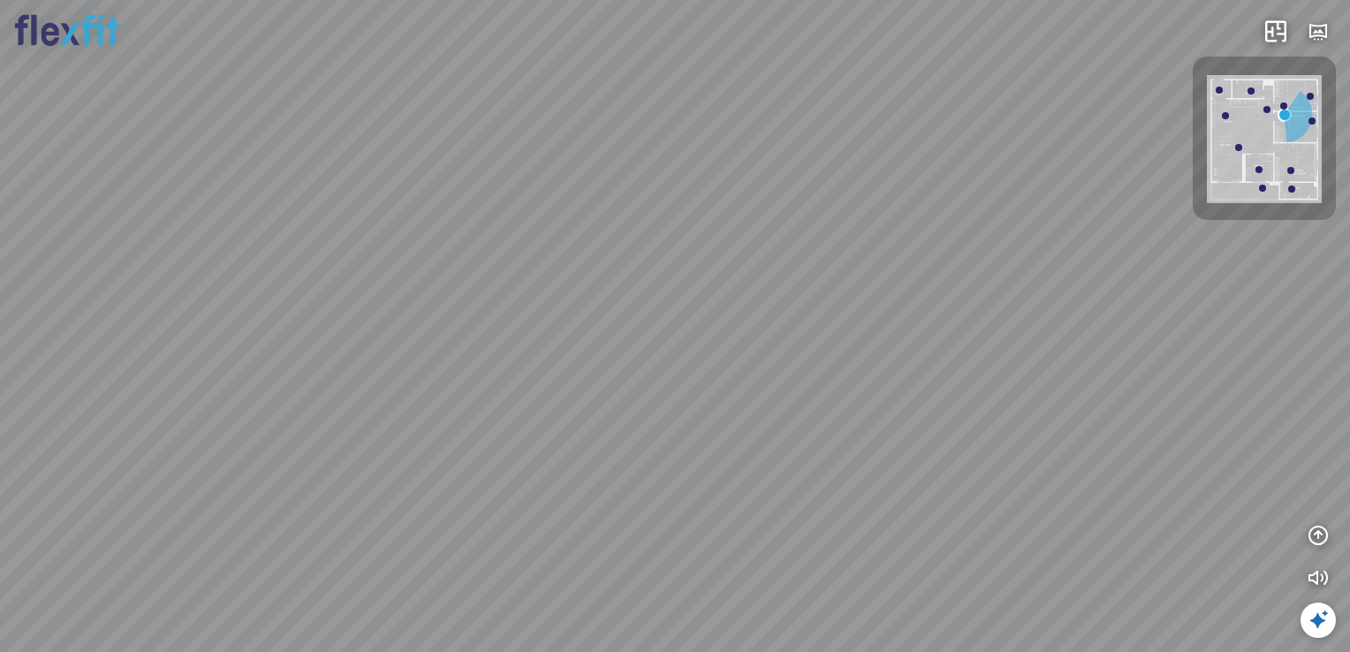
drag, startPoint x: 775, startPoint y: 400, endPoint x: 963, endPoint y: 478, distance: 203.6
click at [963, 478] on div "Phòng khách" at bounding box center [675, 326] width 1350 height 652
drag, startPoint x: 934, startPoint y: 492, endPoint x: 869, endPoint y: 486, distance: 64.8
click at [869, 486] on div "Phòng khách" at bounding box center [675, 326] width 1350 height 652
drag, startPoint x: 850, startPoint y: 443, endPoint x: 832, endPoint y: 446, distance: 18.0
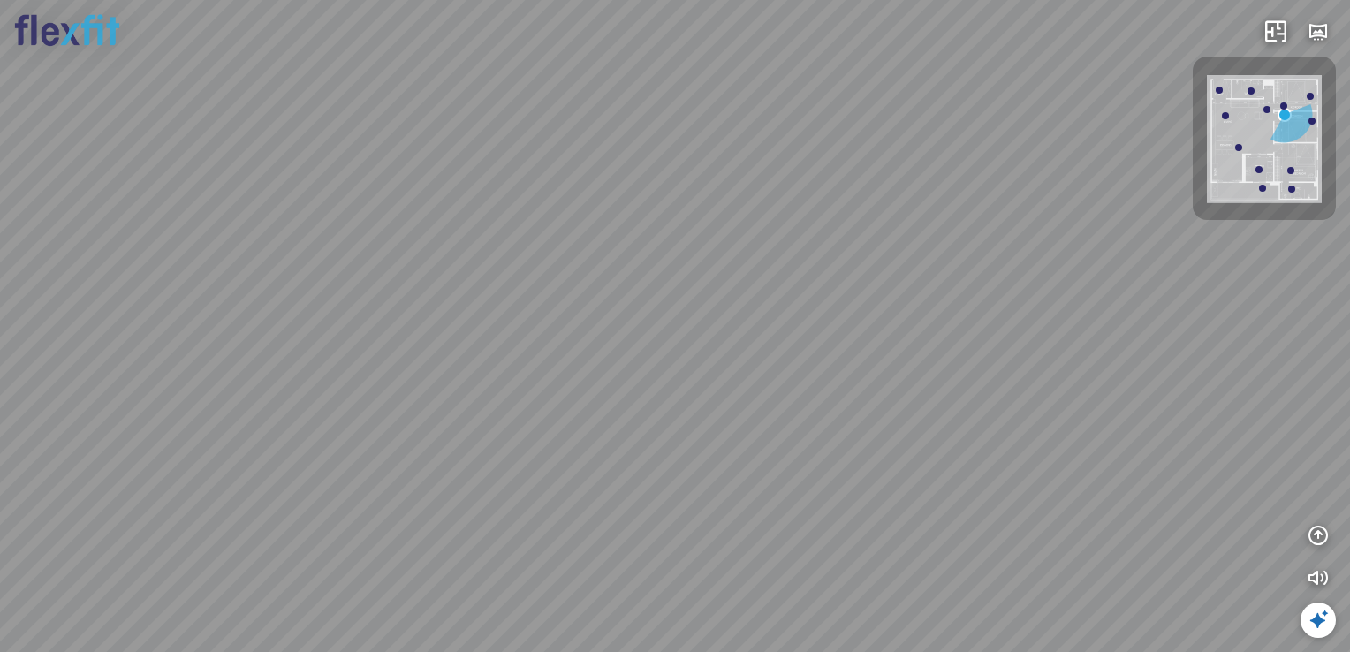
click at [832, 446] on div "Phòng khách" at bounding box center [675, 326] width 1350 height 652
drag, startPoint x: 921, startPoint y: 405, endPoint x: 762, endPoint y: 445, distance: 164.1
click at [762, 445] on div "Phòng khách" at bounding box center [675, 326] width 1350 height 652
drag, startPoint x: 775, startPoint y: 437, endPoint x: 793, endPoint y: 396, distance: 45.5
click at [793, 396] on div "Phòng khách" at bounding box center [675, 326] width 1350 height 652
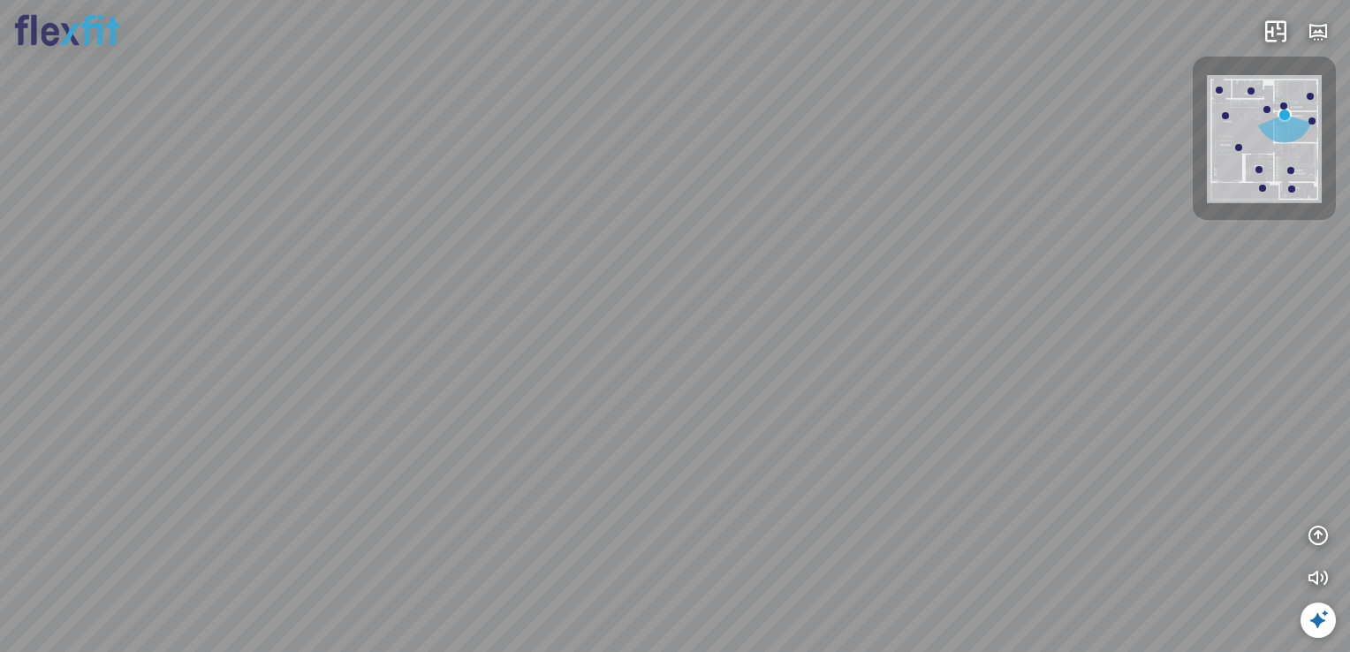
drag, startPoint x: 766, startPoint y: 471, endPoint x: 761, endPoint y: 443, distance: 28.6
click at [761, 443] on div "Phòng khách" at bounding box center [675, 326] width 1350 height 652
drag, startPoint x: 725, startPoint y: 464, endPoint x: 632, endPoint y: 451, distance: 93.6
click at [632, 451] on div "Phòng khách" at bounding box center [675, 326] width 1350 height 652
drag, startPoint x: 617, startPoint y: 458, endPoint x: 958, endPoint y: 477, distance: 341.5
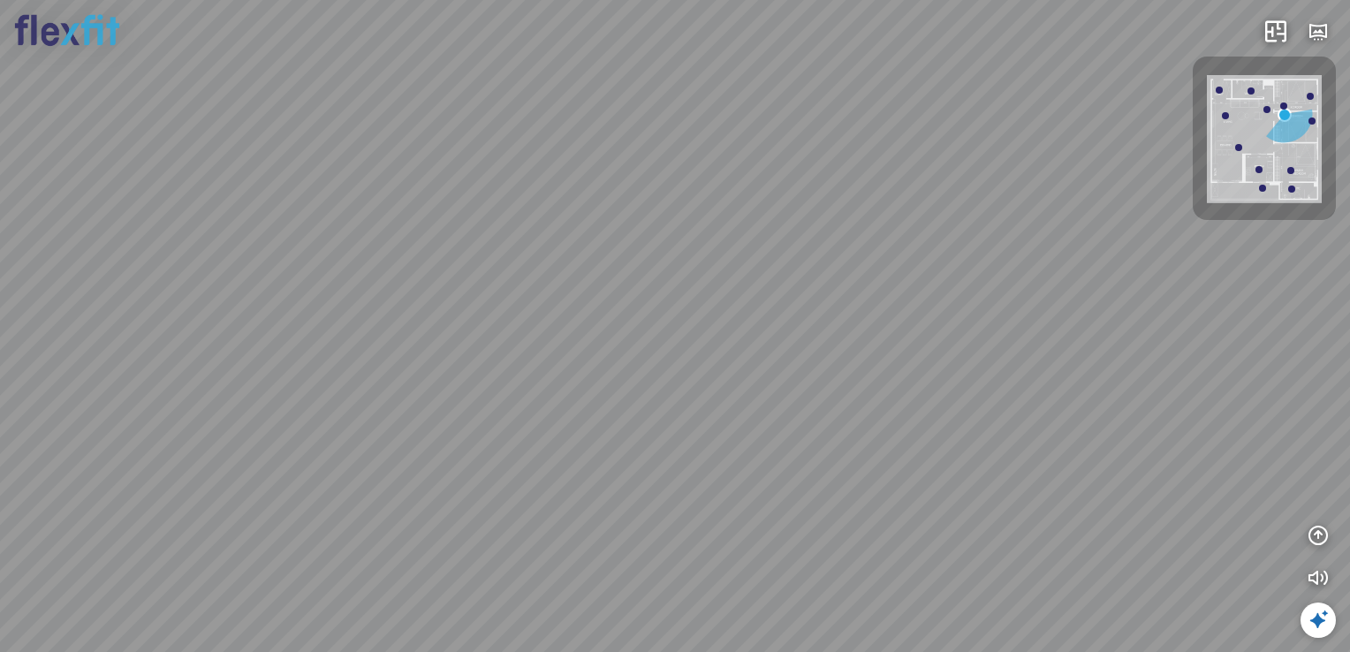
click at [959, 476] on div "Phòng khách" at bounding box center [675, 326] width 1350 height 652
drag, startPoint x: 696, startPoint y: 451, endPoint x: 450, endPoint y: 497, distance: 249.8
click at [597, 482] on div "Phòng khách" at bounding box center [675, 326] width 1350 height 652
drag, startPoint x: 771, startPoint y: 482, endPoint x: 587, endPoint y: 476, distance: 184.7
click at [625, 477] on div "Phòng khách" at bounding box center [675, 326] width 1350 height 652
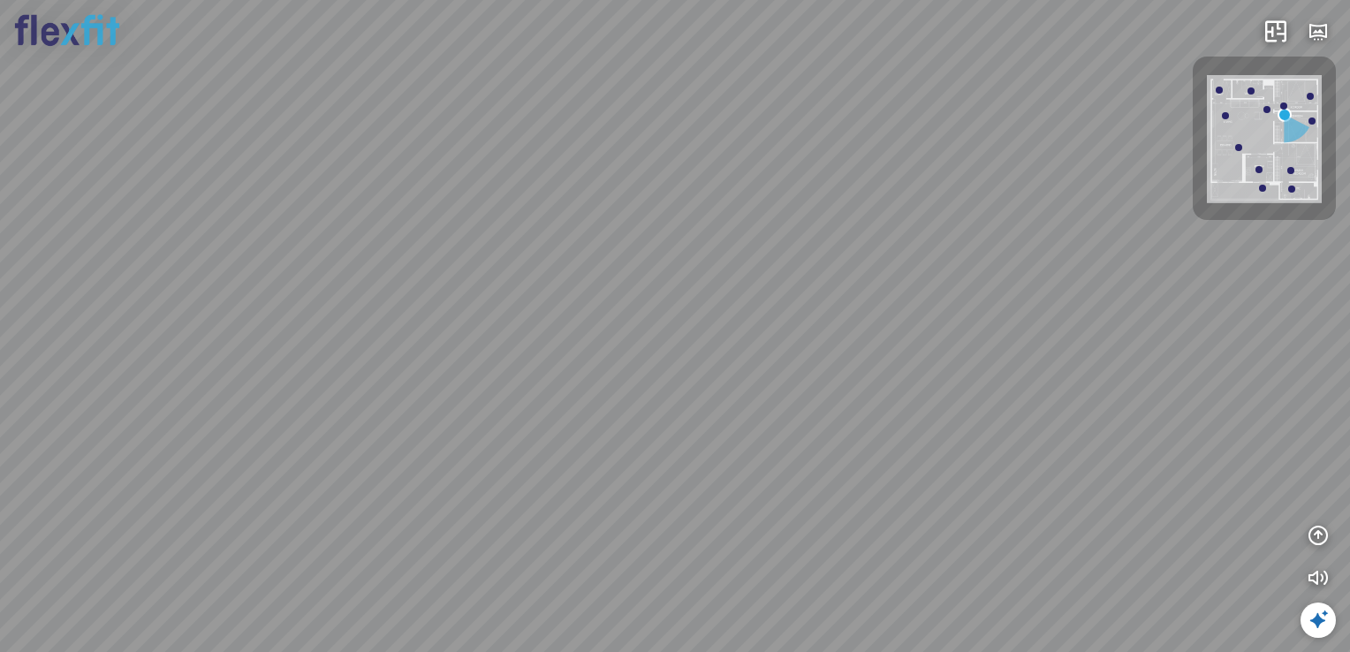
click at [511, 408] on div "Phòng khách" at bounding box center [675, 326] width 1350 height 652
drag, startPoint x: 533, startPoint y: 362, endPoint x: 433, endPoint y: 341, distance: 102.0
click at [459, 338] on div "Phòng khách" at bounding box center [675, 326] width 1350 height 652
drag, startPoint x: 526, startPoint y: 445, endPoint x: 877, endPoint y: 375, distance: 358.6
click at [844, 374] on div "Phòng khách" at bounding box center [675, 326] width 1350 height 652
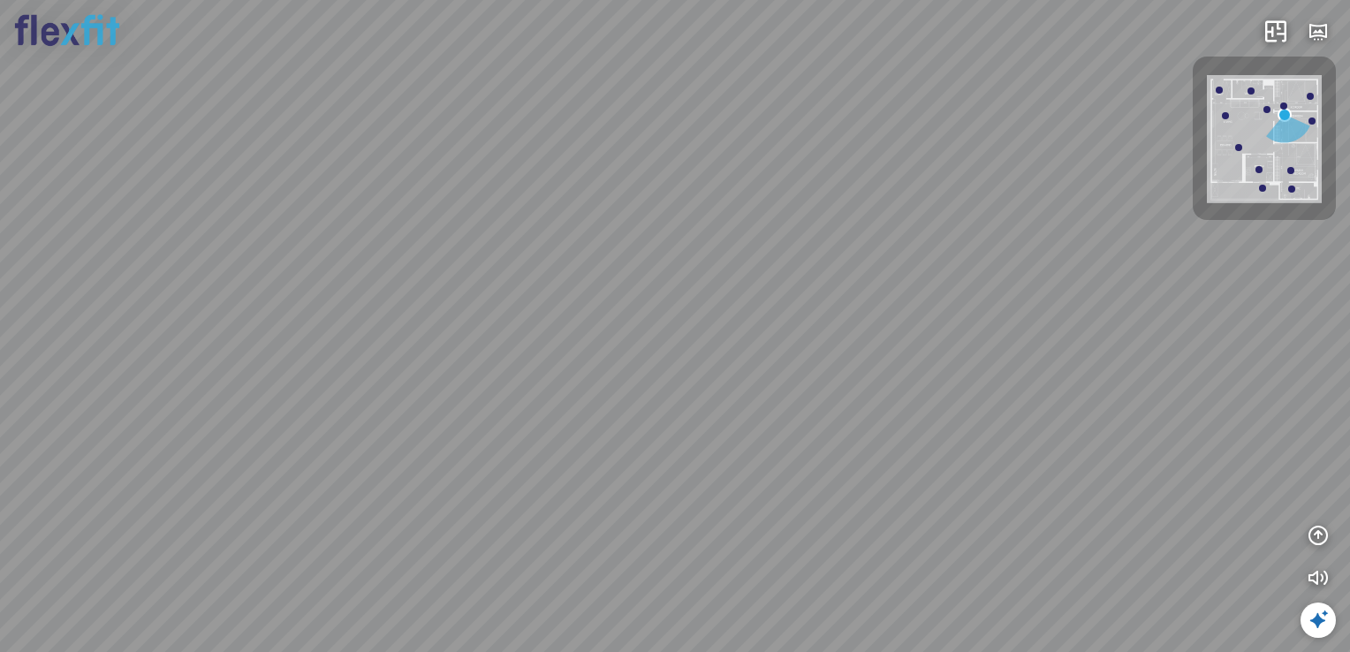
drag, startPoint x: 551, startPoint y: 418, endPoint x: 844, endPoint y: 356, distance: 298.8
click at [844, 356] on div "Phòng khách" at bounding box center [675, 326] width 1350 height 652
drag, startPoint x: 526, startPoint y: 367, endPoint x: 1272, endPoint y: 432, distance: 749.2
click at [1212, 413] on div "Phòng khách" at bounding box center [675, 326] width 1350 height 652
drag, startPoint x: 990, startPoint y: 416, endPoint x: 1208, endPoint y: 431, distance: 217.8
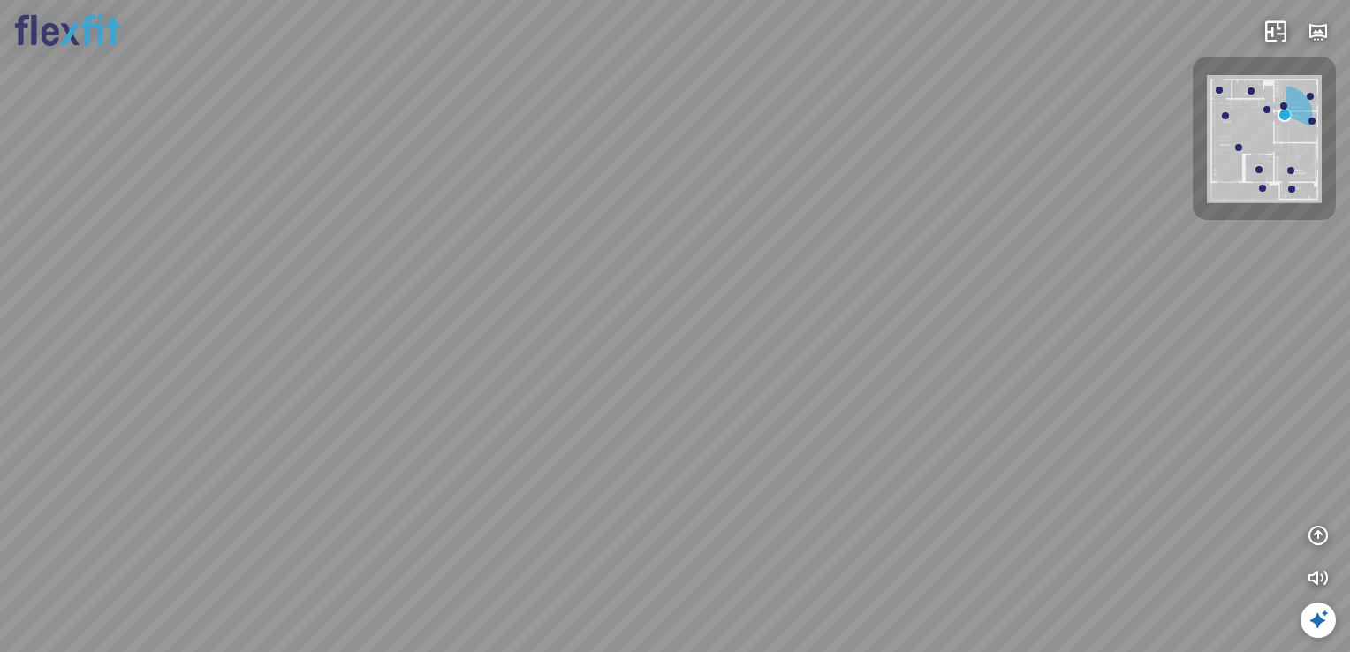
click at [1190, 431] on div "Phòng khách" at bounding box center [675, 326] width 1350 height 652
drag, startPoint x: 836, startPoint y: 425, endPoint x: 1022, endPoint y: 413, distance: 186.8
click at [1021, 417] on div "Phòng khách" at bounding box center [675, 326] width 1350 height 652
drag, startPoint x: 725, startPoint y: 405, endPoint x: 832, endPoint y: 329, distance: 131.6
click at [835, 351] on div "Phòng khách" at bounding box center [675, 326] width 1350 height 652
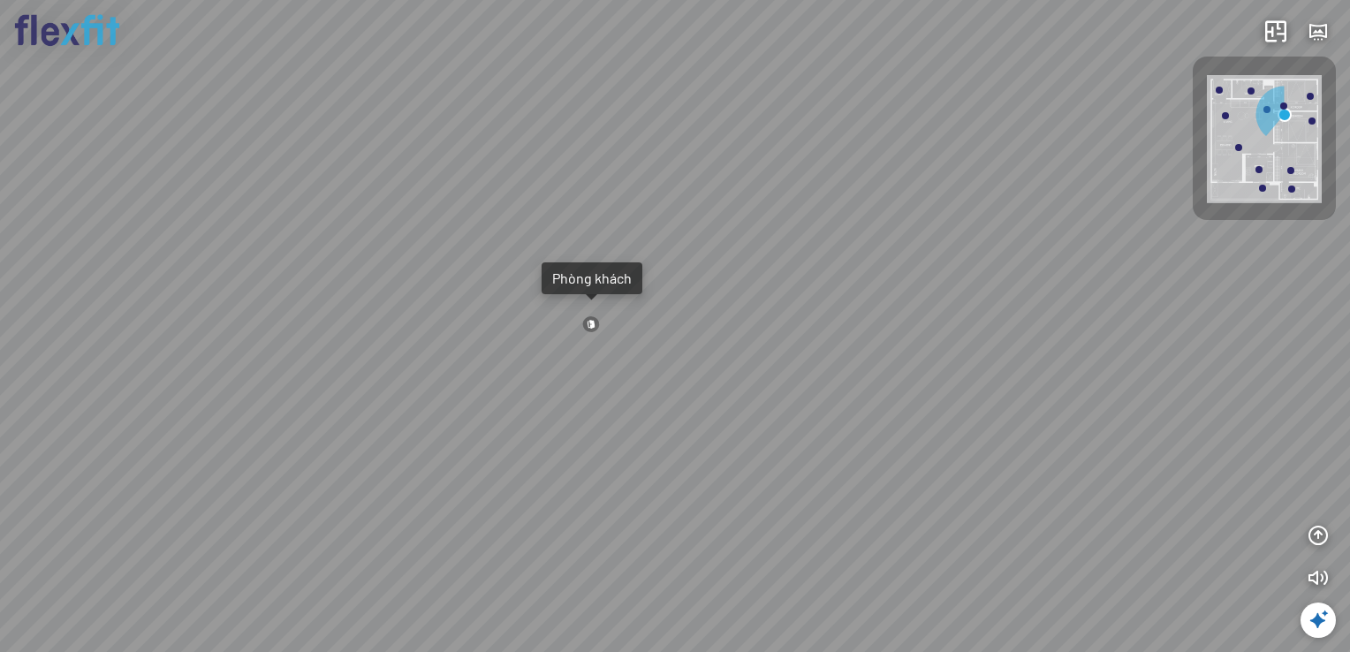
drag, startPoint x: 580, startPoint y: 375, endPoint x: 722, endPoint y: 534, distance: 213.4
click at [722, 534] on div "Phòng khách" at bounding box center [675, 326] width 1350 height 652
click at [715, 432] on div "Phòng khách" at bounding box center [675, 326] width 1350 height 652
click at [743, 307] on div "Phòng khách" at bounding box center [675, 326] width 1350 height 652
click at [868, 420] on div "Phòng khách" at bounding box center [675, 326] width 1350 height 652
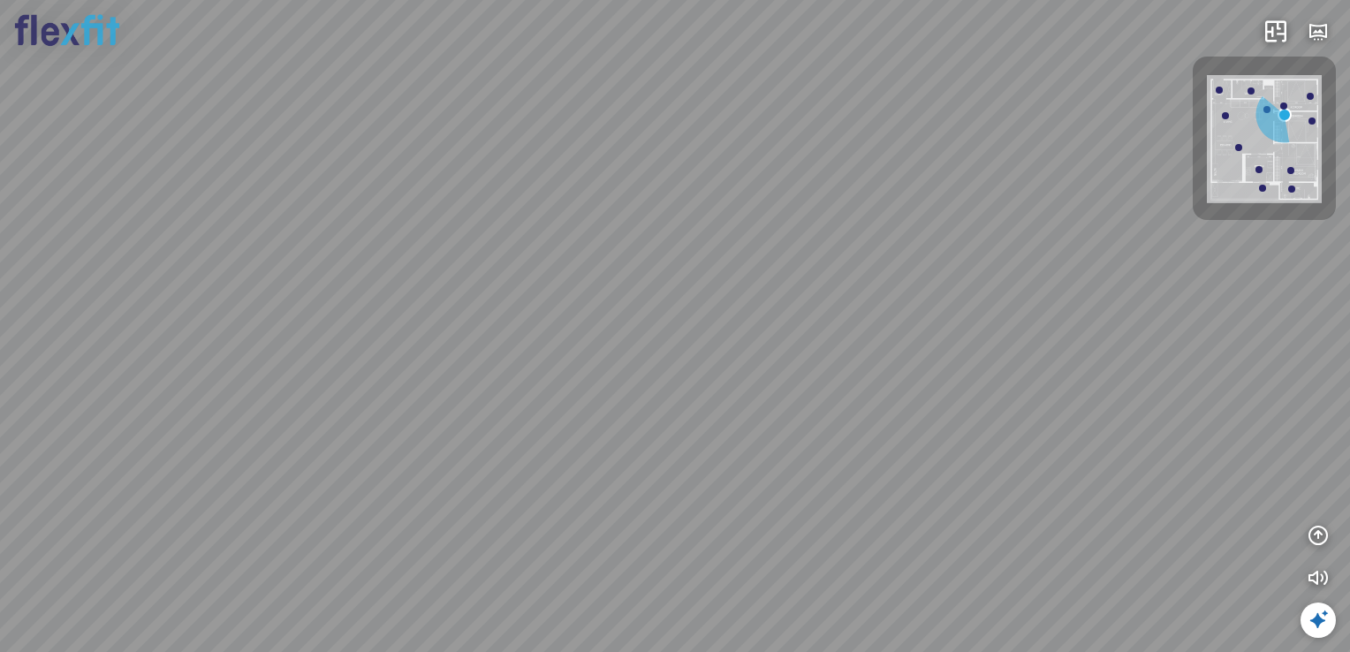
drag, startPoint x: 767, startPoint y: 458, endPoint x: 744, endPoint y: 458, distance: 23.0
click at [744, 458] on div "Phòng khách" at bounding box center [675, 326] width 1350 height 652
drag, startPoint x: 704, startPoint y: 455, endPoint x: 614, endPoint y: 454, distance: 90.1
click at [614, 454] on div "Phòng khách" at bounding box center [675, 326] width 1350 height 652
drag, startPoint x: 617, startPoint y: 454, endPoint x: 598, endPoint y: 455, distance: 18.6
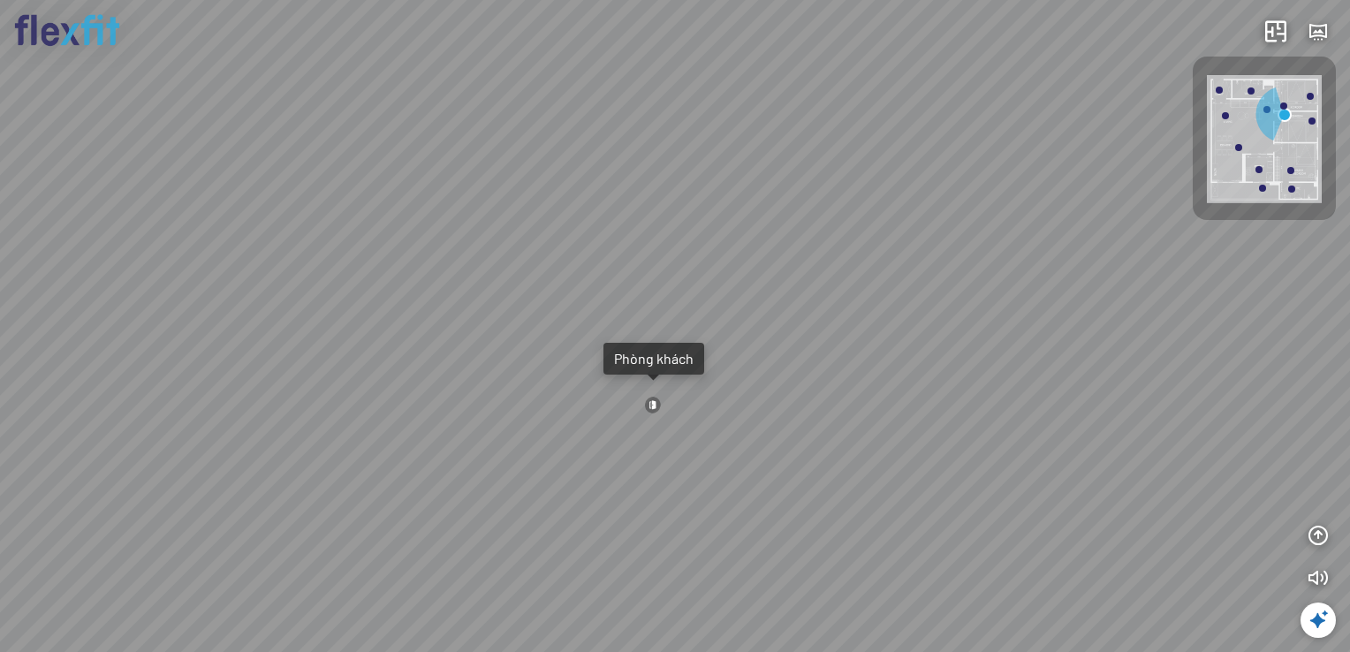
click at [598, 455] on div "Phòng khách" at bounding box center [675, 326] width 1350 height 652
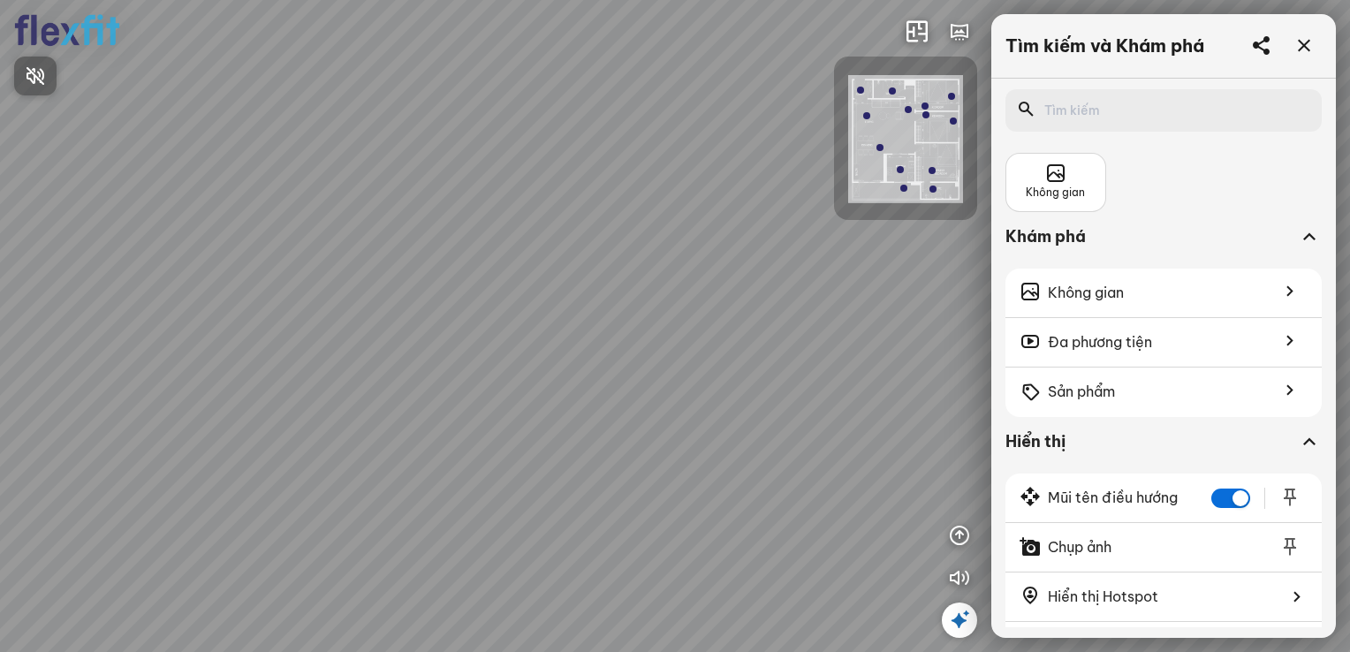
drag, startPoint x: 632, startPoint y: 319, endPoint x: 655, endPoint y: 276, distance: 49.0
click at [723, 224] on div at bounding box center [675, 326] width 1350 height 652
drag, startPoint x: 527, startPoint y: 335, endPoint x: 734, endPoint y: 302, distance: 209.3
click at [734, 302] on div "Ban công Bếp Phòng ngủ master Phòng ngủ Phòng ngủ" at bounding box center [675, 326] width 1350 height 652
drag, startPoint x: 666, startPoint y: 353, endPoint x: 626, endPoint y: 357, distance: 39.9
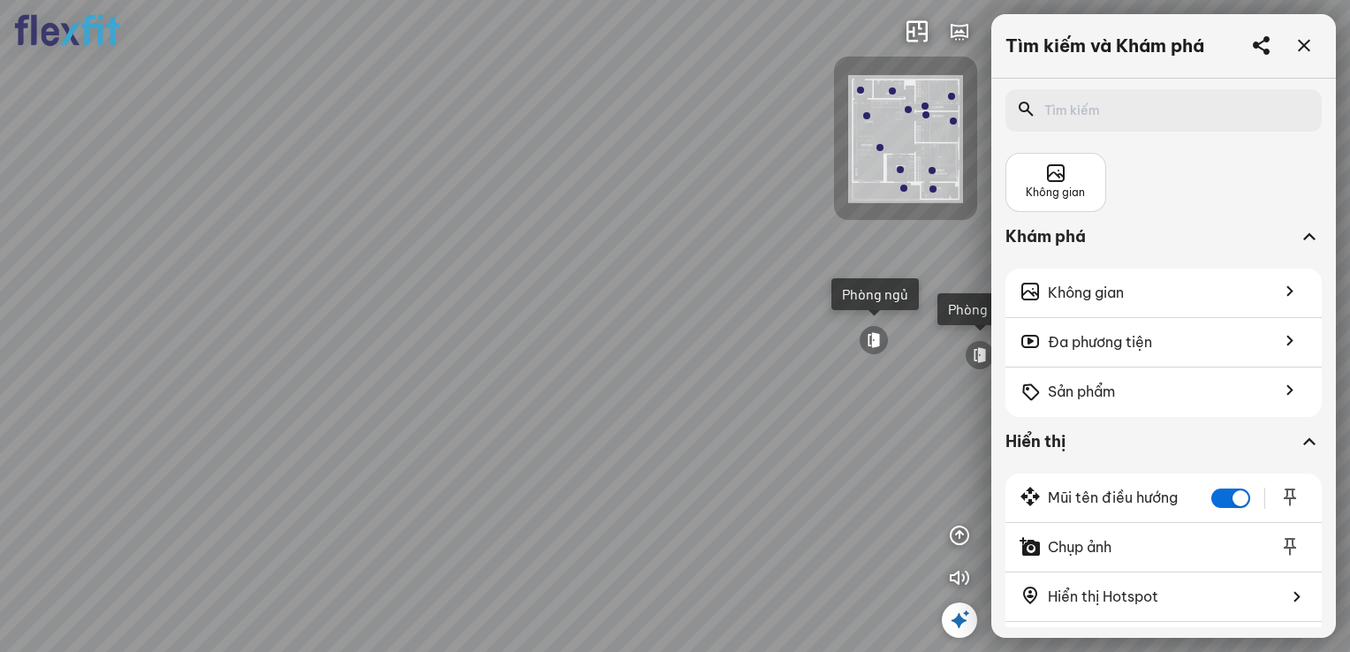
click at [626, 357] on div "Ban công Bếp Phòng ngủ master Phòng ngủ Phòng ngủ" at bounding box center [675, 326] width 1350 height 652
drag, startPoint x: 628, startPoint y: 401, endPoint x: 774, endPoint y: 365, distance: 150.2
click at [774, 365] on div "Ban công Bếp Phòng ngủ master Phòng ngủ Phòng ngủ" at bounding box center [675, 326] width 1350 height 652
click at [693, 397] on div "Ban công Bếp Phòng ngủ master Phòng ngủ Phòng ngủ" at bounding box center [675, 326] width 1350 height 652
drag, startPoint x: 729, startPoint y: 323, endPoint x: 901, endPoint y: 248, distance: 187.9
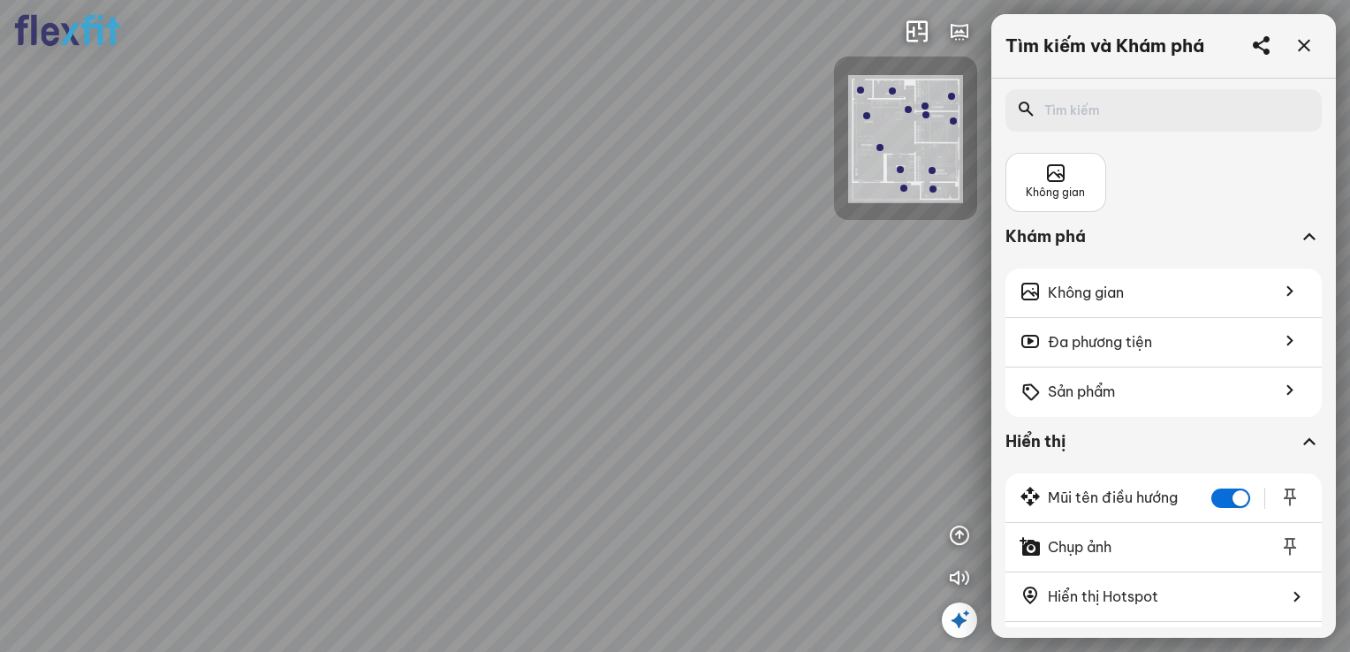
click at [898, 252] on div "Ban công Bếp Phòng ngủ master Phòng ngủ Phòng ngủ" at bounding box center [675, 326] width 1350 height 652
drag, startPoint x: 617, startPoint y: 318, endPoint x: 731, endPoint y: 279, distance: 121.2
click at [705, 289] on div "Ban công Bếp Phòng ngủ master Phòng ngủ Phòng ngủ" at bounding box center [675, 326] width 1350 height 652
drag, startPoint x: 646, startPoint y: 297, endPoint x: 742, endPoint y: 334, distance: 103.2
click at [737, 336] on div "Ban công Bếp Phòng ngủ master Phòng ngủ Phòng ngủ" at bounding box center [675, 326] width 1350 height 652
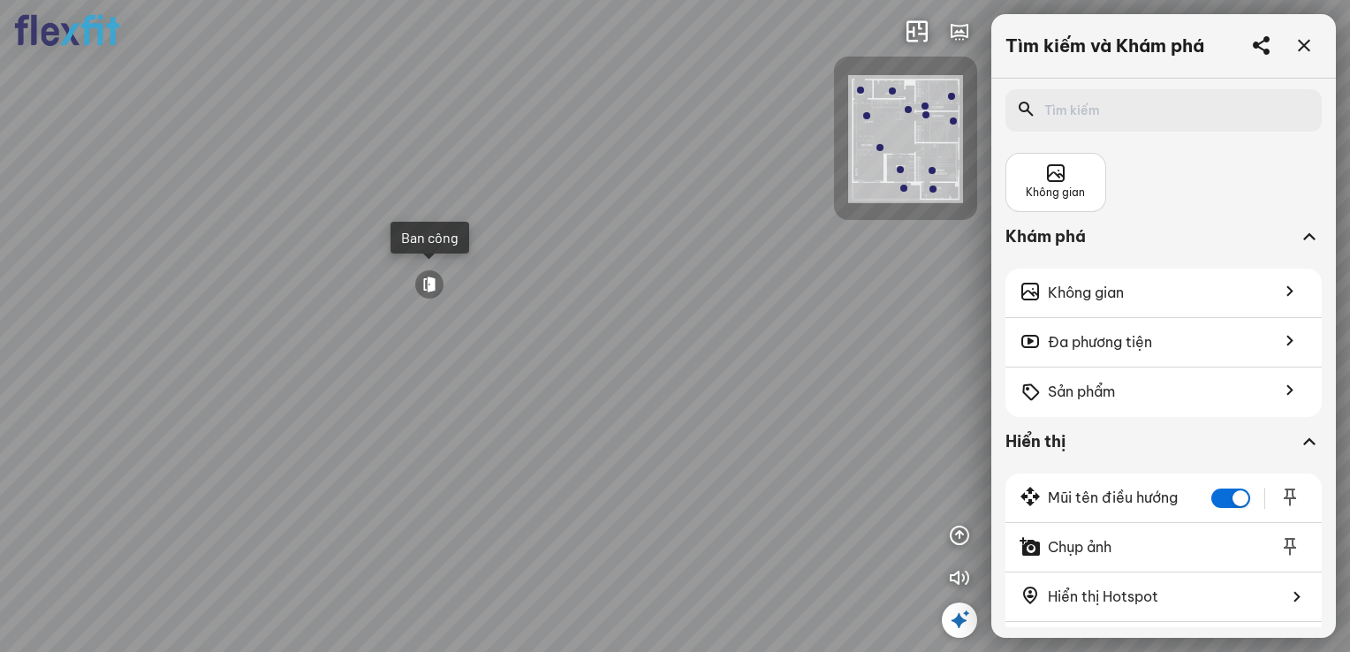
click at [575, 320] on div "Ban công Bếp Phòng ngủ master Phòng ngủ Phòng ngủ" at bounding box center [675, 326] width 1350 height 652
drag, startPoint x: 604, startPoint y: 302, endPoint x: 666, endPoint y: 302, distance: 61.8
click at [666, 302] on div "Ban công Bếp Phòng ngủ master Phòng ngủ Phòng ngủ" at bounding box center [675, 326] width 1350 height 652
drag, startPoint x: 675, startPoint y: 299, endPoint x: 695, endPoint y: 288, distance: 22.9
click at [695, 288] on div "Ban công Bếp Phòng ngủ master Phòng ngủ Phòng ngủ" at bounding box center [675, 326] width 1350 height 652
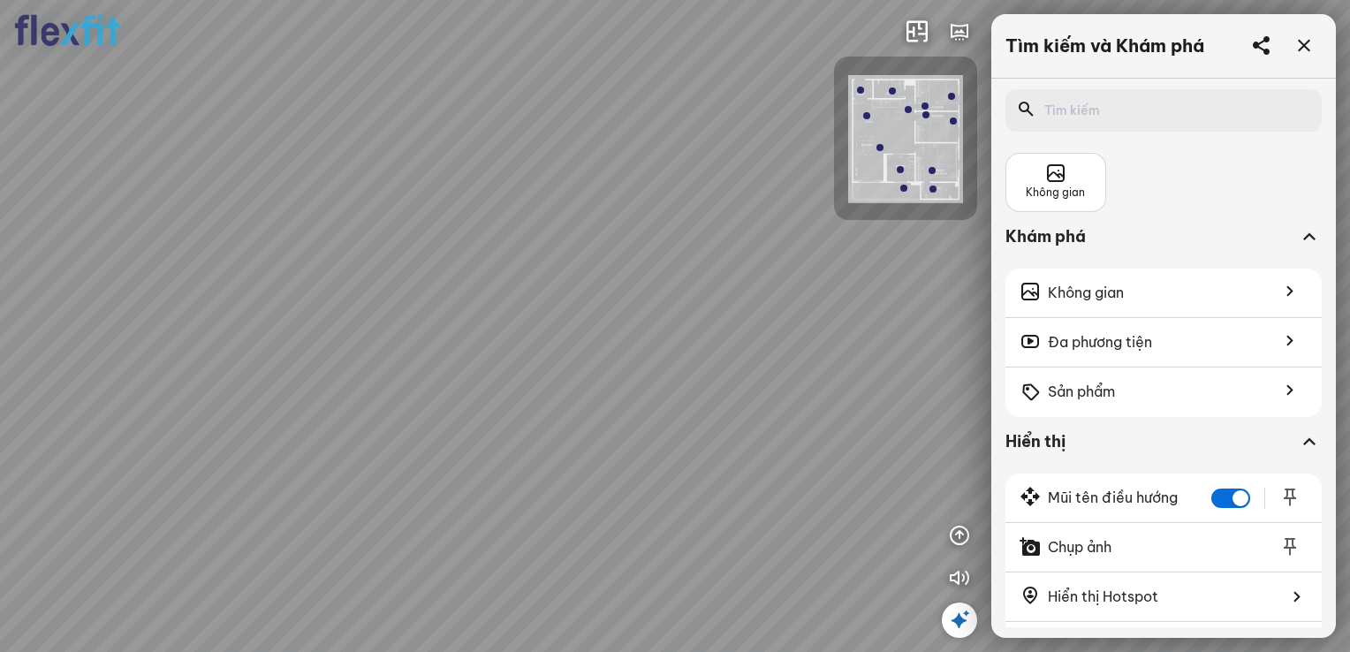
drag, startPoint x: 685, startPoint y: 320, endPoint x: 542, endPoint y: 345, distance: 144.5
click at [542, 345] on div "Ban công Bếp Phòng ngủ master Phòng ngủ Phòng ngủ" at bounding box center [675, 326] width 1350 height 652
drag, startPoint x: 594, startPoint y: 359, endPoint x: 613, endPoint y: 392, distance: 38.8
click at [613, 392] on div "Ban công Bếp Phòng ngủ master Phòng ngủ Phòng ngủ" at bounding box center [675, 326] width 1350 height 652
drag, startPoint x: 709, startPoint y: 404, endPoint x: 824, endPoint y: 380, distance: 117.3
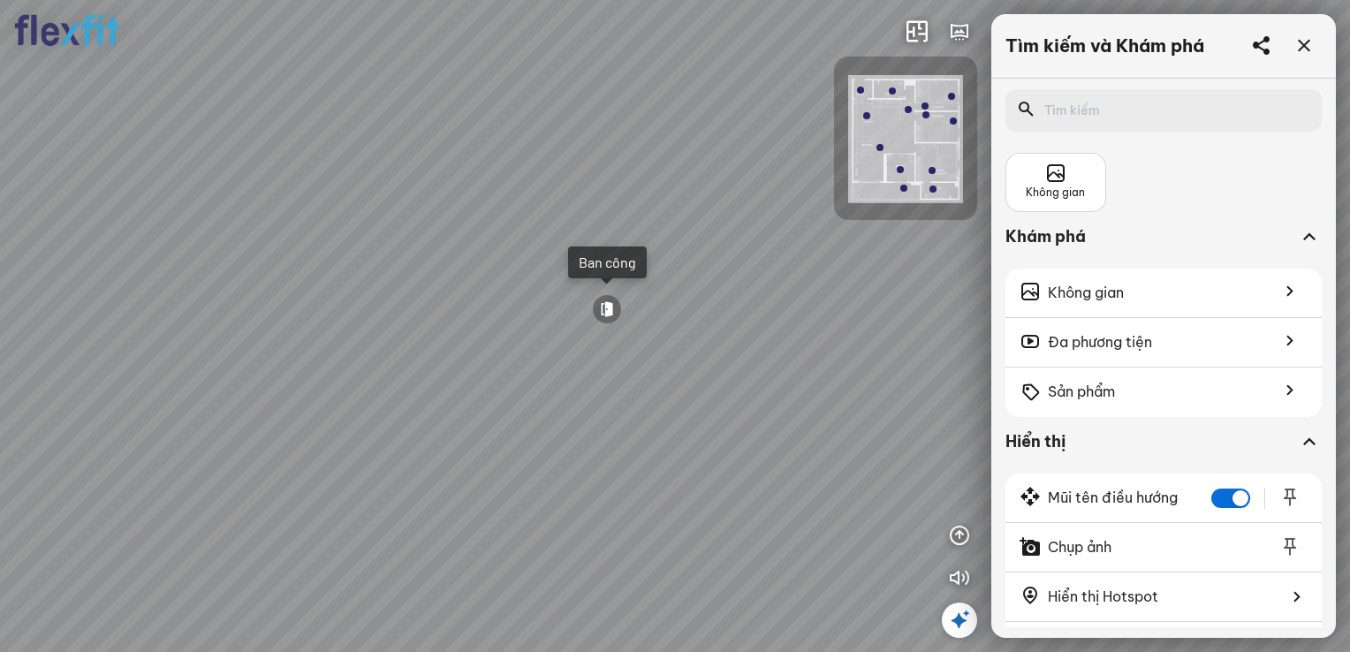
click at [821, 380] on div "Ban công Bếp Phòng ngủ master Phòng ngủ Phòng ngủ" at bounding box center [675, 326] width 1350 height 652
drag, startPoint x: 663, startPoint y: 380, endPoint x: 718, endPoint y: 359, distance: 58.7
click at [718, 359] on div "Ban công Bếp Phòng ngủ master Phòng ngủ Phòng ngủ" at bounding box center [675, 326] width 1350 height 652
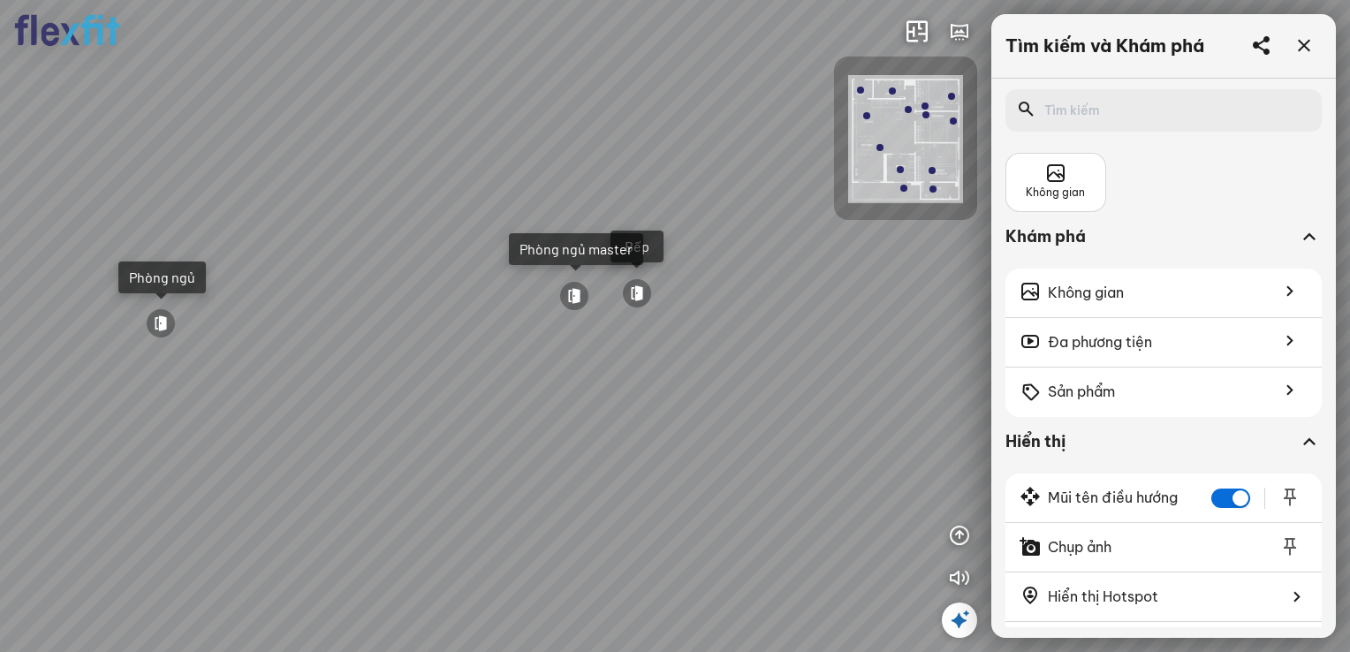
drag, startPoint x: 668, startPoint y: 363, endPoint x: 719, endPoint y: 435, distance: 88.0
click at [719, 435] on div "Ban công Bếp Phòng ngủ master Phòng ngủ Phòng ngủ" at bounding box center [675, 326] width 1350 height 652
click at [584, 294] on div at bounding box center [574, 296] width 30 height 30
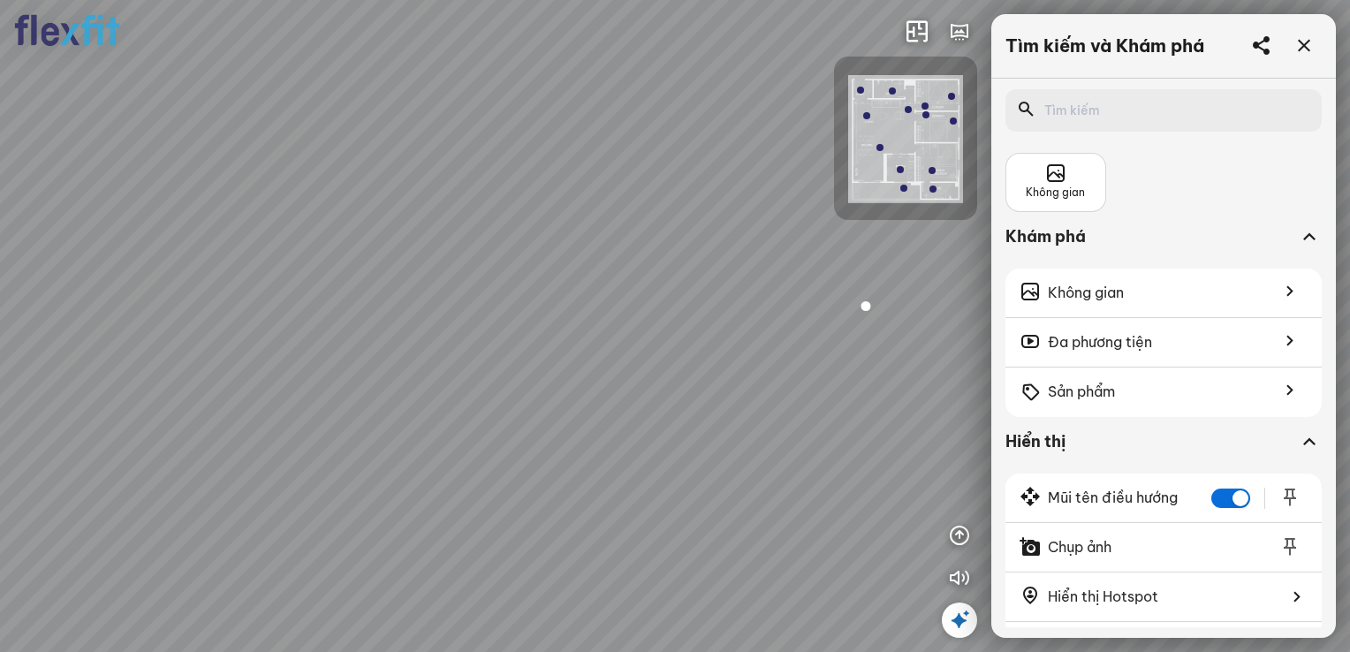
drag, startPoint x: 594, startPoint y: 380, endPoint x: 806, endPoint y: 359, distance: 213.1
click at [806, 359] on div at bounding box center [675, 326] width 1350 height 652
drag, startPoint x: 696, startPoint y: 382, endPoint x: 482, endPoint y: 380, distance: 213.8
click at [502, 378] on div at bounding box center [675, 326] width 1350 height 652
drag, startPoint x: 667, startPoint y: 367, endPoint x: 526, endPoint y: 335, distance: 144.2
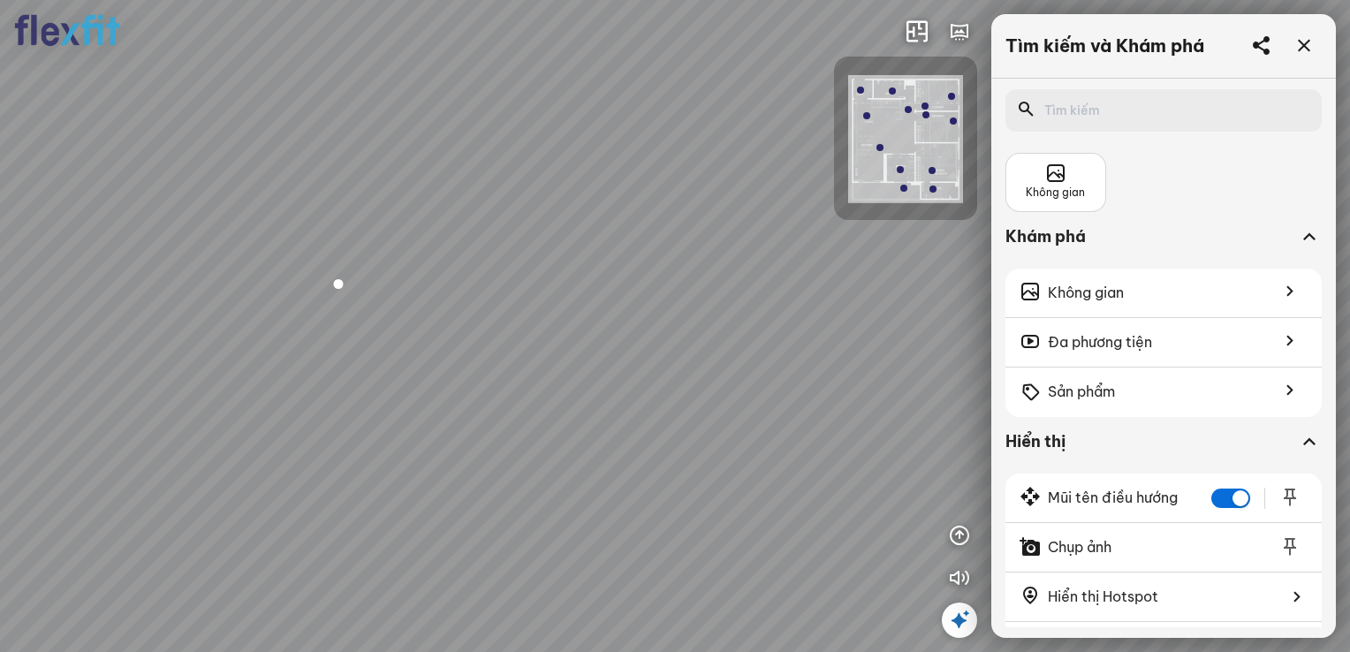
click at [535, 337] on div at bounding box center [675, 326] width 1350 height 652
click at [543, 329] on div at bounding box center [675, 326] width 1350 height 652
drag, startPoint x: 652, startPoint y: 321, endPoint x: 534, endPoint y: 474, distance: 193.5
click at [534, 474] on div at bounding box center [675, 326] width 1350 height 652
drag, startPoint x: 585, startPoint y: 301, endPoint x: 559, endPoint y: 355, distance: 59.7
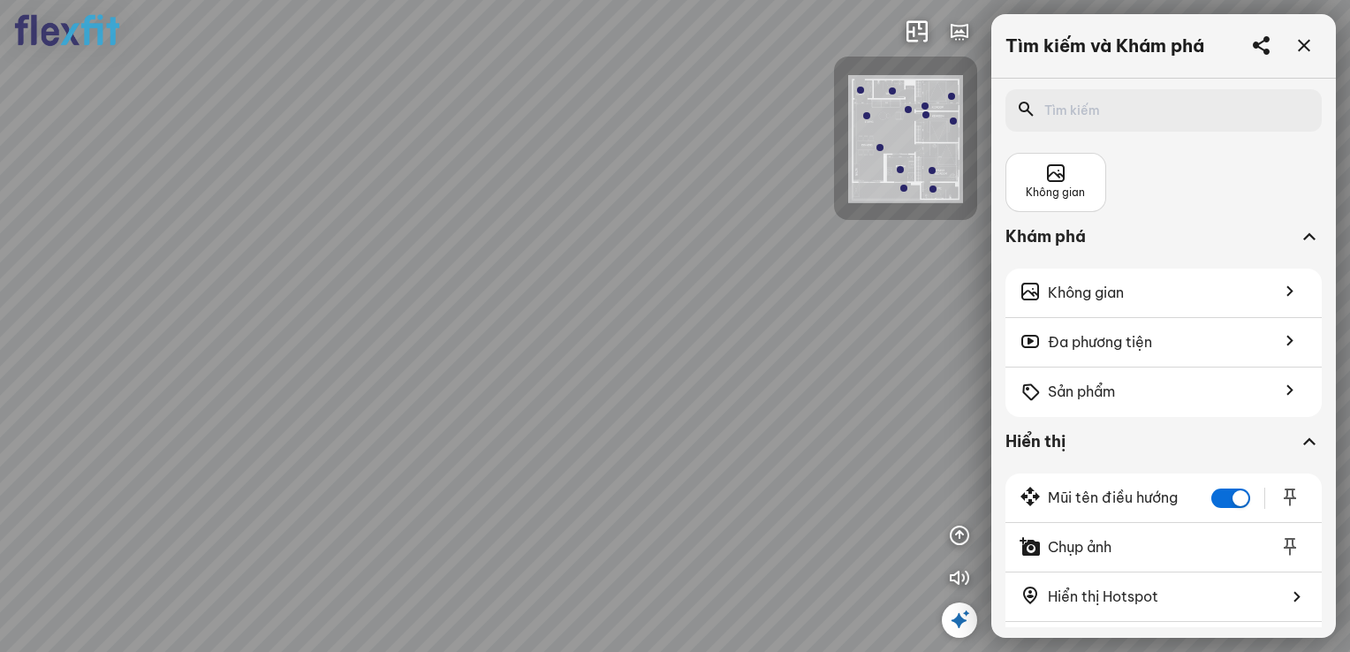
click at [559, 355] on div at bounding box center [675, 326] width 1350 height 652
drag, startPoint x: 556, startPoint y: 435, endPoint x: 583, endPoint y: 293, distance: 144.8
click at [582, 290] on div at bounding box center [675, 326] width 1350 height 652
drag, startPoint x: 616, startPoint y: 304, endPoint x: 738, endPoint y: 279, distance: 125.2
click at [727, 283] on div at bounding box center [675, 326] width 1350 height 652
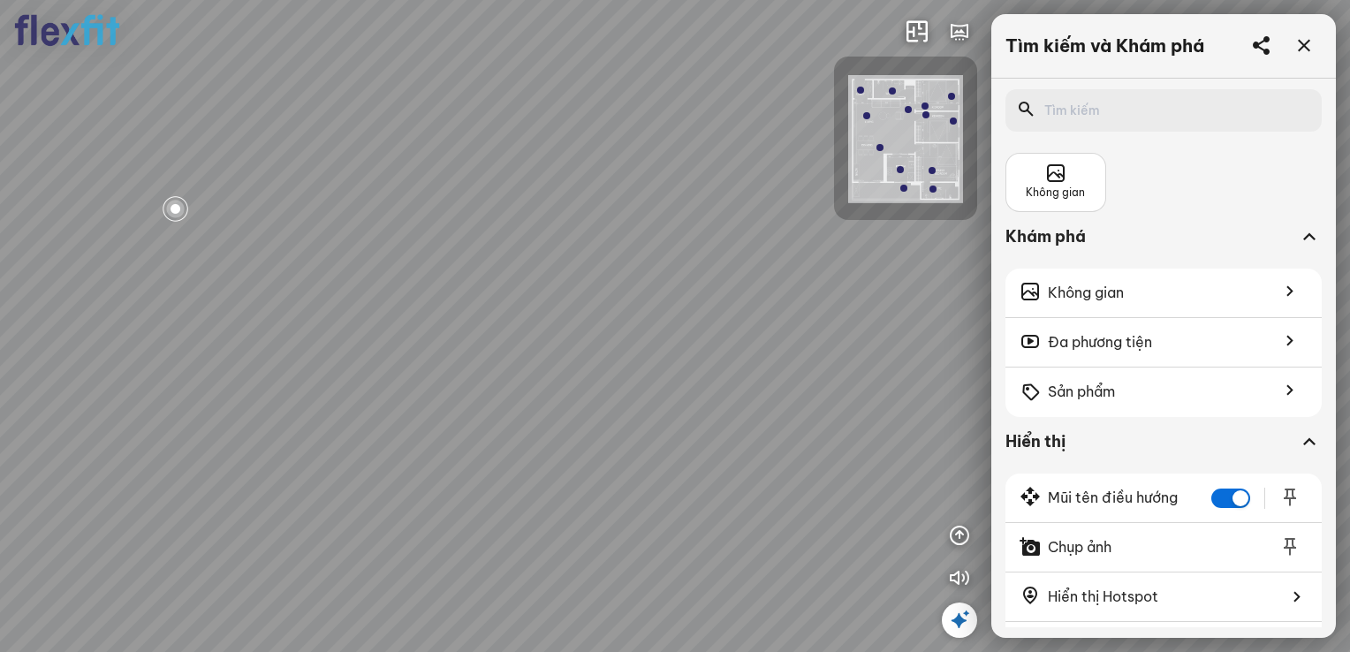
drag, startPoint x: 479, startPoint y: 321, endPoint x: 541, endPoint y: 314, distance: 62.1
click at [541, 314] on div at bounding box center [675, 326] width 1350 height 652
click at [509, 328] on div at bounding box center [675, 326] width 1350 height 652
drag, startPoint x: 594, startPoint y: 308, endPoint x: 680, endPoint y: 297, distance: 87.3
click at [680, 297] on div "Phòng khách Phòng tắm" at bounding box center [675, 326] width 1350 height 652
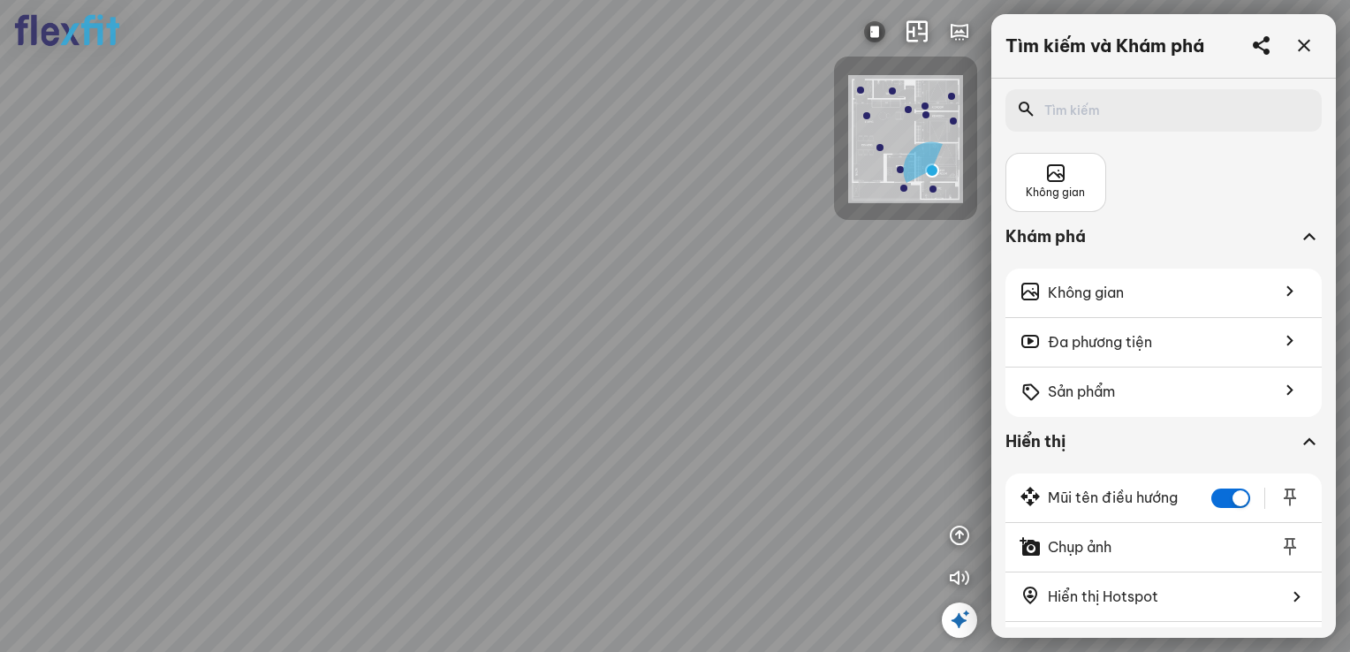
drag, startPoint x: 622, startPoint y: 326, endPoint x: 765, endPoint y: 280, distance: 150.3
click at [765, 280] on div "Phòng khách Phòng tắm" at bounding box center [675, 326] width 1350 height 652
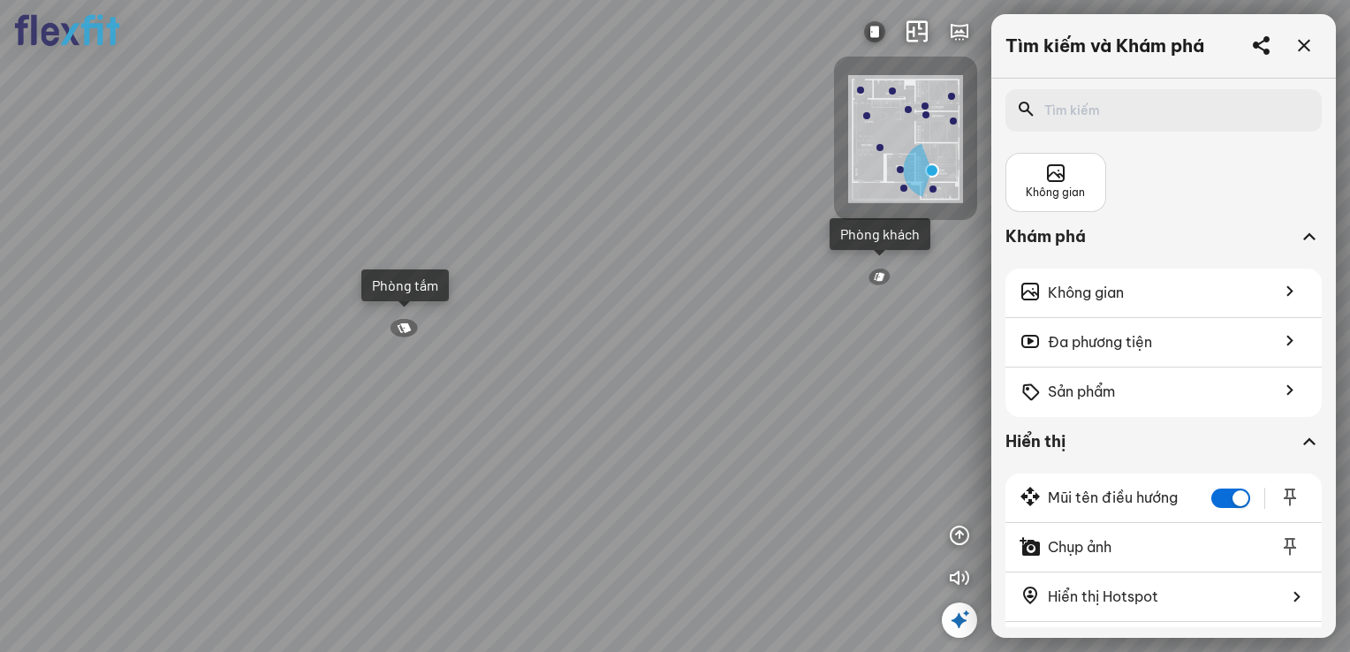
drag, startPoint x: 530, startPoint y: 349, endPoint x: 602, endPoint y: 412, distance: 95.8
click at [602, 412] on div "Phòng khách Phòng tắm" at bounding box center [675, 326] width 1350 height 652
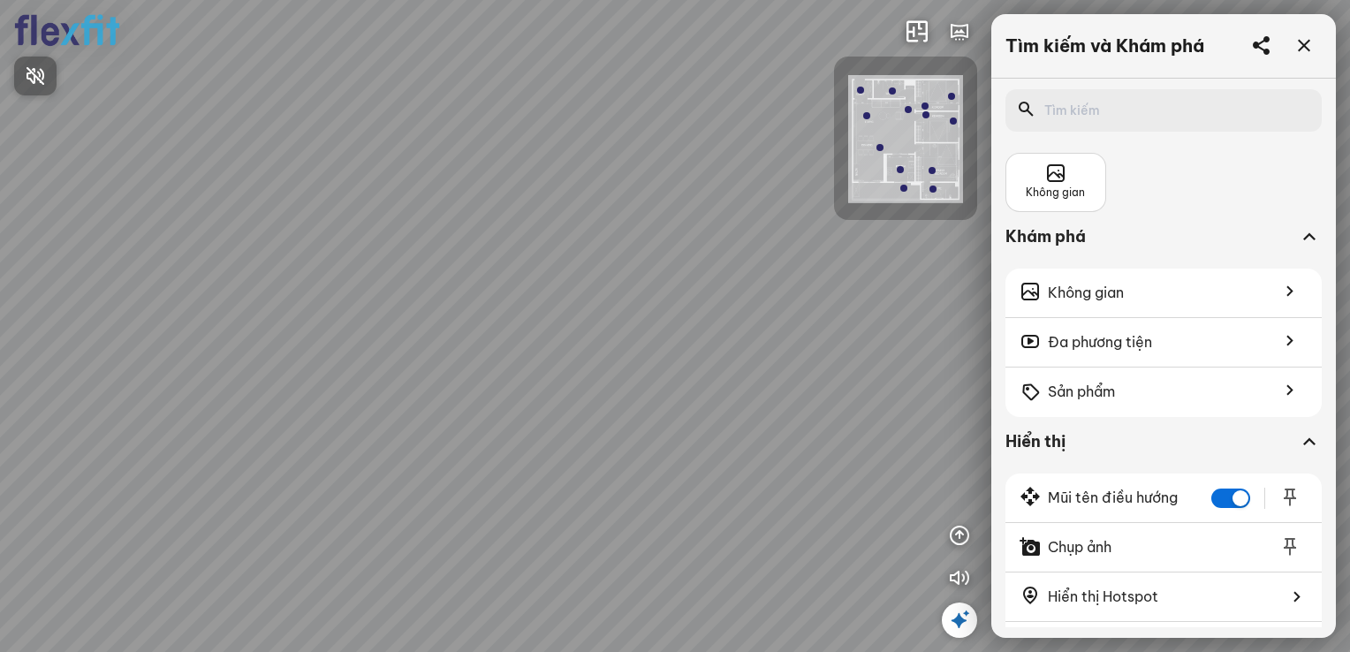
drag, startPoint x: 694, startPoint y: 270, endPoint x: 611, endPoint y: 208, distance: 103.5
click at [618, 206] on div at bounding box center [675, 326] width 1350 height 652
drag, startPoint x: 537, startPoint y: 294, endPoint x: 445, endPoint y: 274, distance: 94.1
click at [432, 269] on div "Ban công Bếp Phòng ngủ master Phòng ngủ Phòng ngủ" at bounding box center [675, 326] width 1350 height 652
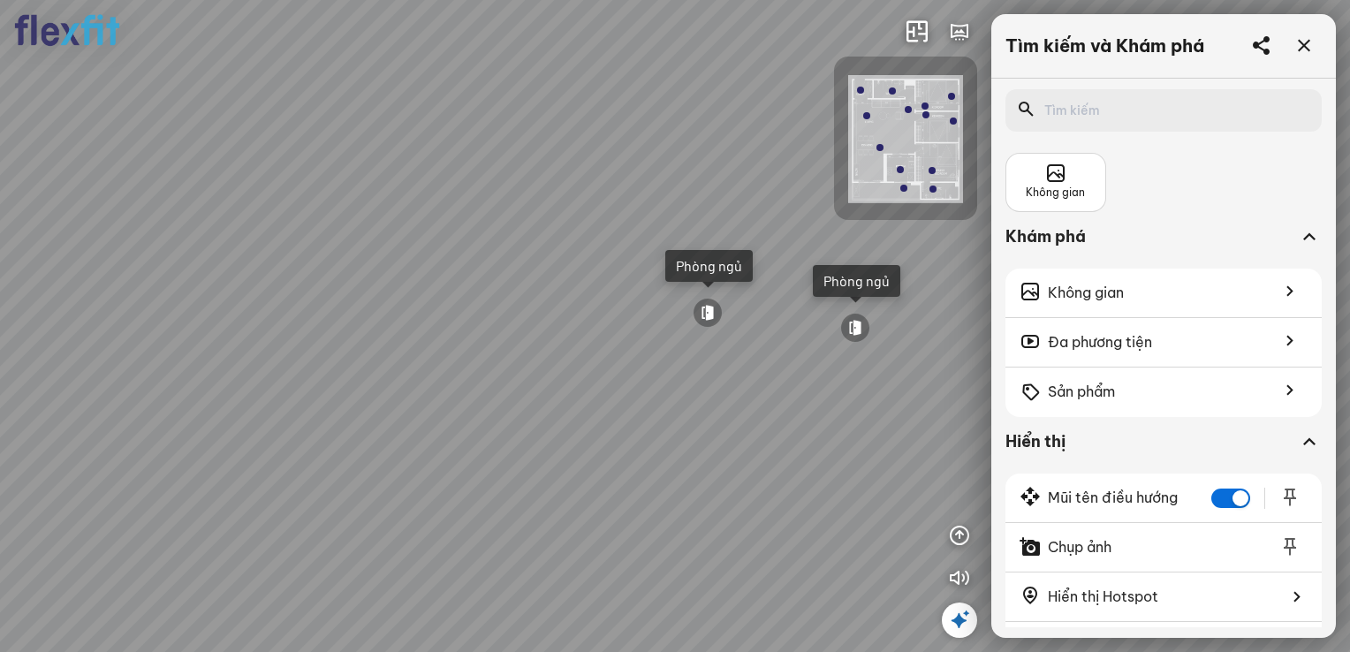
drag, startPoint x: 443, startPoint y: 272, endPoint x: 346, endPoint y: 269, distance: 96.3
click at [357, 269] on div "Ban công Bếp Phòng ngủ master Phòng ngủ Phòng ngủ" at bounding box center [675, 326] width 1350 height 652
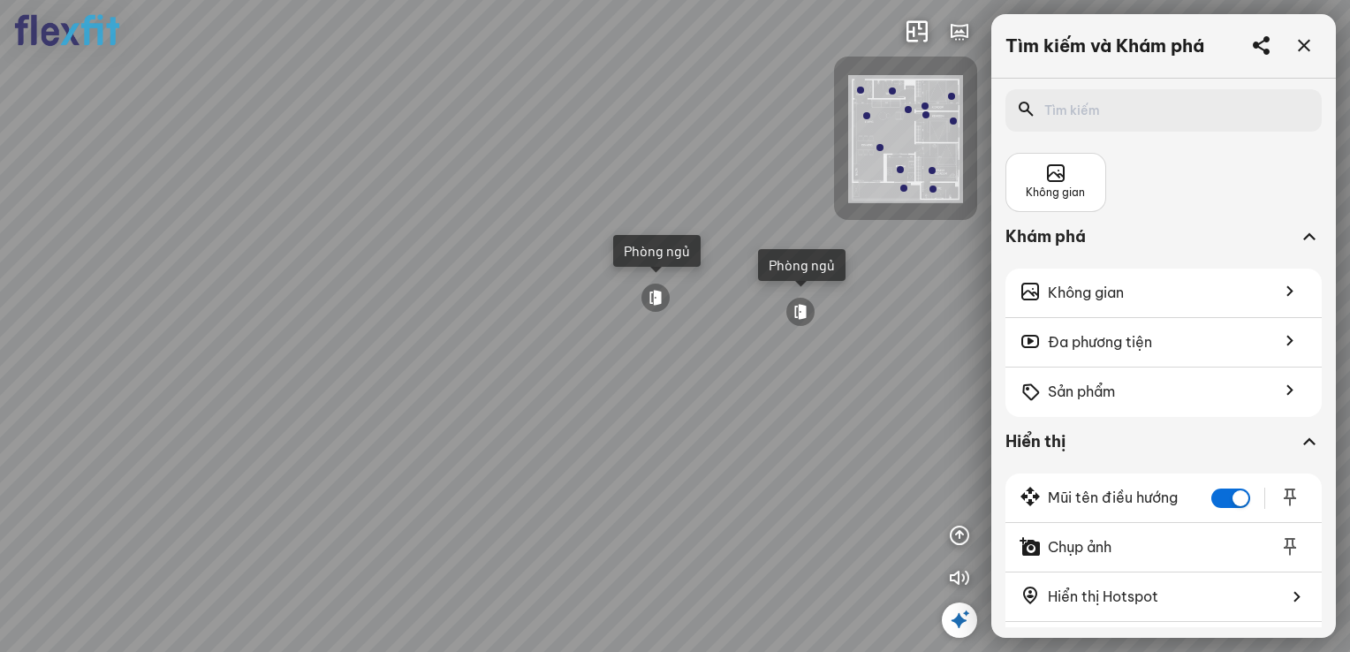
drag, startPoint x: 345, startPoint y: 258, endPoint x: 513, endPoint y: 247, distance: 168.2
click at [513, 247] on div "Ban công Bếp Phòng ngủ master Phòng ngủ Phòng ngủ" at bounding box center [675, 326] width 1350 height 652
click at [534, 256] on div "Ban công Bếp Phòng ngủ master Phòng ngủ Phòng ngủ" at bounding box center [675, 326] width 1350 height 652
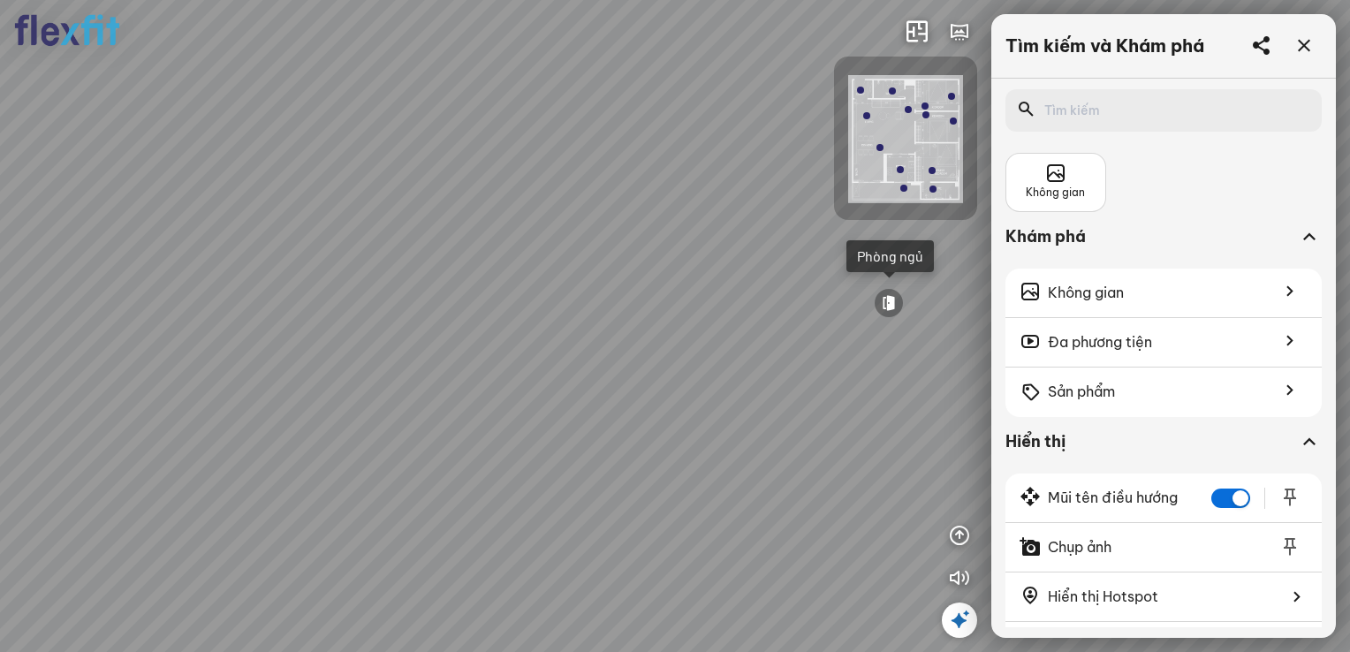
drag, startPoint x: 403, startPoint y: 259, endPoint x: 471, endPoint y: 265, distance: 68.3
click at [471, 265] on div "Ban công Bếp Phòng ngủ master Phòng ngủ Phòng ngủ" at bounding box center [675, 326] width 1350 height 652
drag, startPoint x: 357, startPoint y: 256, endPoint x: 442, endPoint y: 263, distance: 85.1
click at [442, 263] on div "Ban công Bếp Phòng ngủ master Phòng ngủ Phòng ngủ" at bounding box center [675, 326] width 1350 height 652
drag, startPoint x: 530, startPoint y: 346, endPoint x: 593, endPoint y: 287, distance: 86.2
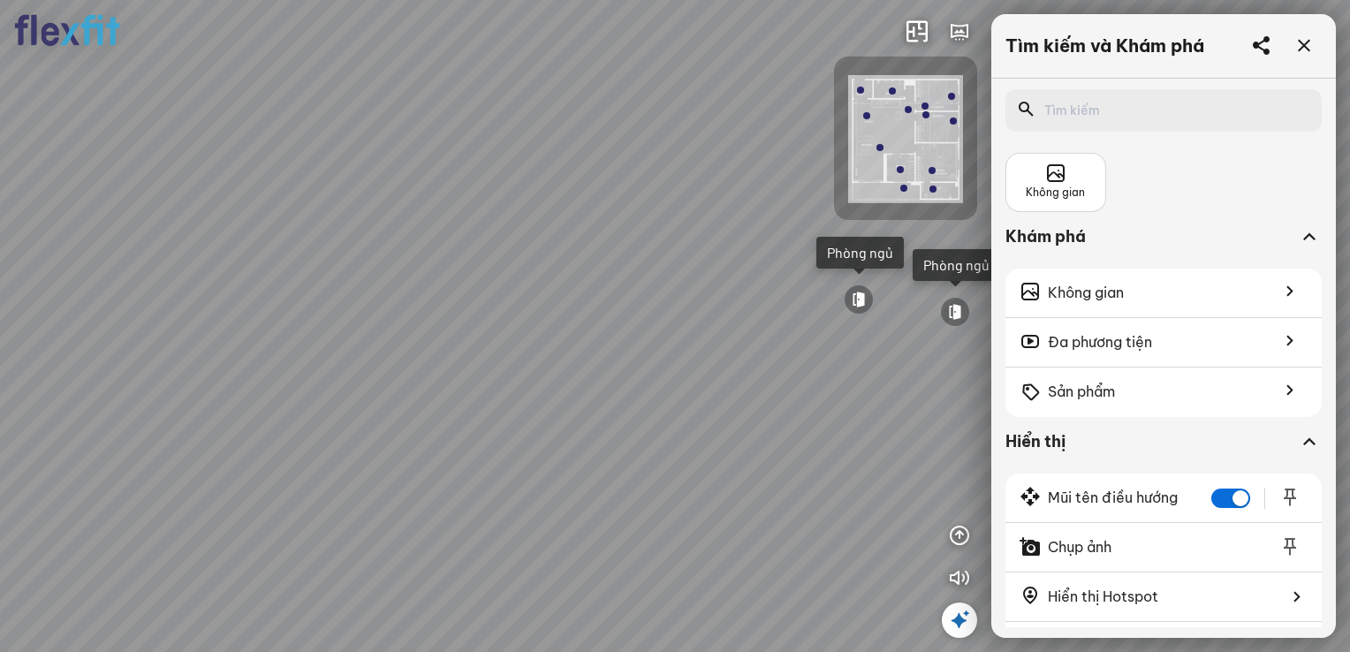
click at [593, 287] on div "Ban công Bếp Phòng ngủ master Phòng ngủ Phòng ngủ" at bounding box center [675, 326] width 1350 height 652
drag, startPoint x: 472, startPoint y: 452, endPoint x: 664, endPoint y: 440, distance: 193.0
click at [664, 440] on div "Ban công Bếp Phòng ngủ master Phòng ngủ Phòng ngủ" at bounding box center [675, 326] width 1350 height 652
drag, startPoint x: 513, startPoint y: 569, endPoint x: 556, endPoint y: 634, distance: 77.9
click at [556, 634] on div "Ban công Bếp Phòng ngủ master Phòng ngủ Phòng ngủ" at bounding box center [675, 326] width 1350 height 652
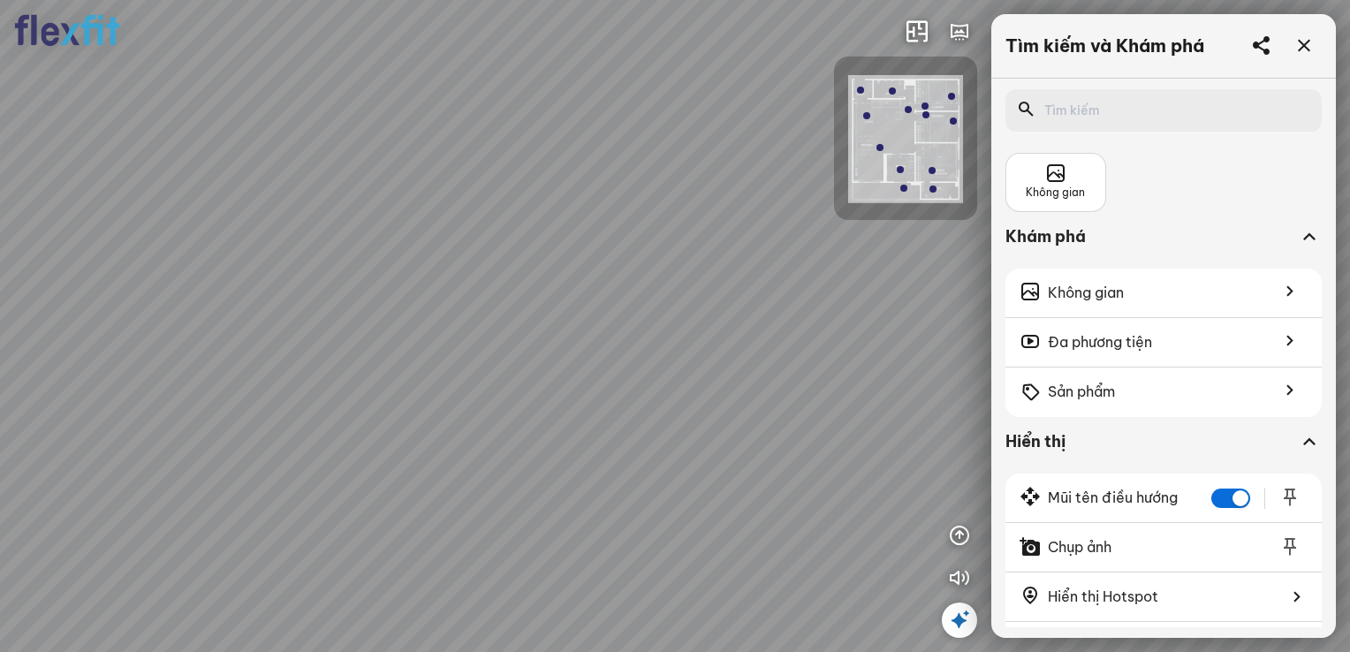
drag, startPoint x: 556, startPoint y: 625, endPoint x: 697, endPoint y: 623, distance: 140.5
click at [697, 623] on div "Ban công Bếp Phòng ngủ master Phòng ngủ Phòng ngủ" at bounding box center [675, 326] width 1350 height 652
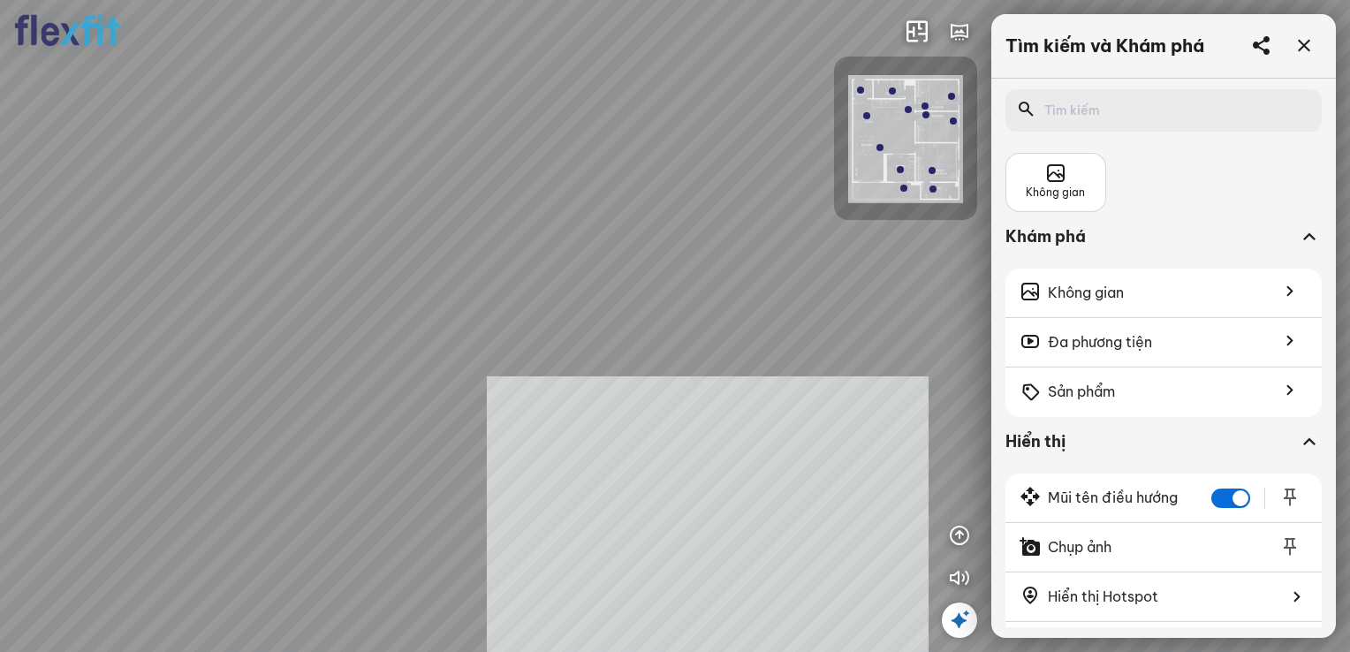
click at [644, 570] on div "Ban công Bếp Phòng ngủ master Phòng ngủ Phòng ngủ INFO: krpano 1.20.8 (build 20…" at bounding box center [675, 326] width 1350 height 652
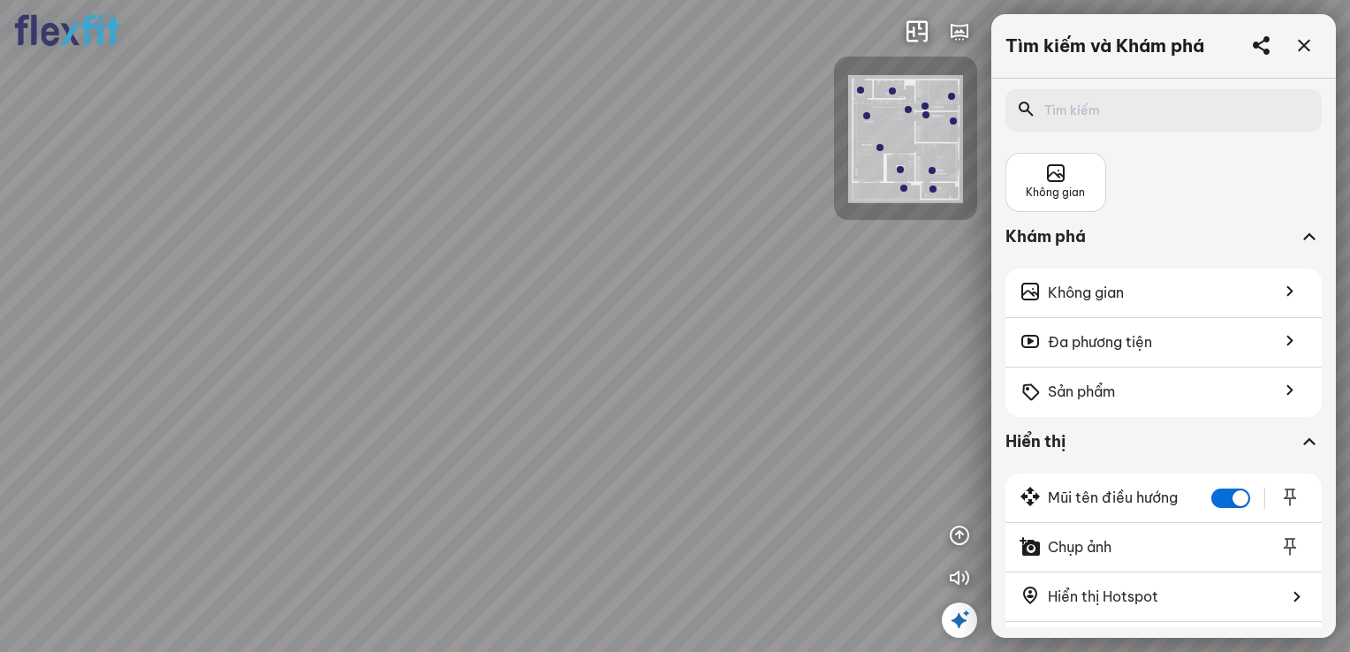
drag, startPoint x: 792, startPoint y: 475, endPoint x: 690, endPoint y: 463, distance: 103.2
click at [690, 463] on div "Ban công Bếp Phòng ngủ master Phòng ngủ Phòng ngủ" at bounding box center [675, 326] width 1350 height 652
click at [1297, 42] on icon at bounding box center [1303, 45] width 21 height 21
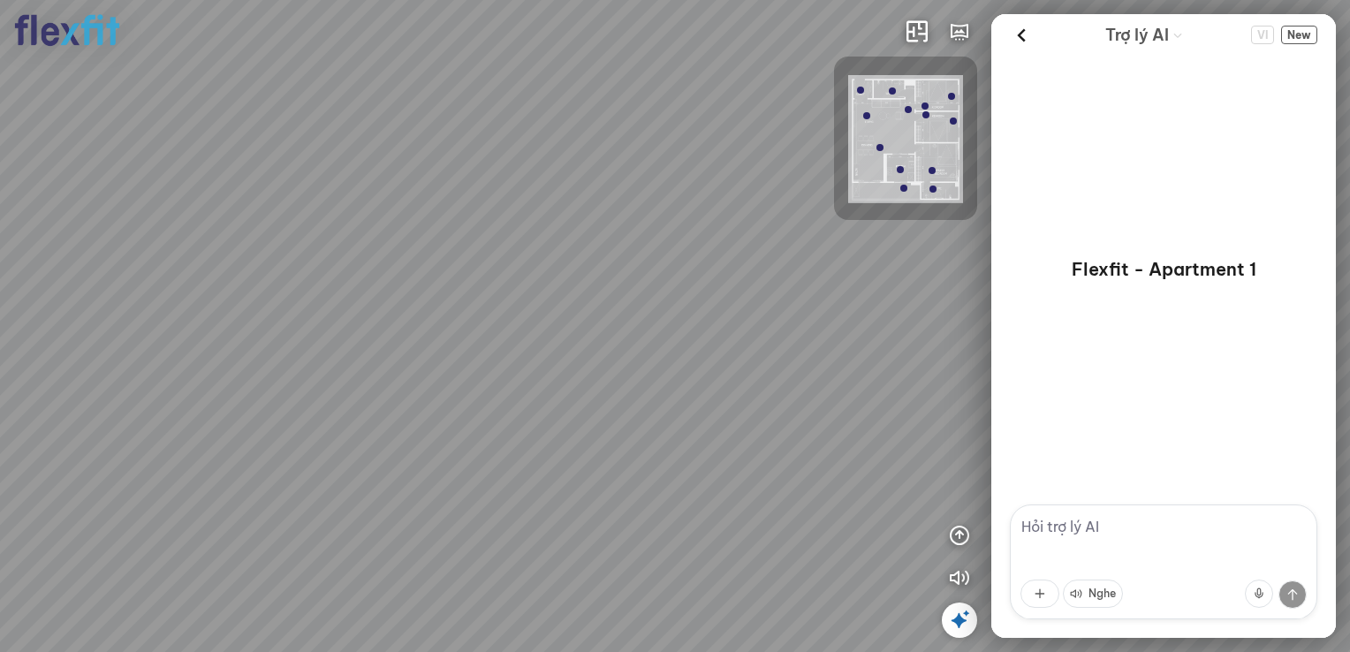
drag, startPoint x: 769, startPoint y: 240, endPoint x: 832, endPoint y: 230, distance: 63.6
click at [852, 218] on div "Ban công Bếp Phòng ngủ master Phòng ngủ Phòng ngủ INFO: krpano 1.20.8 (build 20…" at bounding box center [675, 326] width 1350 height 652
drag, startPoint x: 564, startPoint y: 275, endPoint x: 477, endPoint y: 346, distance: 112.3
click at [480, 348] on div "Ban công Bếp Phòng ngủ master Phòng ngủ Phòng ngủ" at bounding box center [675, 326] width 1350 height 652
drag, startPoint x: 498, startPoint y: 286, endPoint x: 467, endPoint y: 282, distance: 31.2
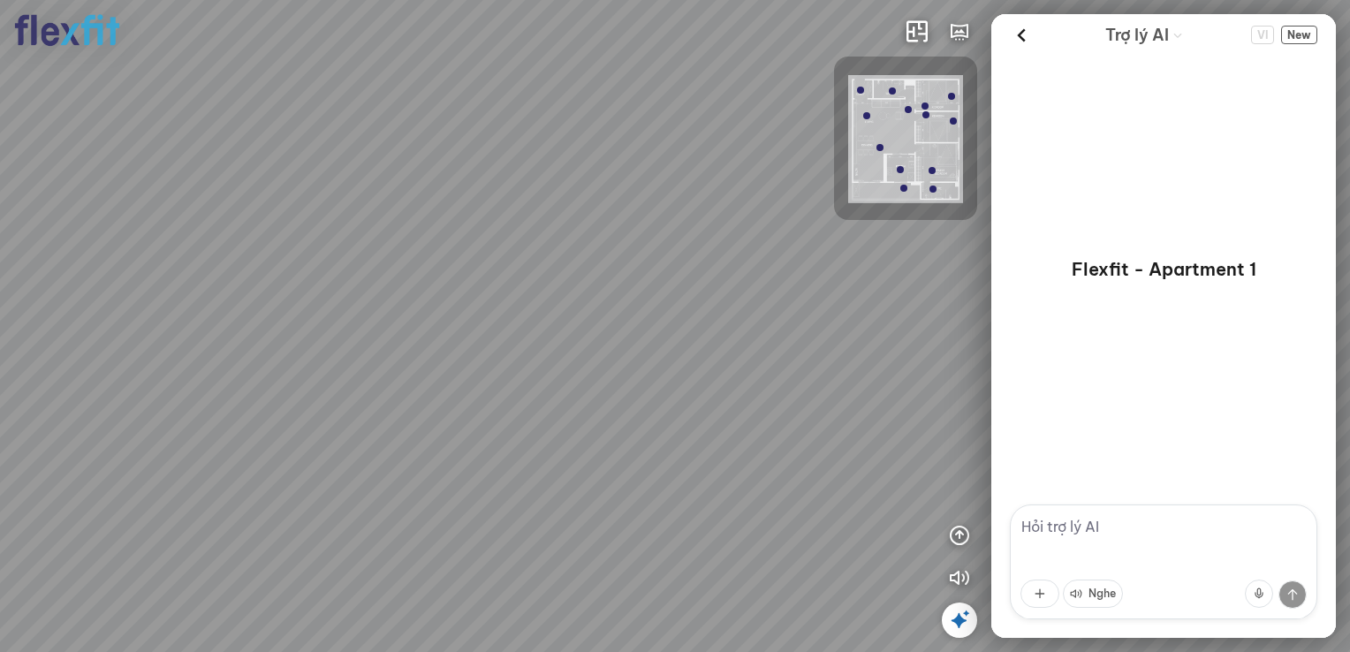
click at [465, 284] on div "Ban công Bếp Phòng ngủ master Phòng ngủ Phòng ngủ" at bounding box center [675, 326] width 1350 height 652
click at [560, 263] on div "Ban công Bếp Phòng ngủ master Phòng ngủ Phòng ngủ" at bounding box center [675, 326] width 1350 height 652
drag, startPoint x: 620, startPoint y: 208, endPoint x: 487, endPoint y: 235, distance: 136.0
click at [487, 235] on div "Ban công Bếp Phòng ngủ master Phòng ngủ Phòng ngủ" at bounding box center [675, 326] width 1350 height 652
drag, startPoint x: 538, startPoint y: 253, endPoint x: 526, endPoint y: 265, distance: 16.9
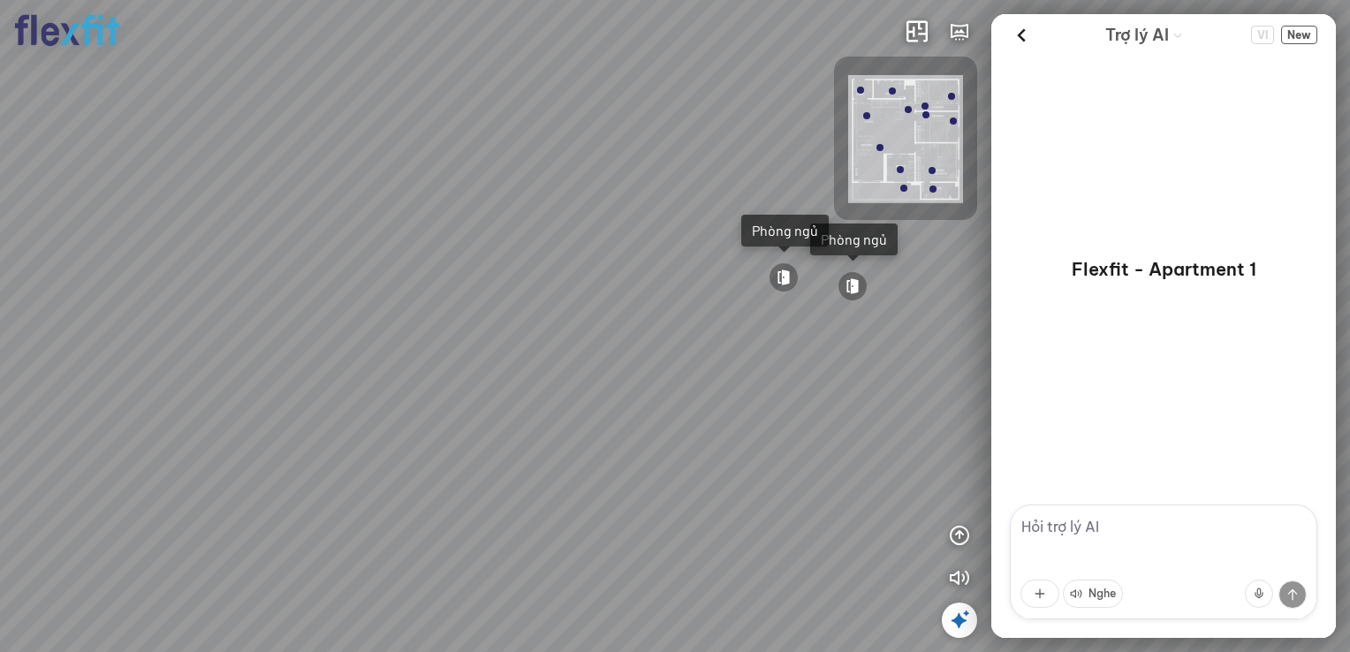
click at [526, 265] on div "Ban công Bếp Phòng ngủ master Phòng ngủ Phòng ngủ" at bounding box center [675, 326] width 1350 height 652
drag, startPoint x: 647, startPoint y: 322, endPoint x: 541, endPoint y: 335, distance: 106.8
click at [541, 335] on div "Ban công Bếp Phòng ngủ master Phòng ngủ Phòng ngủ" at bounding box center [675, 326] width 1350 height 652
drag, startPoint x: 447, startPoint y: 322, endPoint x: 512, endPoint y: 322, distance: 65.4
click at [512, 322] on div "Ban công Bếp Phòng ngủ master Phòng ngủ Phòng ngủ" at bounding box center [675, 326] width 1350 height 652
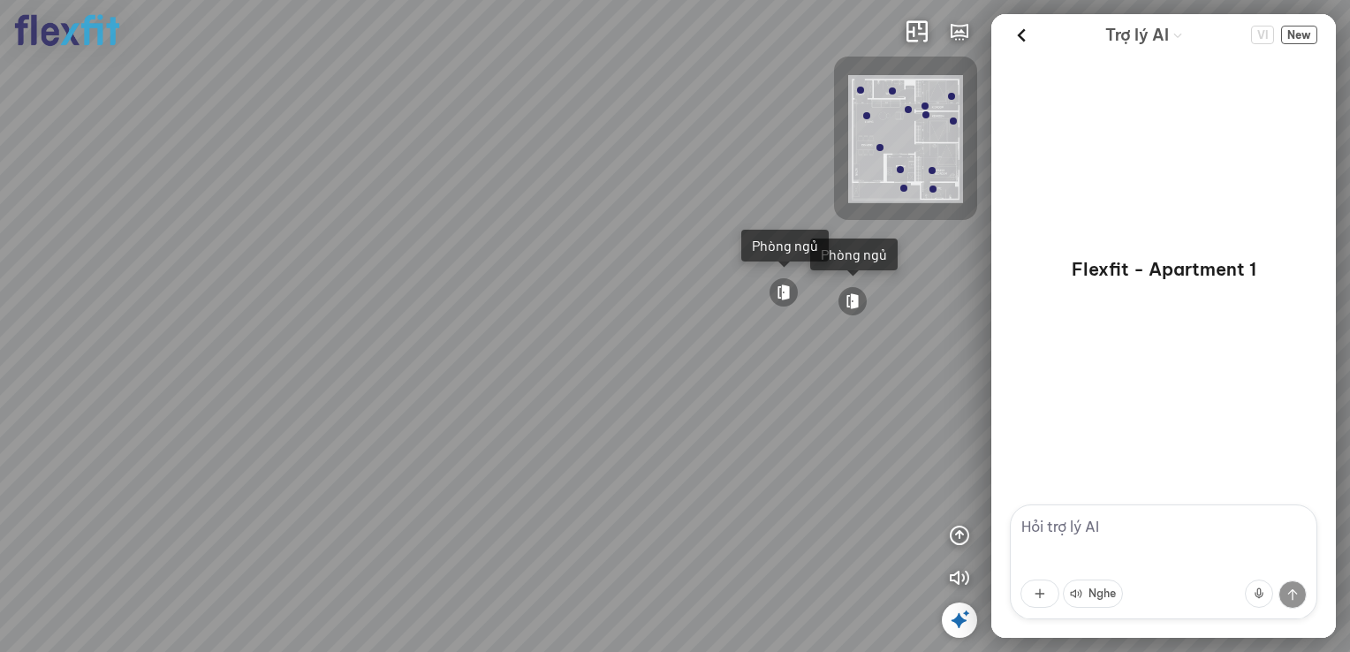
drag, startPoint x: 469, startPoint y: 224, endPoint x: 392, endPoint y: 248, distance: 80.5
click at [392, 248] on div "Ban công Bếp Phòng ngủ master Phòng ngủ Phòng ngủ" at bounding box center [675, 326] width 1350 height 652
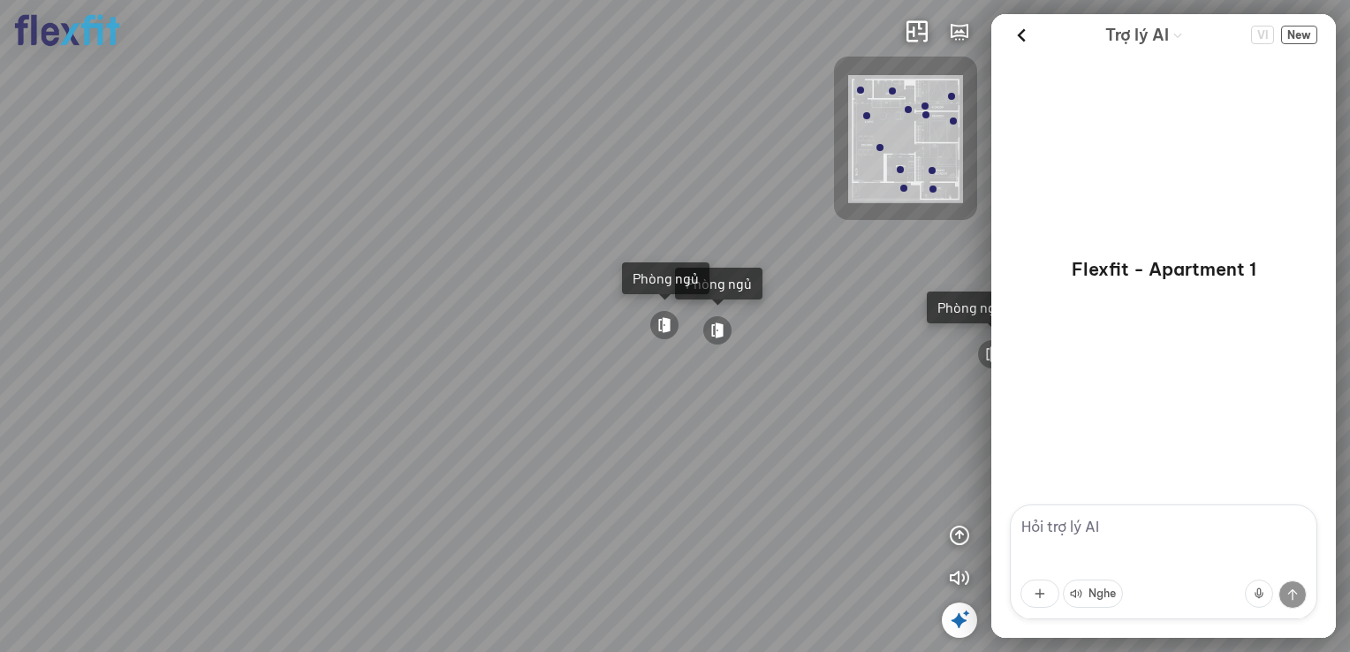
drag, startPoint x: 338, startPoint y: 308, endPoint x: 279, endPoint y: 316, distance: 59.7
click at [285, 314] on div "Ban công Bếp Phòng ngủ master Phòng ngủ Phòng ngủ" at bounding box center [675, 326] width 1350 height 652
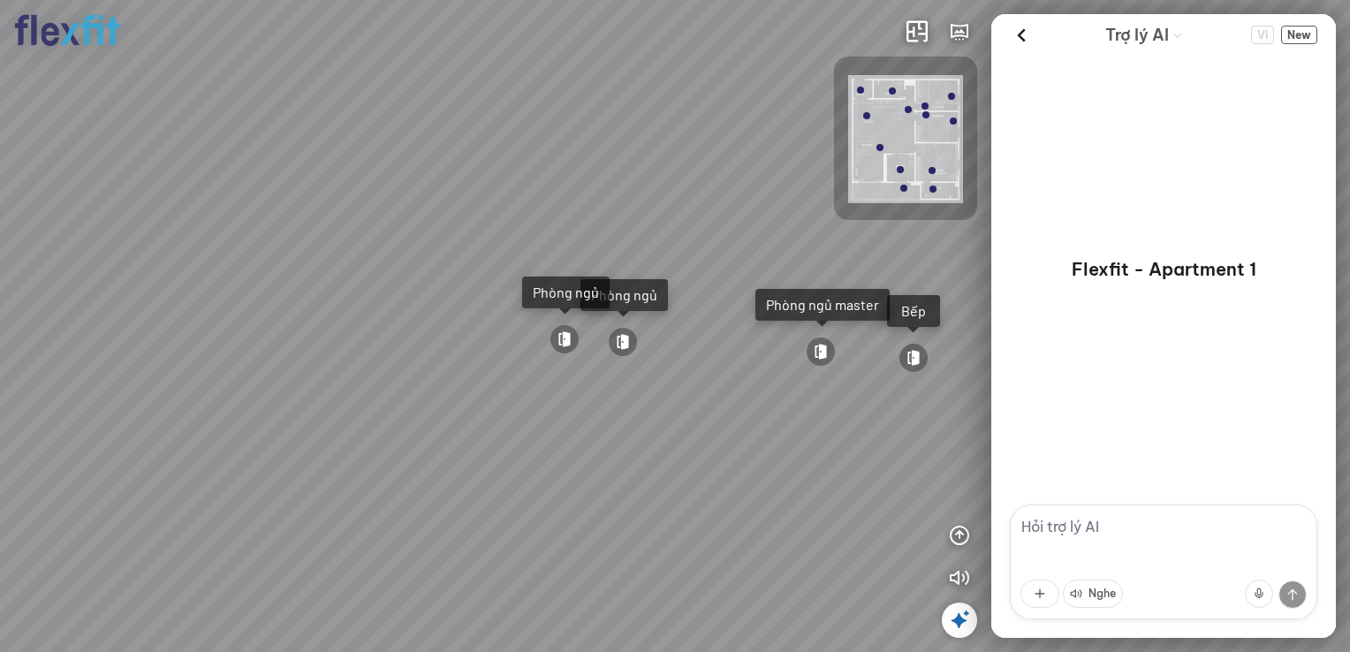
click at [567, 329] on div at bounding box center [564, 339] width 30 height 30
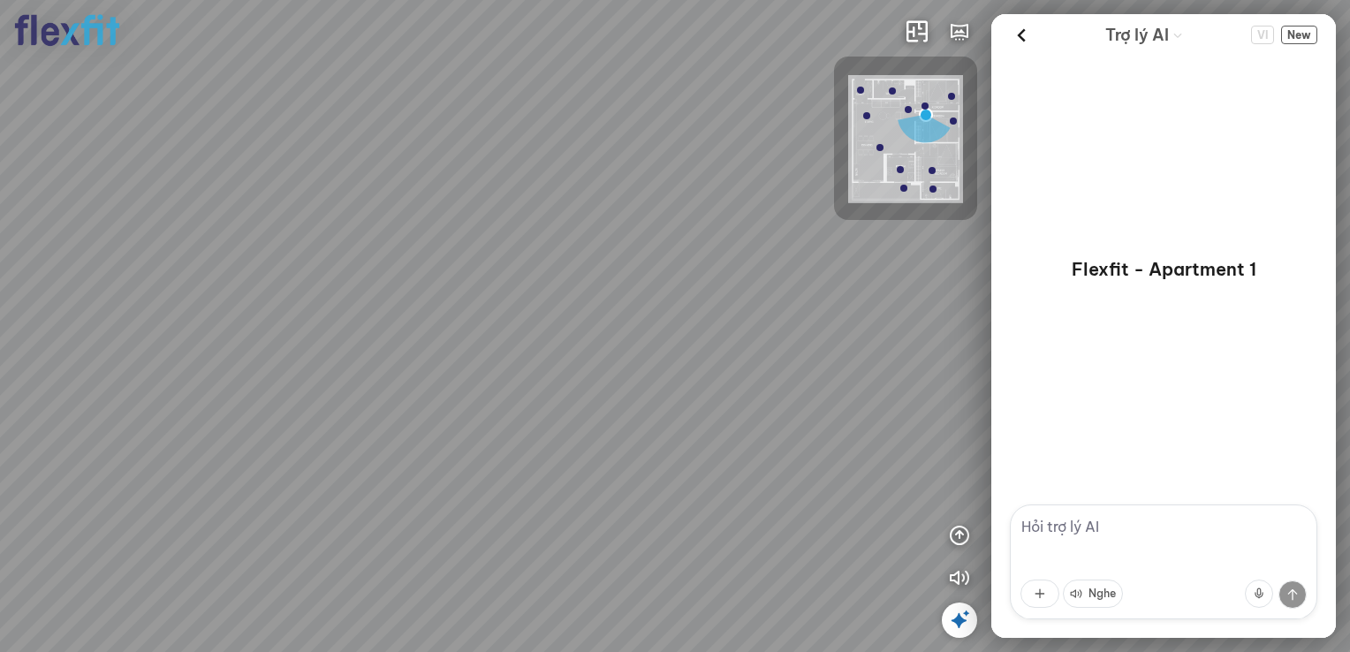
drag, startPoint x: 571, startPoint y: 270, endPoint x: 361, endPoint y: 260, distance: 209.6
click at [361, 260] on div "Phòng khách" at bounding box center [675, 326] width 1350 height 652
drag, startPoint x: 477, startPoint y: 216, endPoint x: 478, endPoint y: 198, distance: 18.6
click at [478, 198] on div "Phòng khách" at bounding box center [675, 326] width 1350 height 652
drag, startPoint x: 473, startPoint y: 225, endPoint x: 463, endPoint y: 290, distance: 65.2
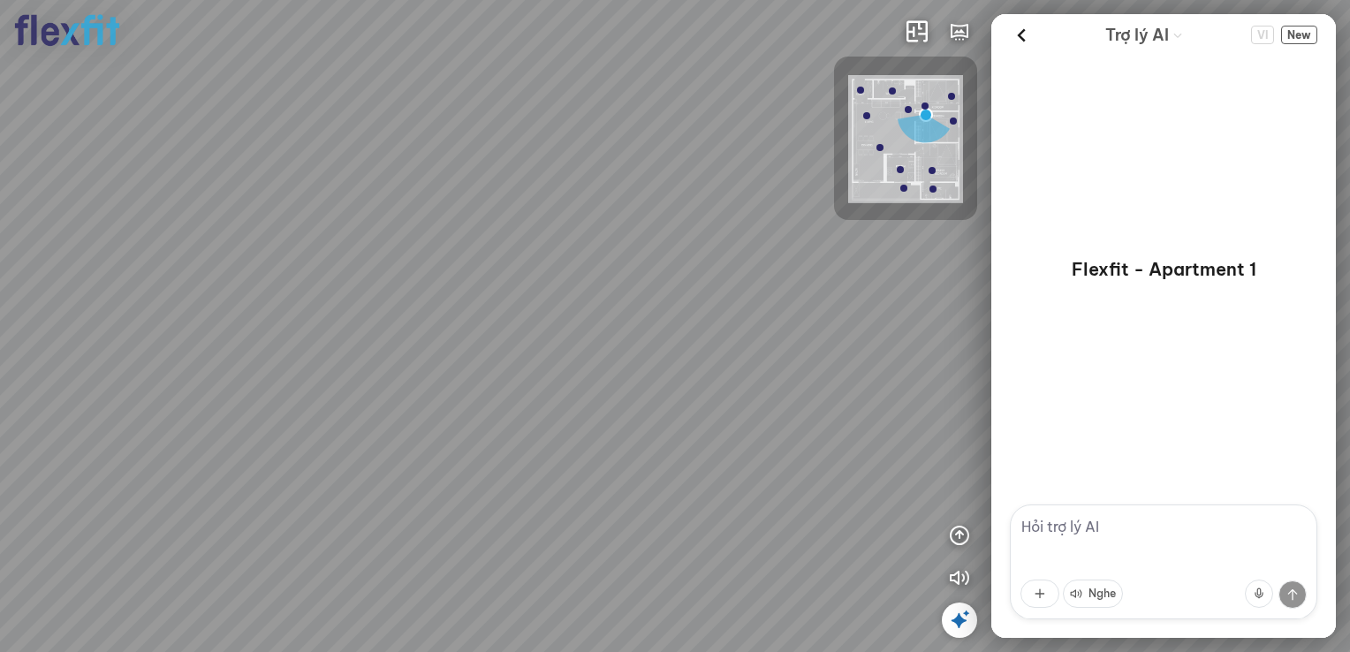
click at [463, 290] on div "Phòng khách" at bounding box center [675, 326] width 1350 height 652
drag, startPoint x: 463, startPoint y: 290, endPoint x: 524, endPoint y: 305, distance: 62.8
click at [524, 305] on div "Phòng khách" at bounding box center [675, 326] width 1350 height 652
drag, startPoint x: 504, startPoint y: 314, endPoint x: 431, endPoint y: 292, distance: 76.3
click at [431, 292] on div "Phòng khách" at bounding box center [675, 326] width 1350 height 652
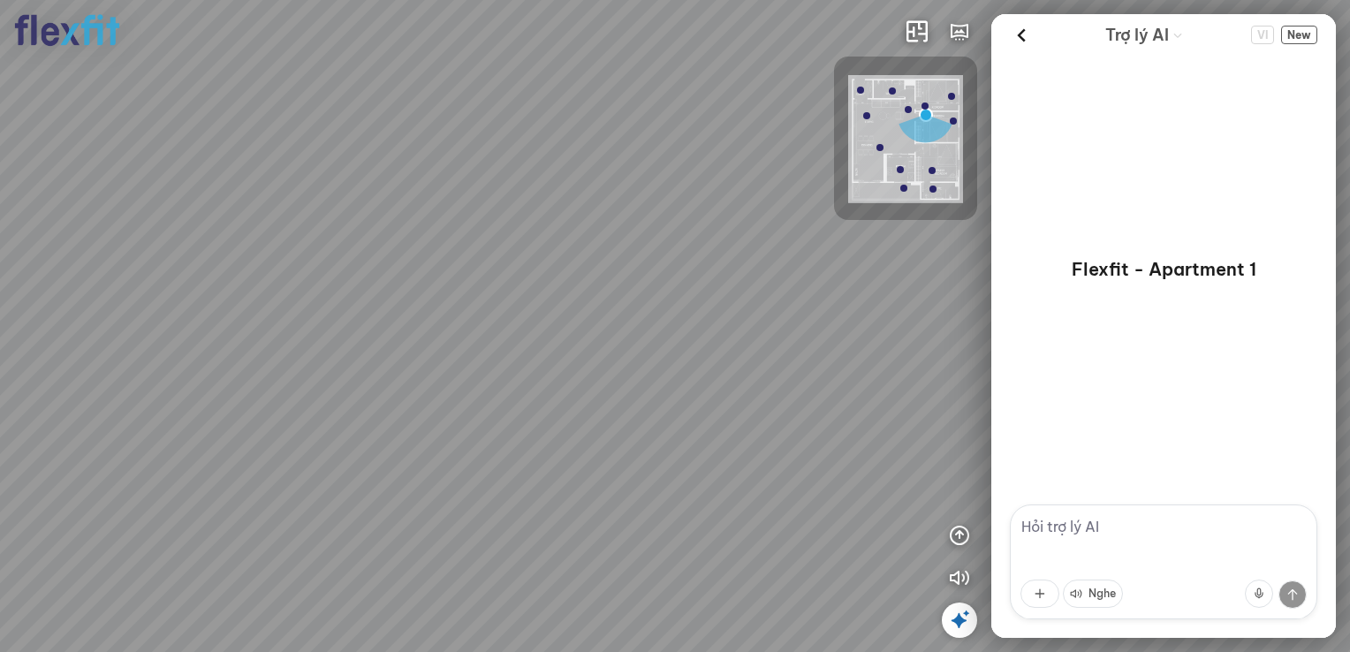
drag, startPoint x: 450, startPoint y: 346, endPoint x: 508, endPoint y: 349, distance: 57.5
click at [508, 349] on div "Phòng khách" at bounding box center [675, 326] width 1350 height 652
drag, startPoint x: 541, startPoint y: 323, endPoint x: 396, endPoint y: 327, distance: 144.9
click at [396, 327] on div "Phòng khách" at bounding box center [675, 326] width 1350 height 652
drag, startPoint x: 521, startPoint y: 304, endPoint x: 397, endPoint y: 326, distance: 125.6
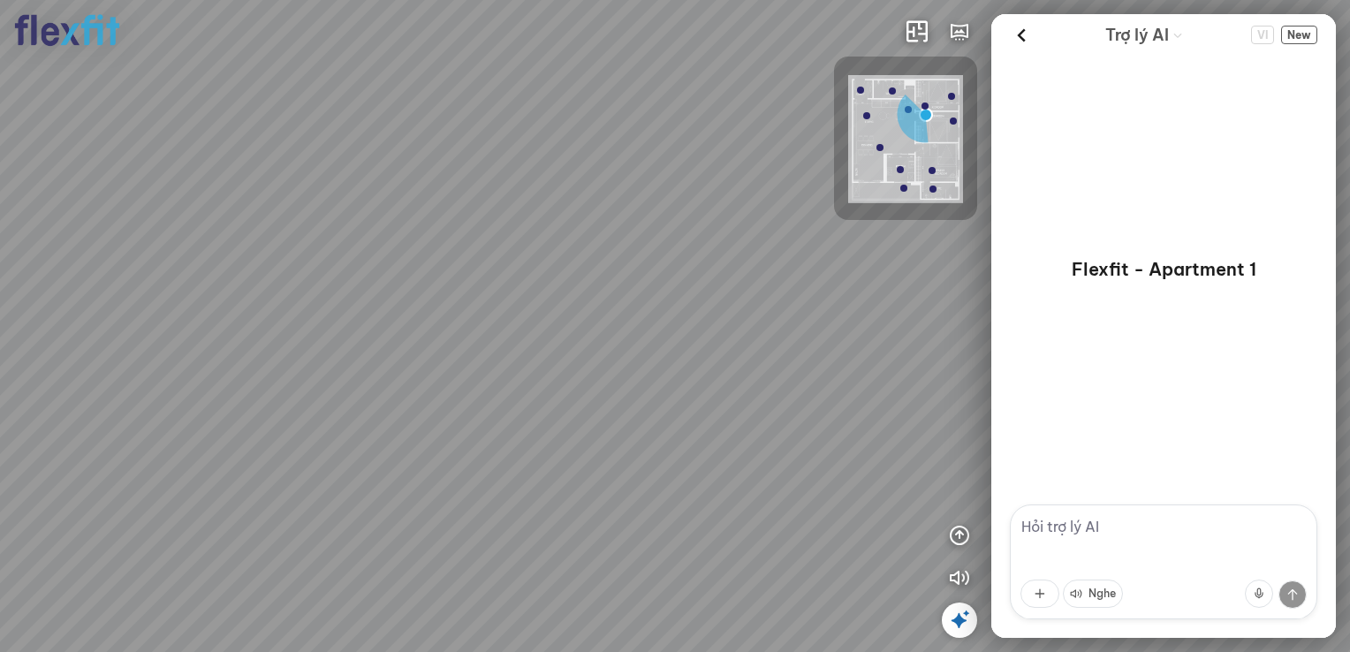
click at [397, 326] on div "Phòng khách" at bounding box center [675, 326] width 1350 height 652
drag, startPoint x: 519, startPoint y: 291, endPoint x: 688, endPoint y: 240, distance: 176.3
click at [666, 242] on div "Phòng khách" at bounding box center [675, 326] width 1350 height 652
drag, startPoint x: 572, startPoint y: 329, endPoint x: 584, endPoint y: 360, distance: 33.8
click at [584, 360] on div "Phòng khách" at bounding box center [675, 326] width 1350 height 652
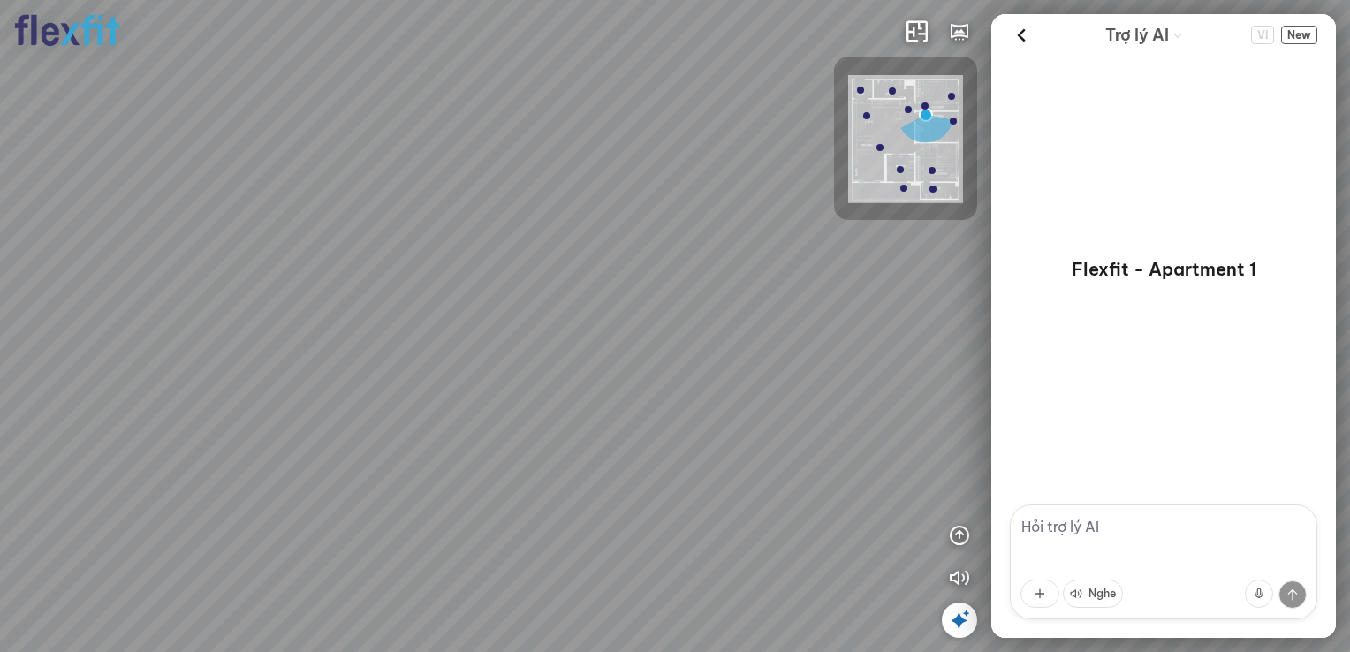
drag, startPoint x: 584, startPoint y: 360, endPoint x: 658, endPoint y: 417, distance: 93.3
click at [658, 417] on div "Phòng khách" at bounding box center [675, 326] width 1350 height 652
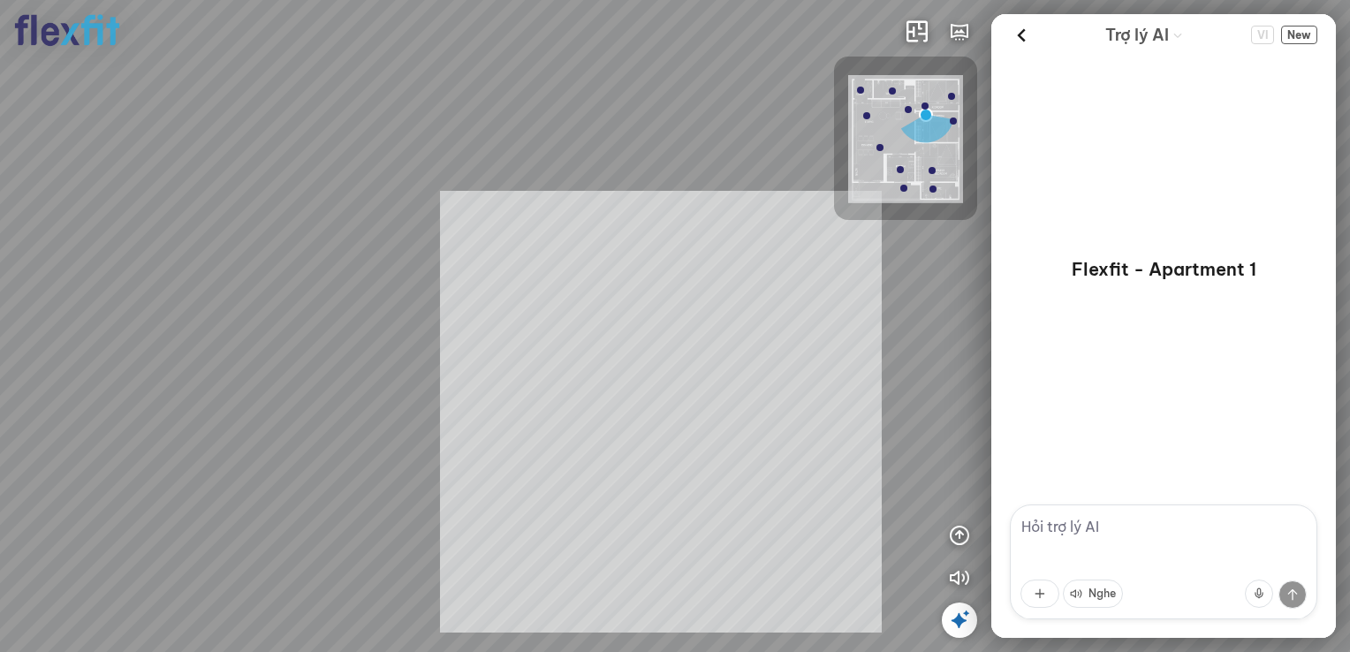
click at [753, 332] on div "Phòng khách INFO: krpano 1.20.8 (build 2020-09-15) INFO: HTML5/Desktop - Micros…" at bounding box center [675, 326] width 1350 height 652
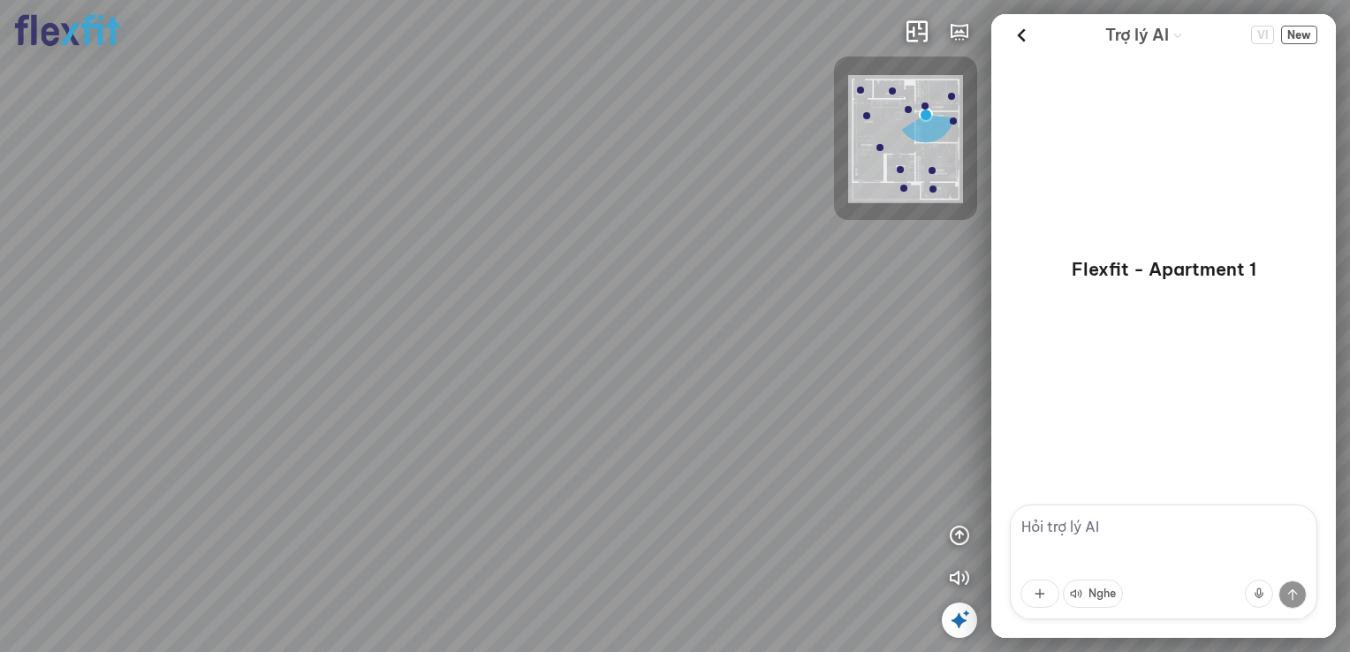
click at [921, 182] on img at bounding box center [905, 139] width 115 height 128
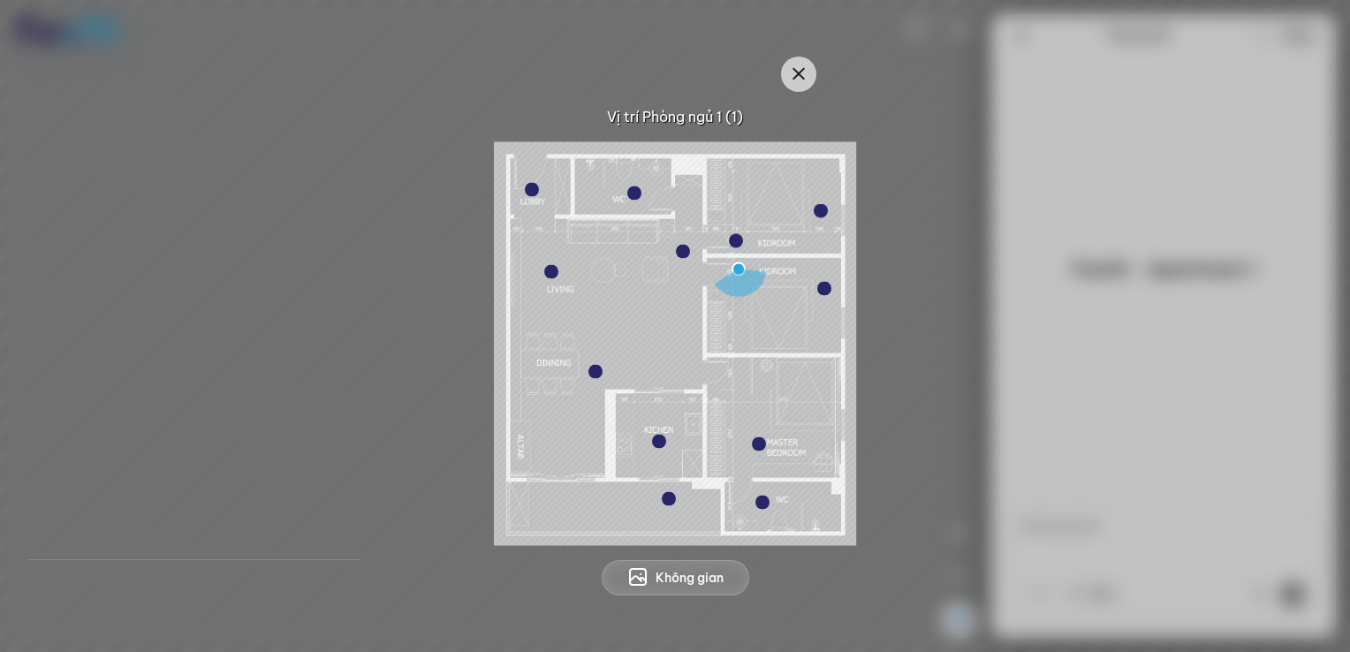
click at [762, 442] on div at bounding box center [759, 444] width 14 height 14
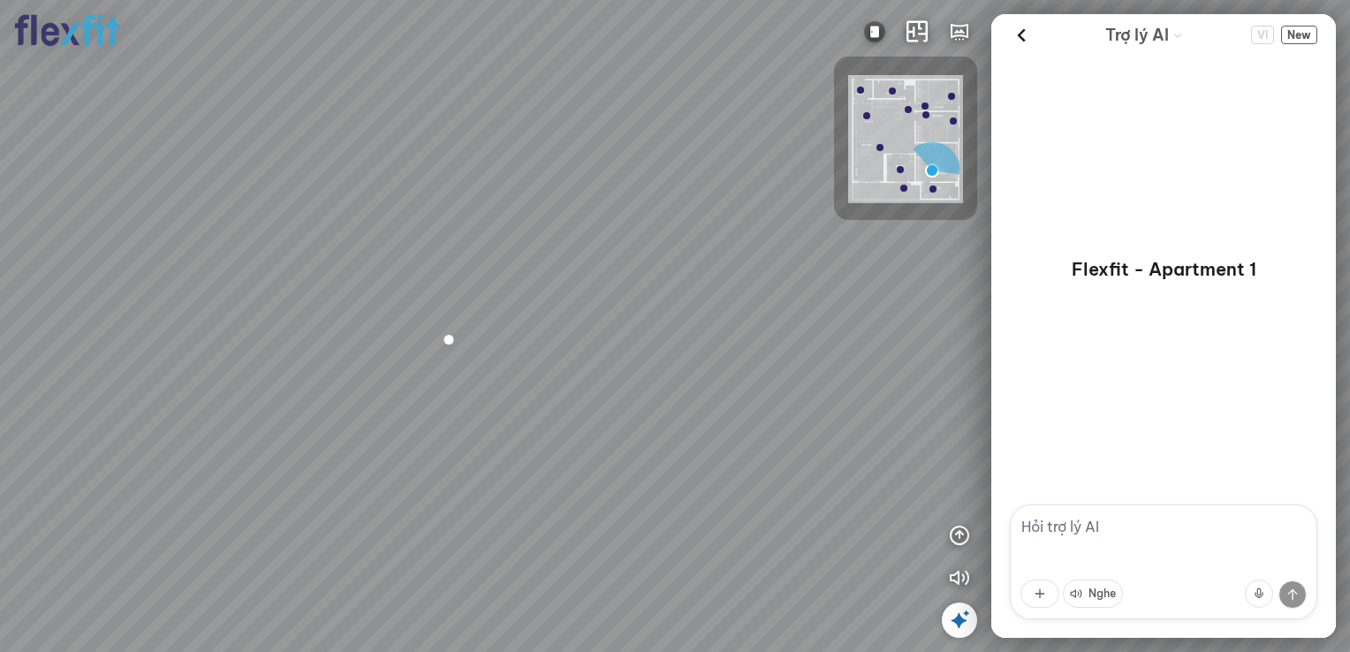
drag, startPoint x: 784, startPoint y: 409, endPoint x: 475, endPoint y: 319, distance: 322.0
click at [486, 316] on div "Phòng khách Phòng tắm" at bounding box center [675, 326] width 1350 height 652
drag, startPoint x: 565, startPoint y: 332, endPoint x: 350, endPoint y: 325, distance: 215.6
click at [386, 328] on div "Phòng khách Phòng tắm" at bounding box center [675, 326] width 1350 height 652
drag, startPoint x: 498, startPoint y: 340, endPoint x: 372, endPoint y: 386, distance: 134.4
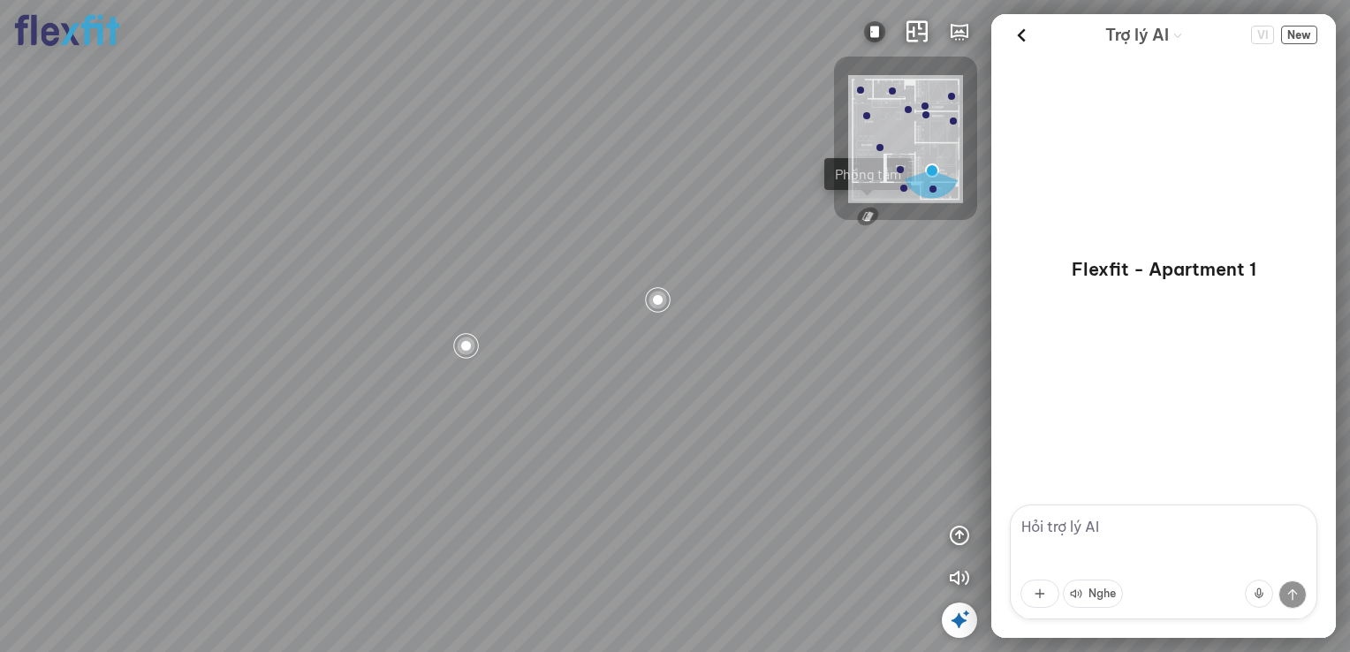
click at [388, 376] on div "Phòng khách Phòng tắm" at bounding box center [675, 326] width 1350 height 652
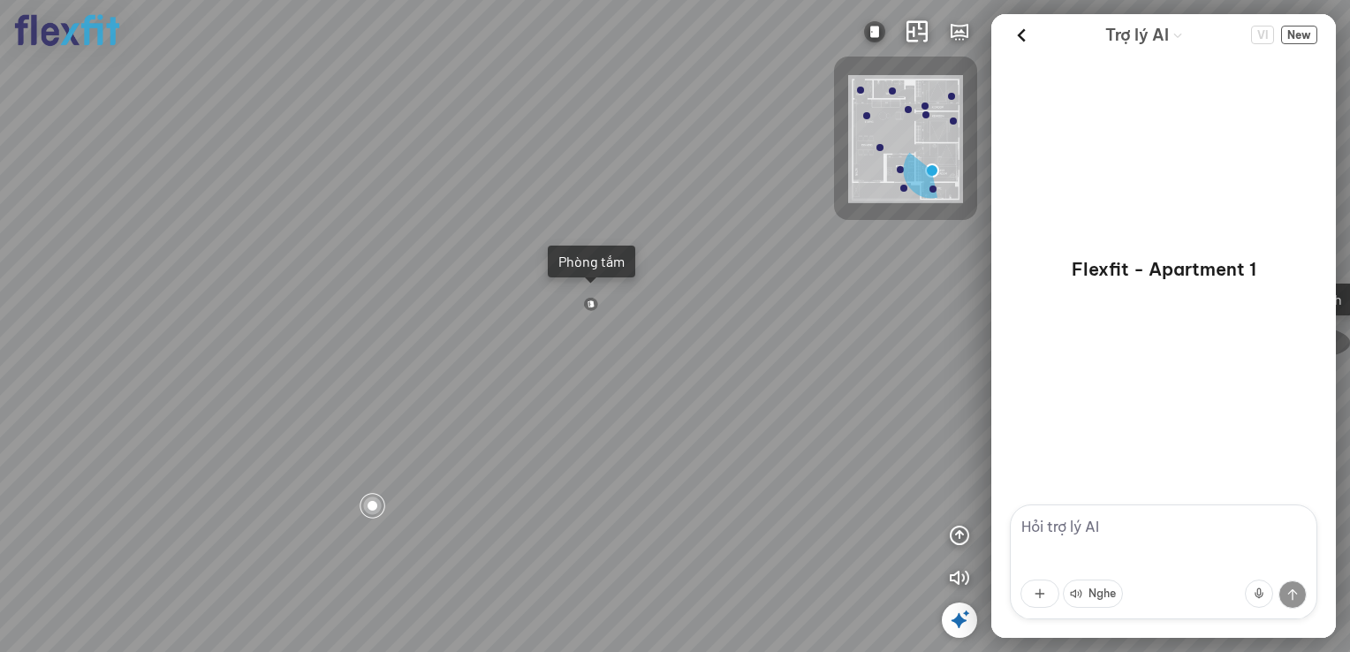
drag, startPoint x: 479, startPoint y: 352, endPoint x: 476, endPoint y: 377, distance: 24.9
click at [476, 377] on div "Phòng khách Phòng tắm" at bounding box center [675, 326] width 1350 height 652
click at [609, 224] on div "Phòng khách Phòng tắm" at bounding box center [675, 326] width 1350 height 652
click at [602, 253] on div "Phòng tắm" at bounding box center [591, 262] width 66 height 18
drag, startPoint x: 541, startPoint y: 335, endPoint x: 728, endPoint y: 276, distance: 196.1
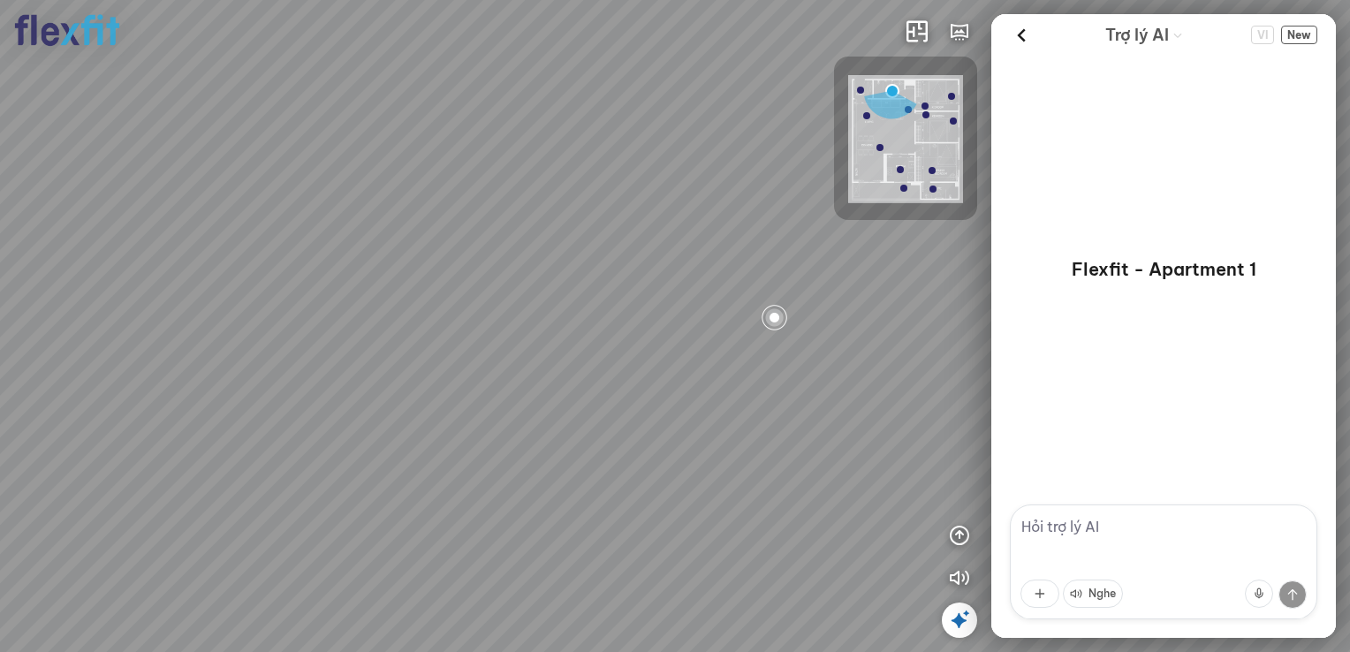
click at [724, 277] on div at bounding box center [675, 326] width 1350 height 652
drag, startPoint x: 612, startPoint y: 377, endPoint x: 645, endPoint y: 464, distance: 92.5
click at [645, 464] on div at bounding box center [675, 326] width 1350 height 652
drag, startPoint x: 640, startPoint y: 420, endPoint x: 731, endPoint y: 396, distance: 95.1
click at [720, 397] on div at bounding box center [675, 326] width 1350 height 652
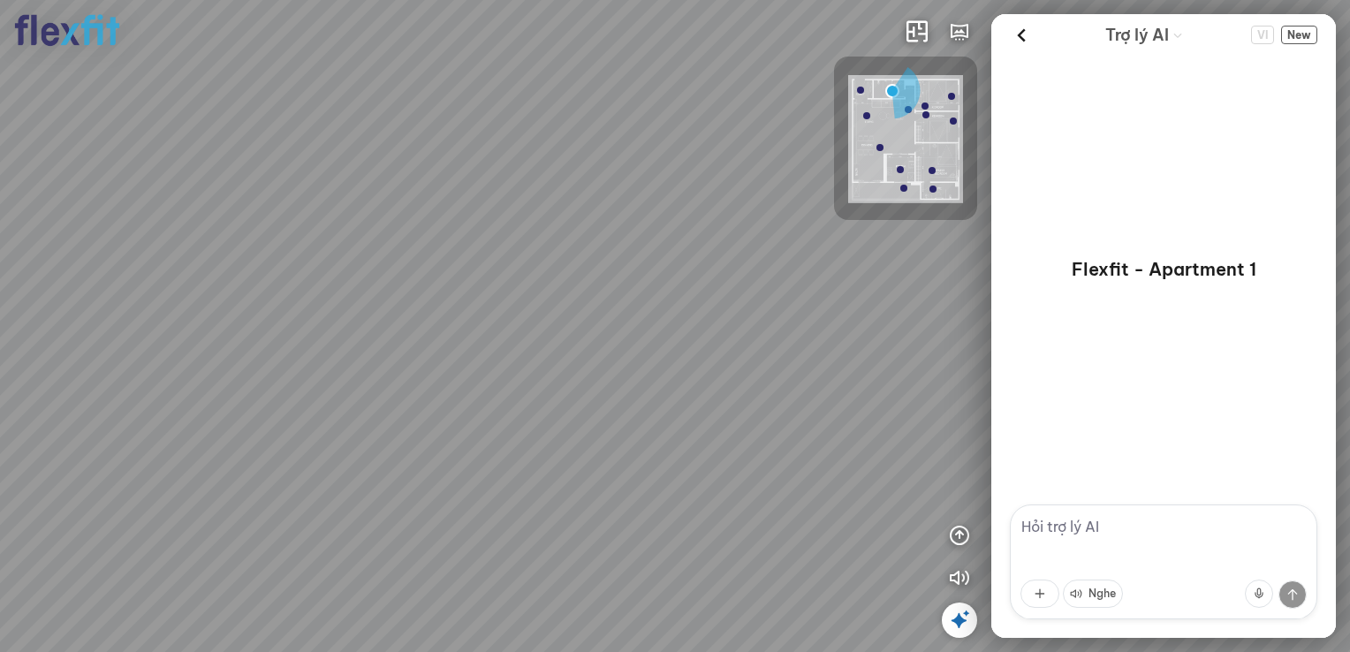
click at [758, 352] on div at bounding box center [675, 326] width 1350 height 652
click at [687, 332] on div at bounding box center [675, 326] width 1350 height 652
click at [665, 307] on div at bounding box center [675, 326] width 1350 height 652
drag, startPoint x: 544, startPoint y: 339, endPoint x: 562, endPoint y: 373, distance: 37.9
click at [562, 373] on div at bounding box center [675, 326] width 1350 height 652
